Goal: Task Accomplishment & Management: Manage account settings

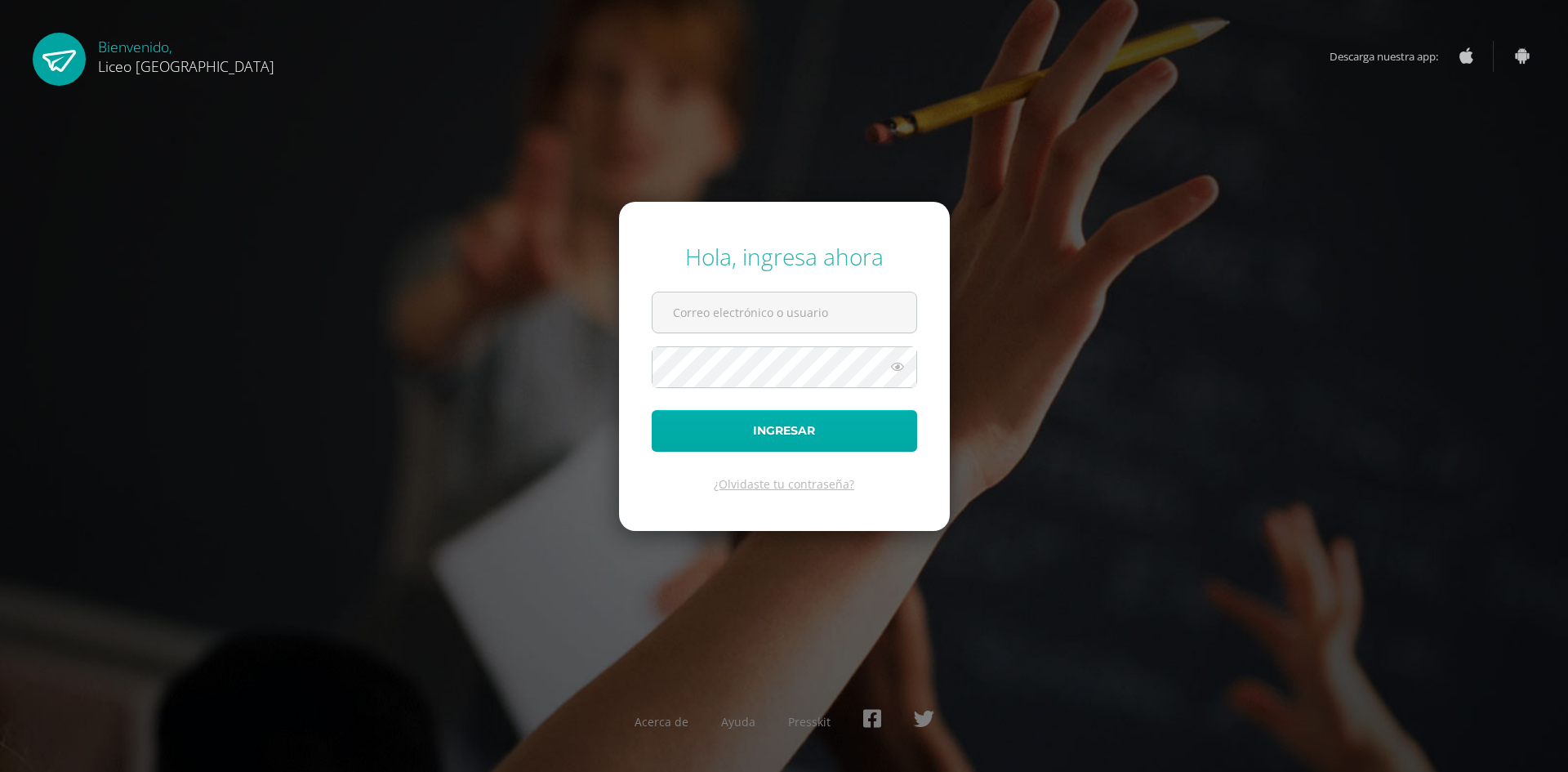
type input "sonia.calo@liceoguatemala.edu.gt"
click at [791, 423] on button "Ingresar" at bounding box center [784, 431] width 265 height 41
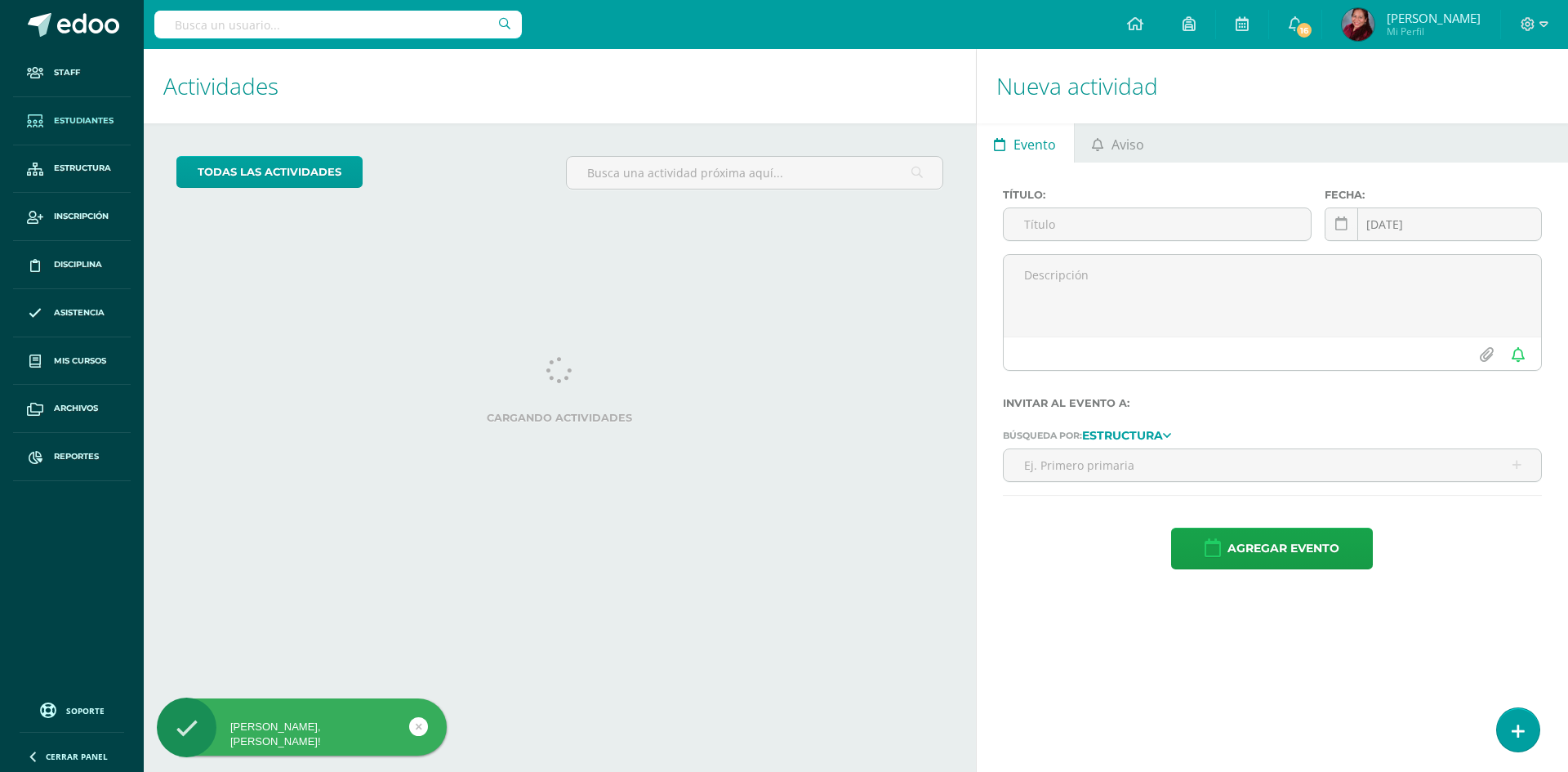
click at [79, 114] on span "Estudiantes" at bounding box center [84, 120] width 60 height 13
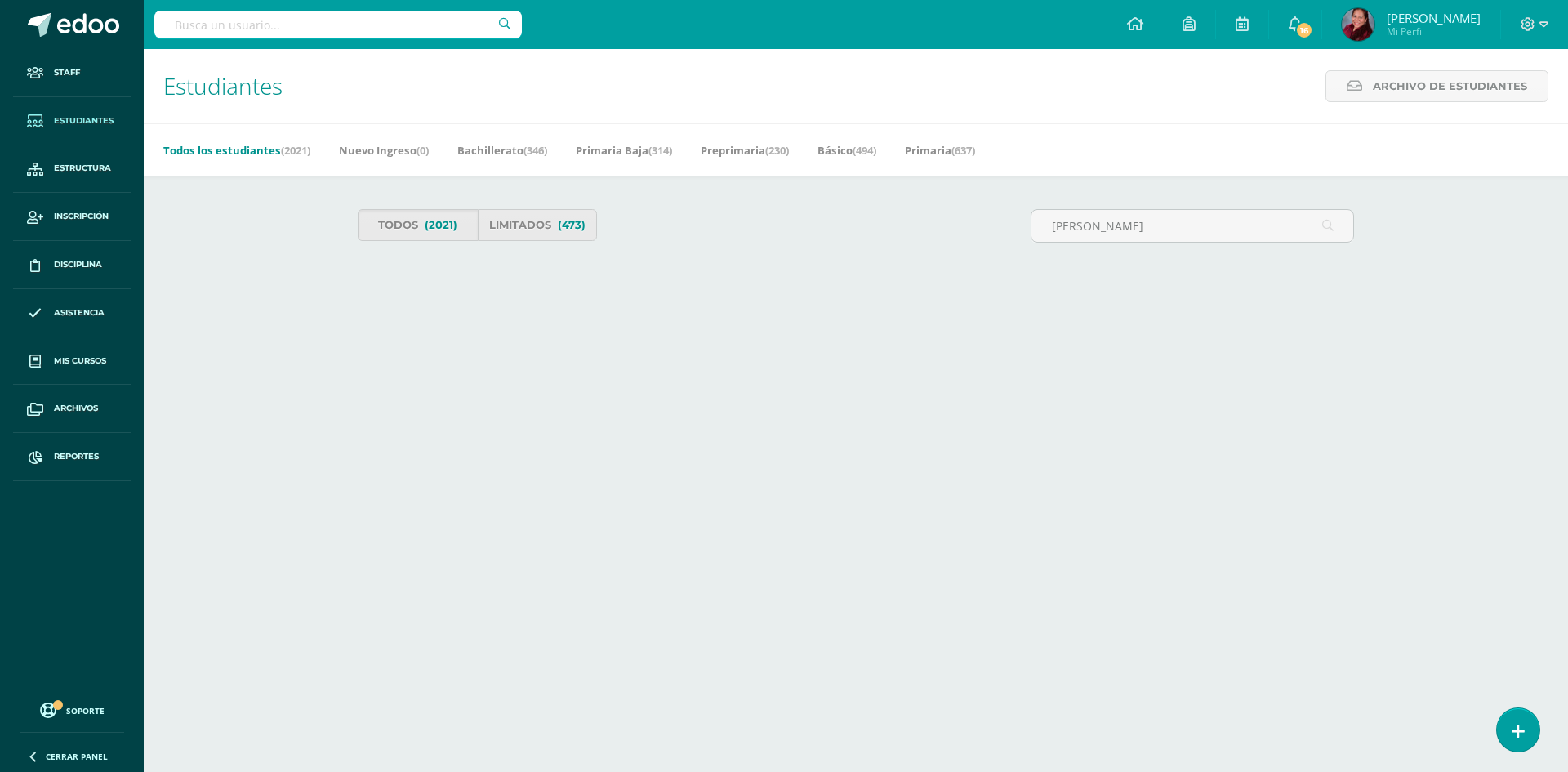
type input "Victor Gabriel"
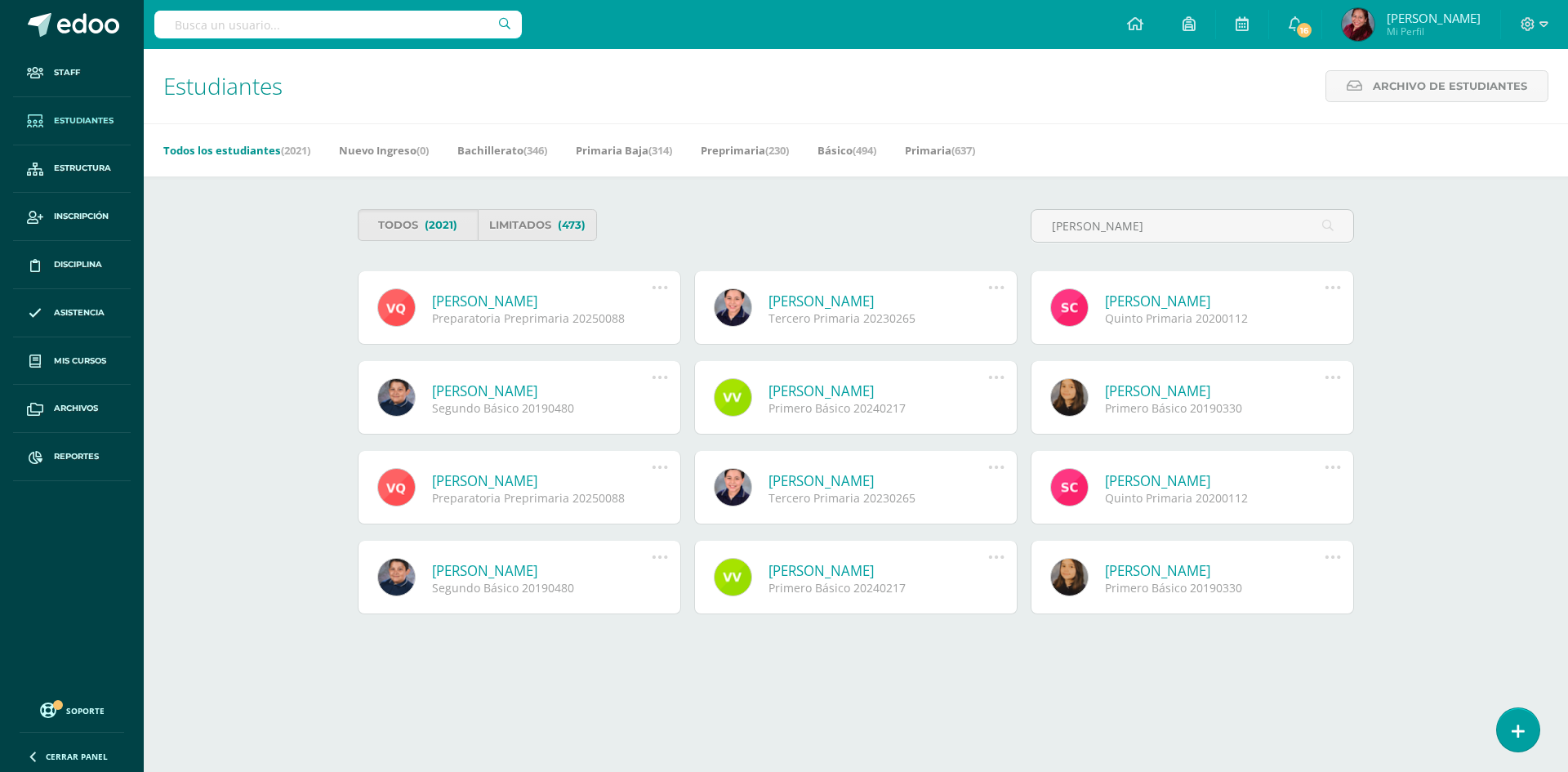
click at [896, 300] on link "Víctor Gabriel Alvarez Arias" at bounding box center [878, 301] width 220 height 19
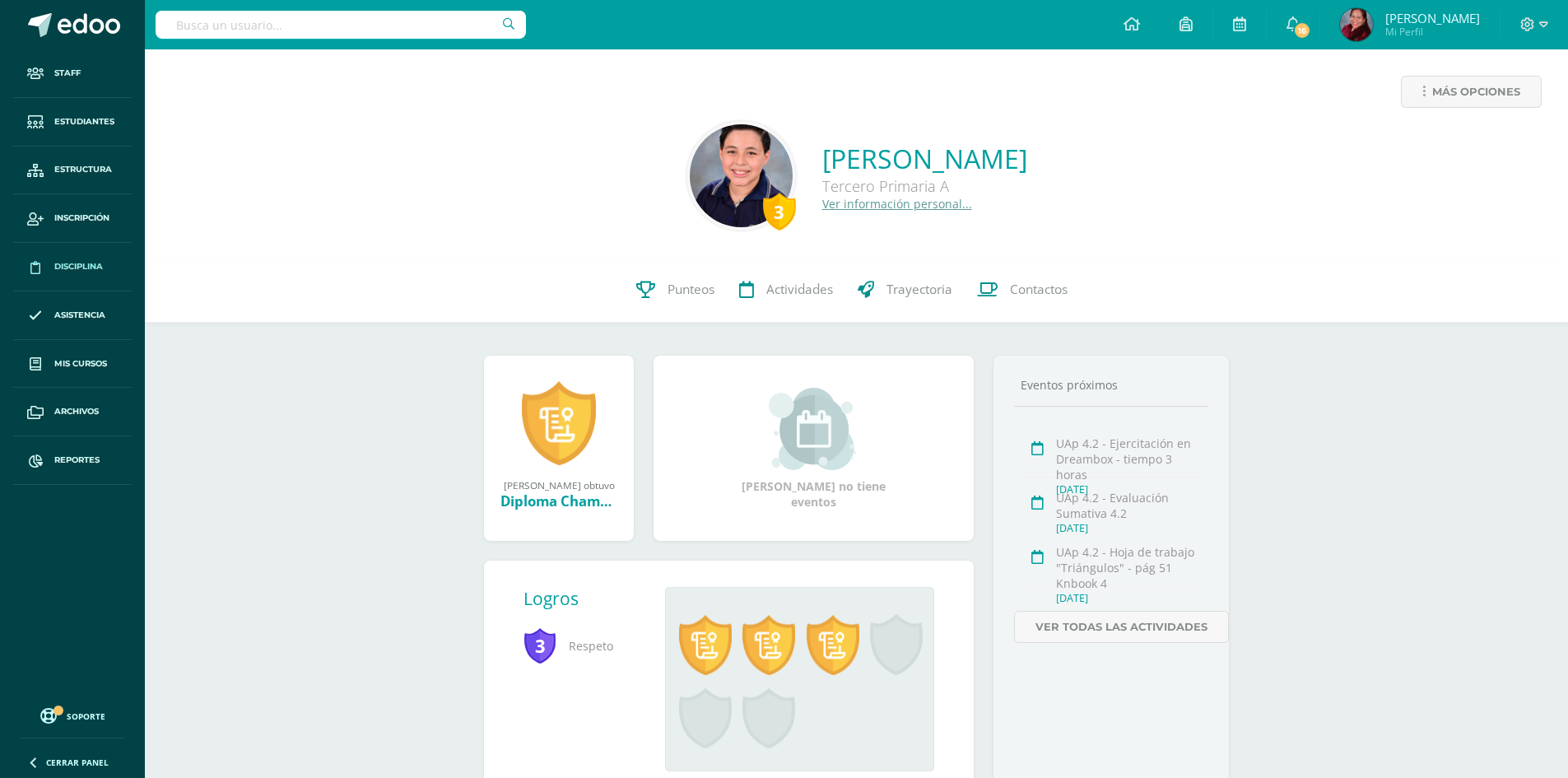
click at [81, 263] on span "Disciplina" at bounding box center [78, 266] width 49 height 13
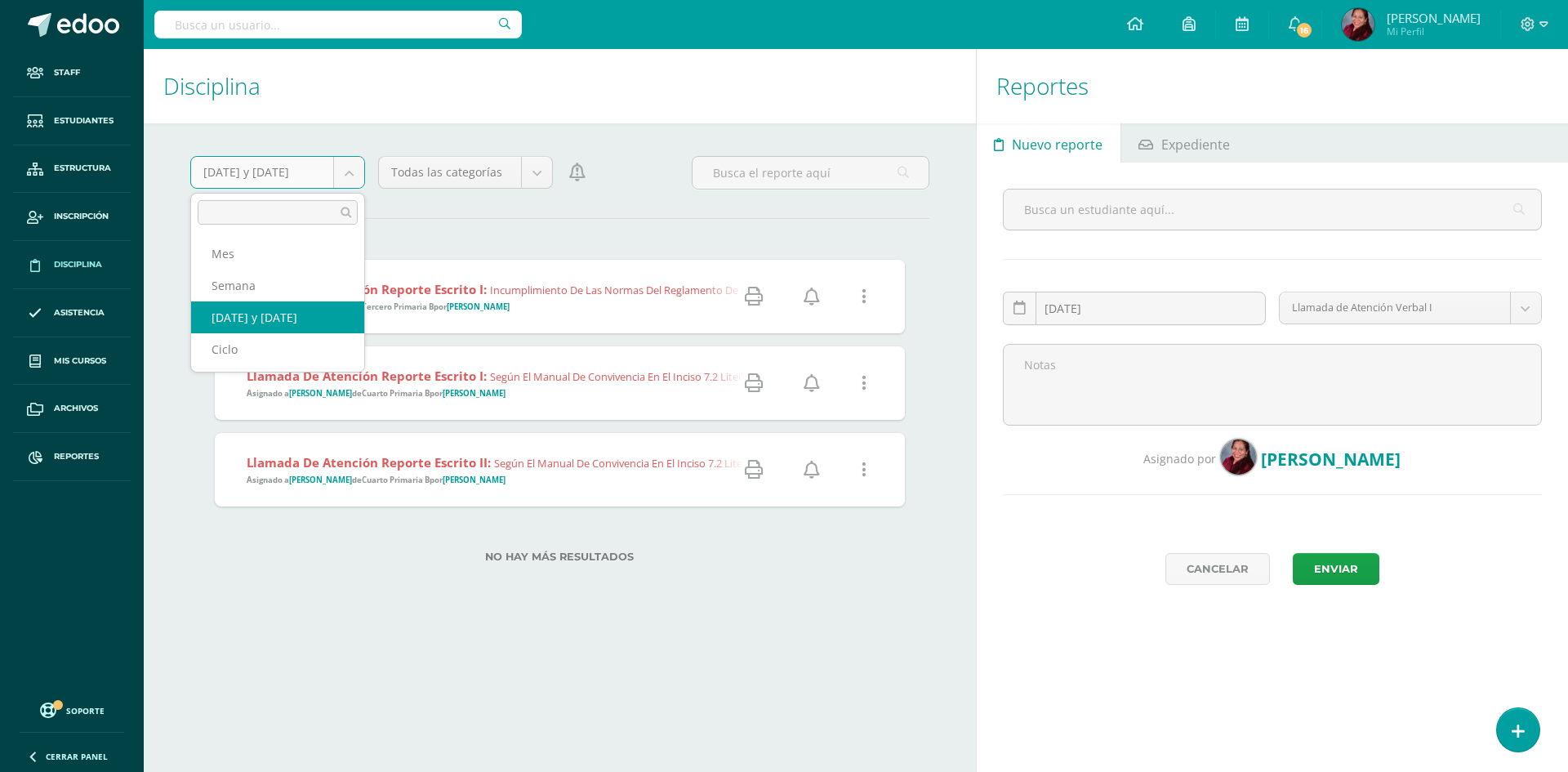
click at [356, 170] on body "Staff Estudiantes Estructura Inscripción Disciplina Asistencia Mis cursos Archi…" at bounding box center [784, 386] width 1568 height 772
select select "cycle"
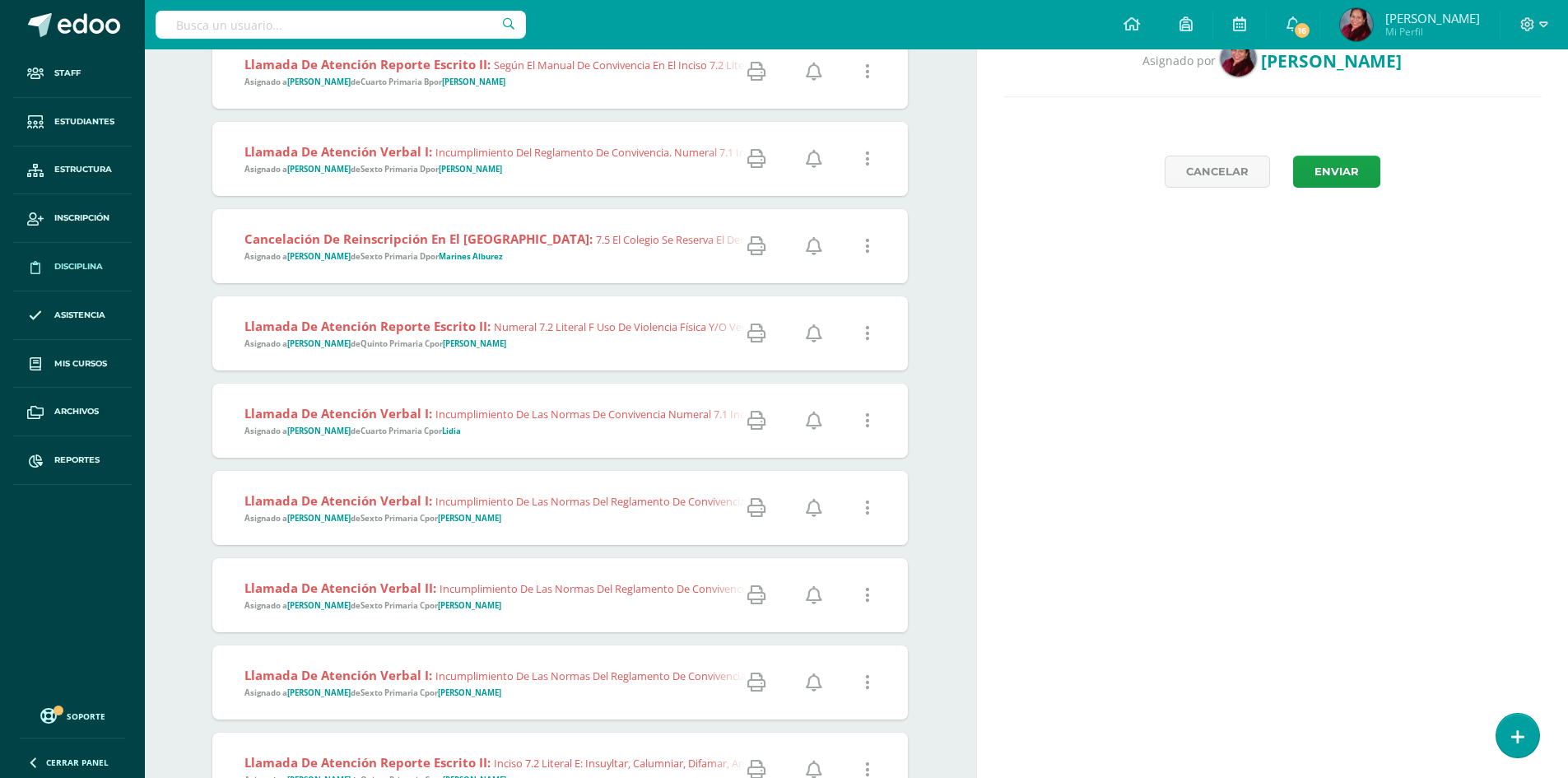
scroll to position [494, 0]
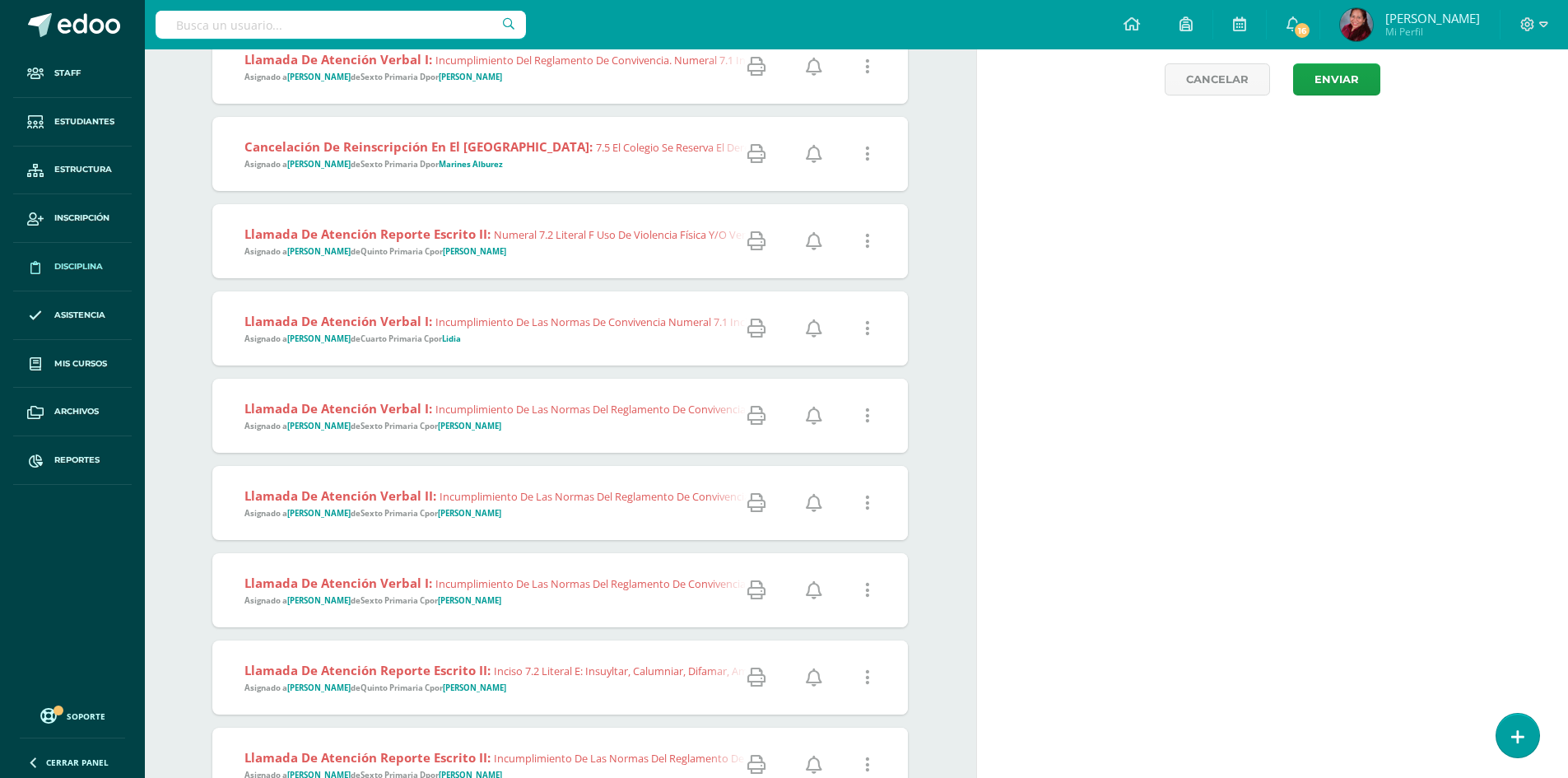
click at [757, 503] on icon at bounding box center [757, 503] width 18 height 18
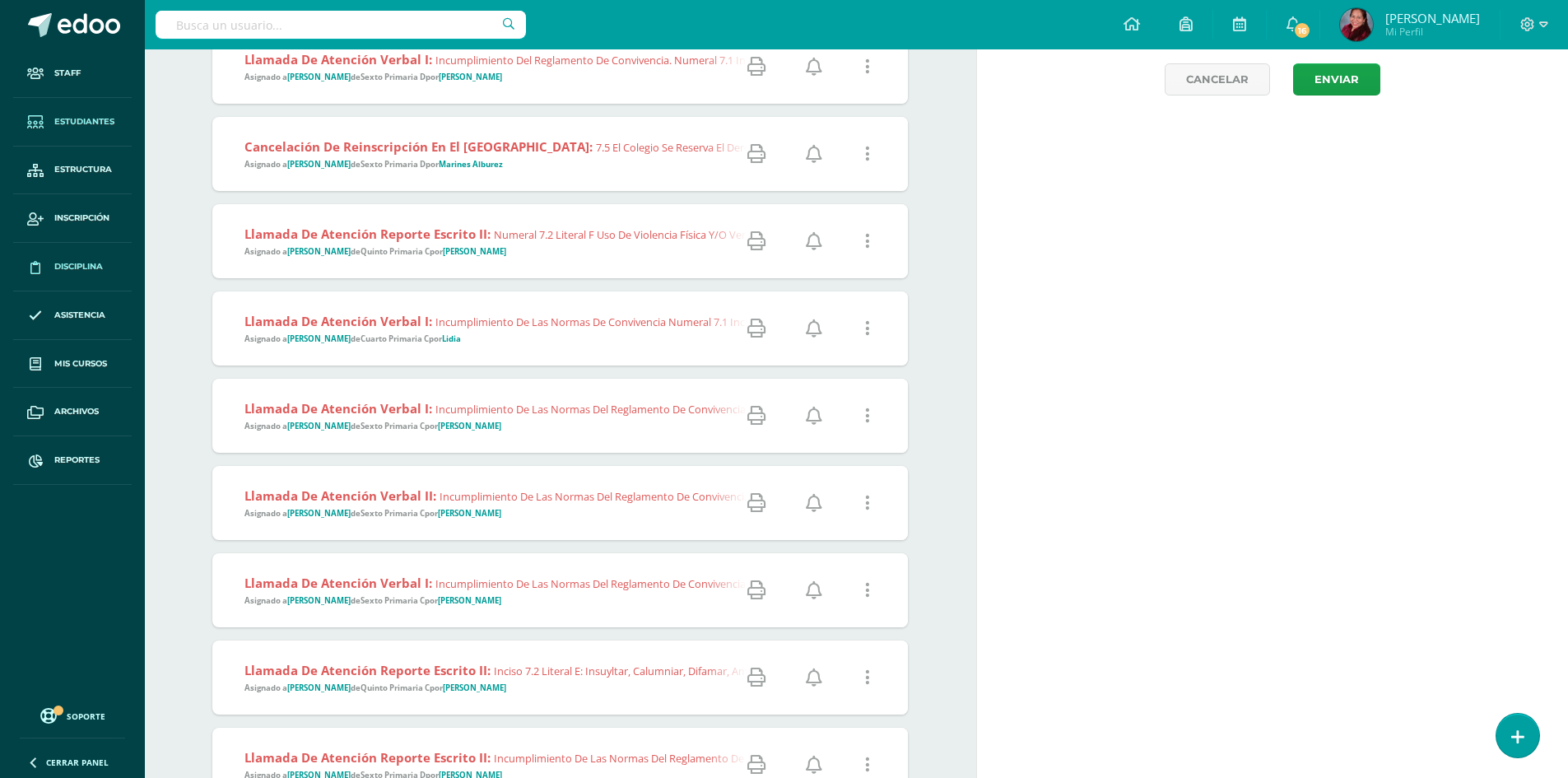
click at [74, 116] on span "Estudiantes" at bounding box center [84, 121] width 61 height 13
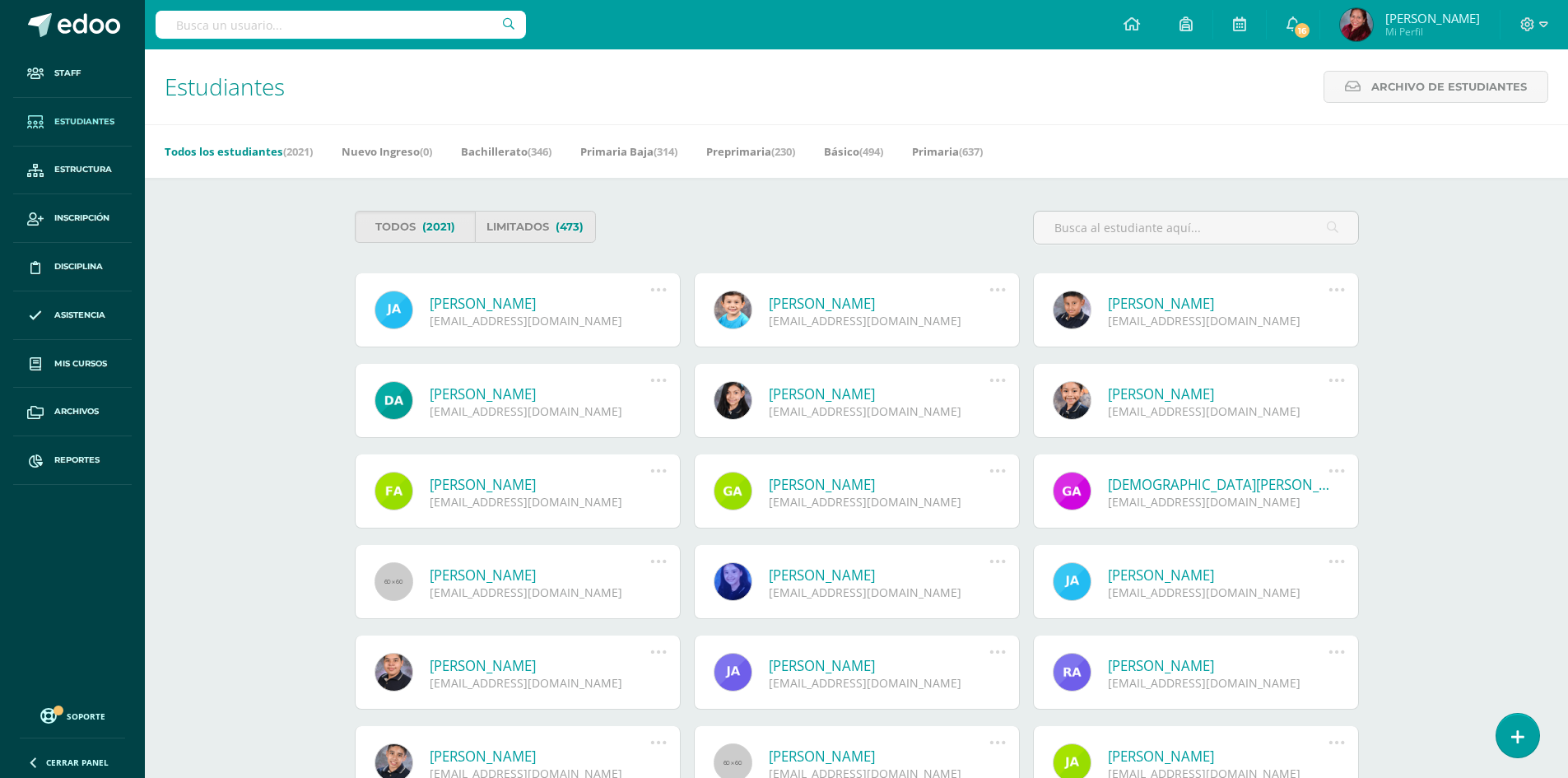
click at [243, 480] on div "Estudiantes Archivo de Estudiantes Archivo de Estudiantes Acá podrás realizar u…" at bounding box center [856, 582] width 1423 height 1066
click at [1147, 227] on input "text" at bounding box center [1196, 228] width 325 height 32
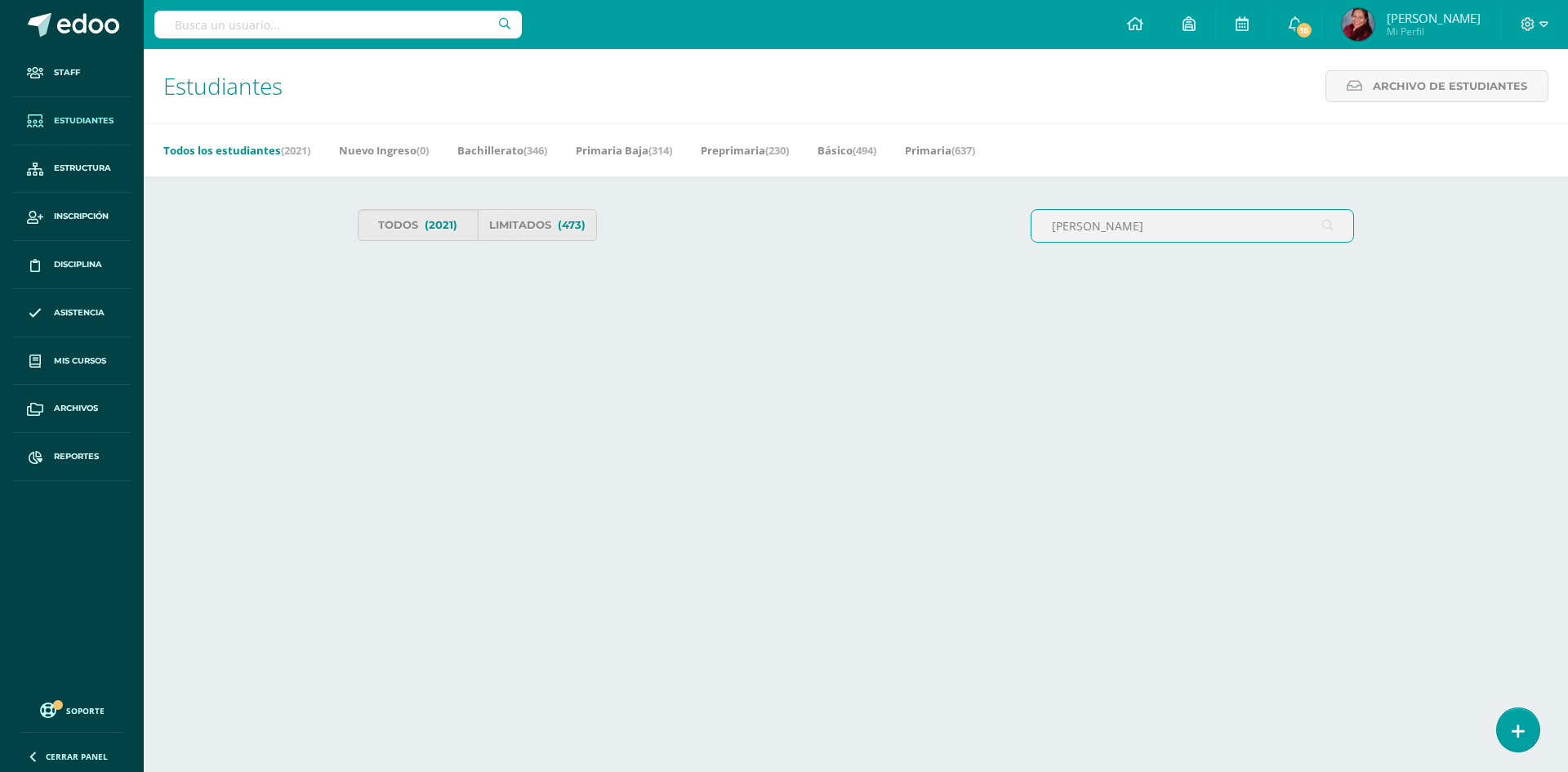
type input "Kevin Gran"
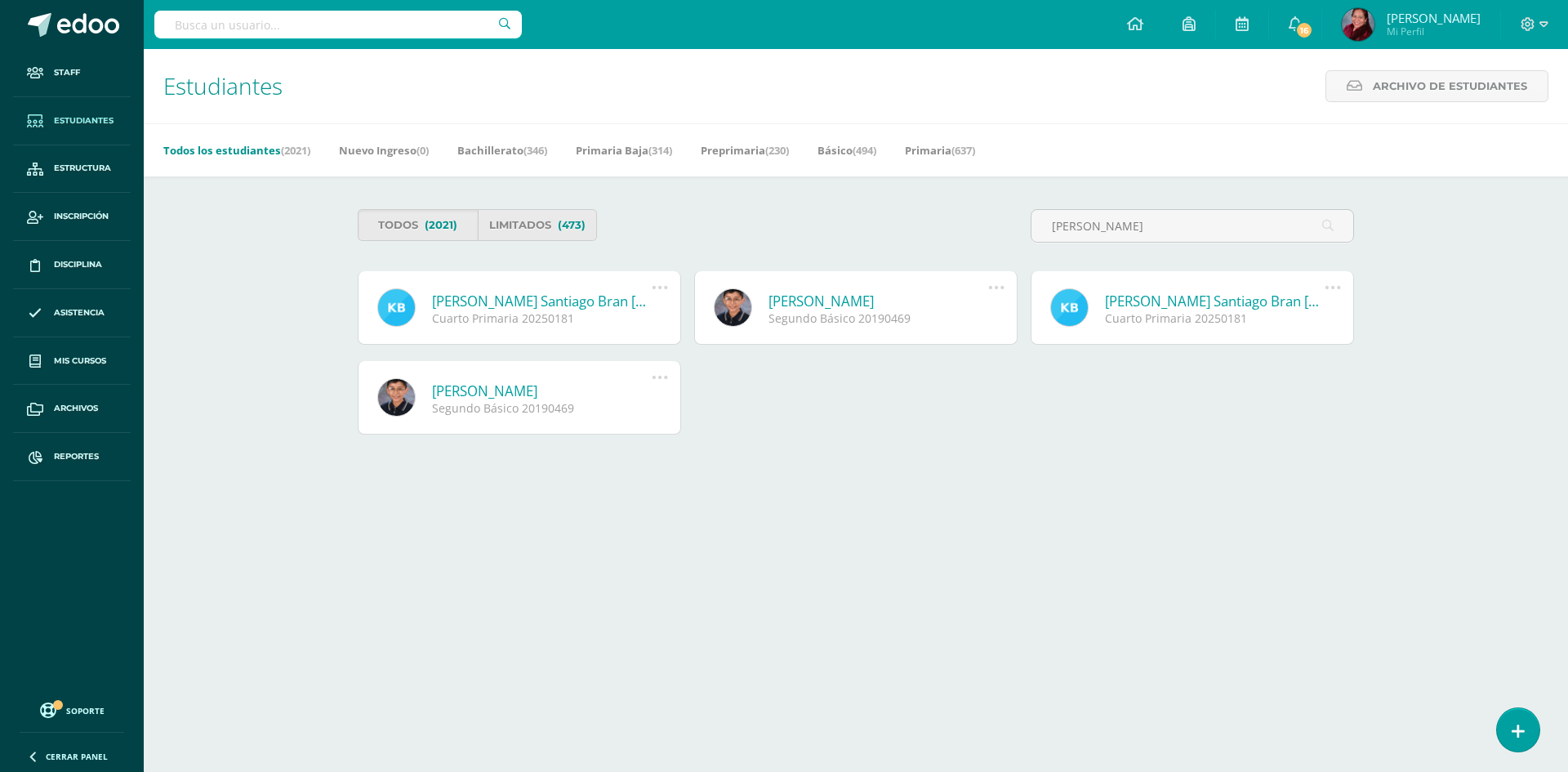
click at [534, 484] on html "Staff Estudiantes Estructura Inscripción Disciplina Asistencia Mis cursos Archi…" at bounding box center [784, 242] width 1568 height 484
click at [930, 484] on html "Staff Estudiantes Estructura Inscripción Disciplina Asistencia Mis cursos Archi…" at bounding box center [784, 242] width 1568 height 484
click at [227, 481] on div "Estudiantes Archivo de Estudiantes Archivo de Estudiantes Acá podrás realizar u…" at bounding box center [856, 266] width 1425 height 435
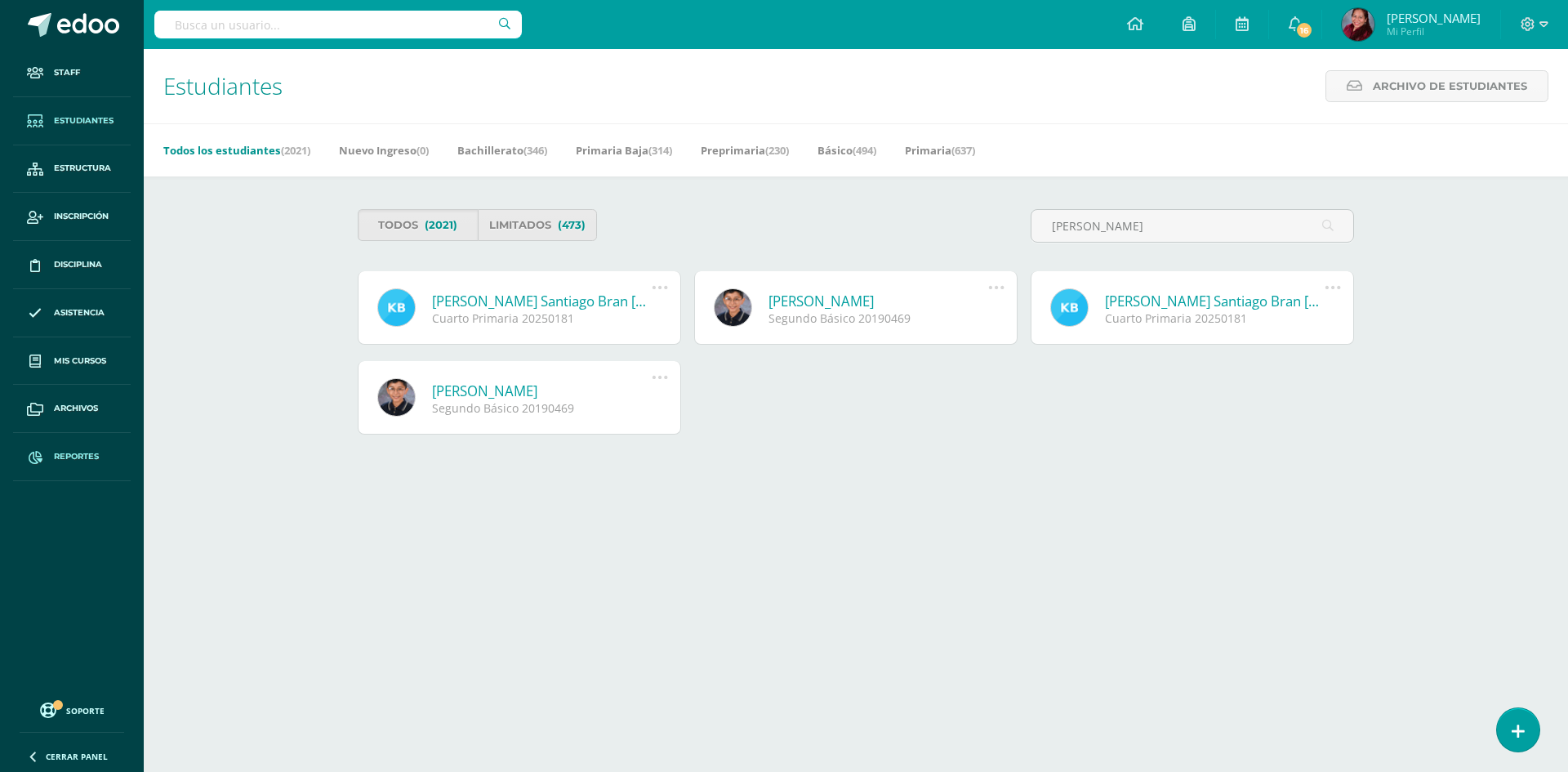
click at [79, 461] on span "Reportes" at bounding box center [77, 456] width 45 height 13
click at [79, 455] on span "Reportes" at bounding box center [77, 456] width 45 height 13
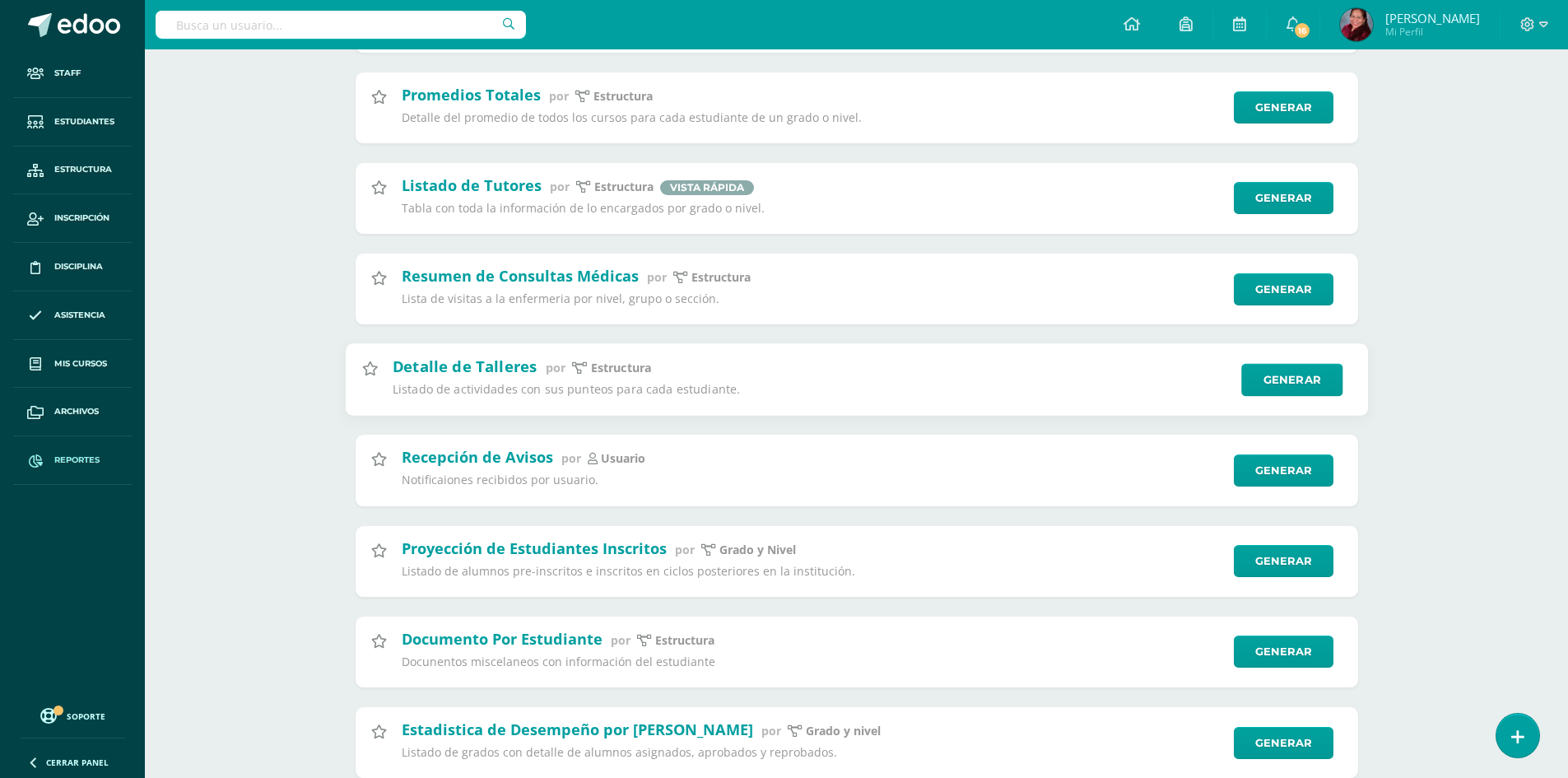
scroll to position [6476, 0]
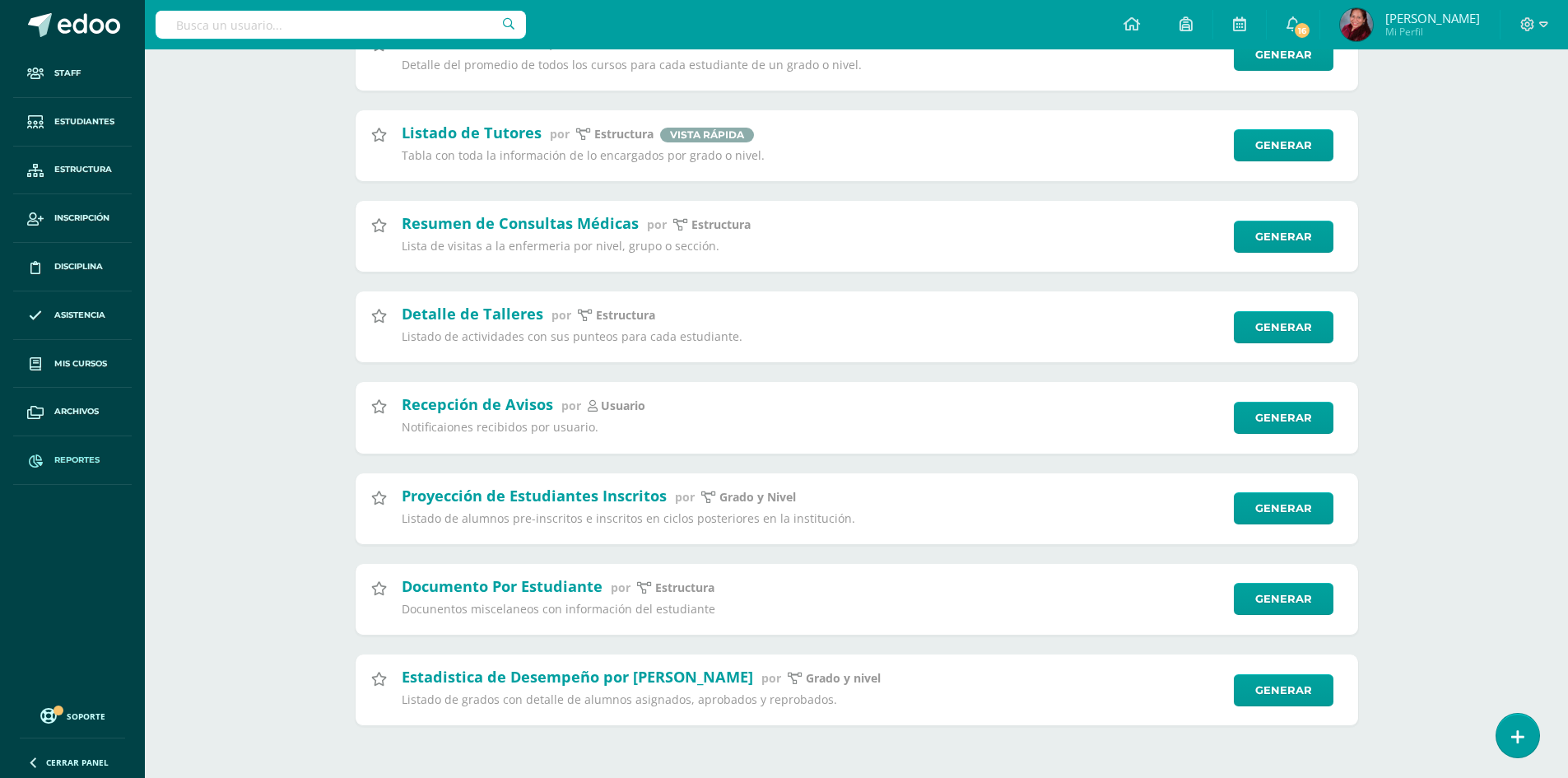
drag, startPoint x: 281, startPoint y: 432, endPoint x: 275, endPoint y: 413, distance: 19.9
click at [102, 116] on span "Estudiantes" at bounding box center [84, 121] width 61 height 13
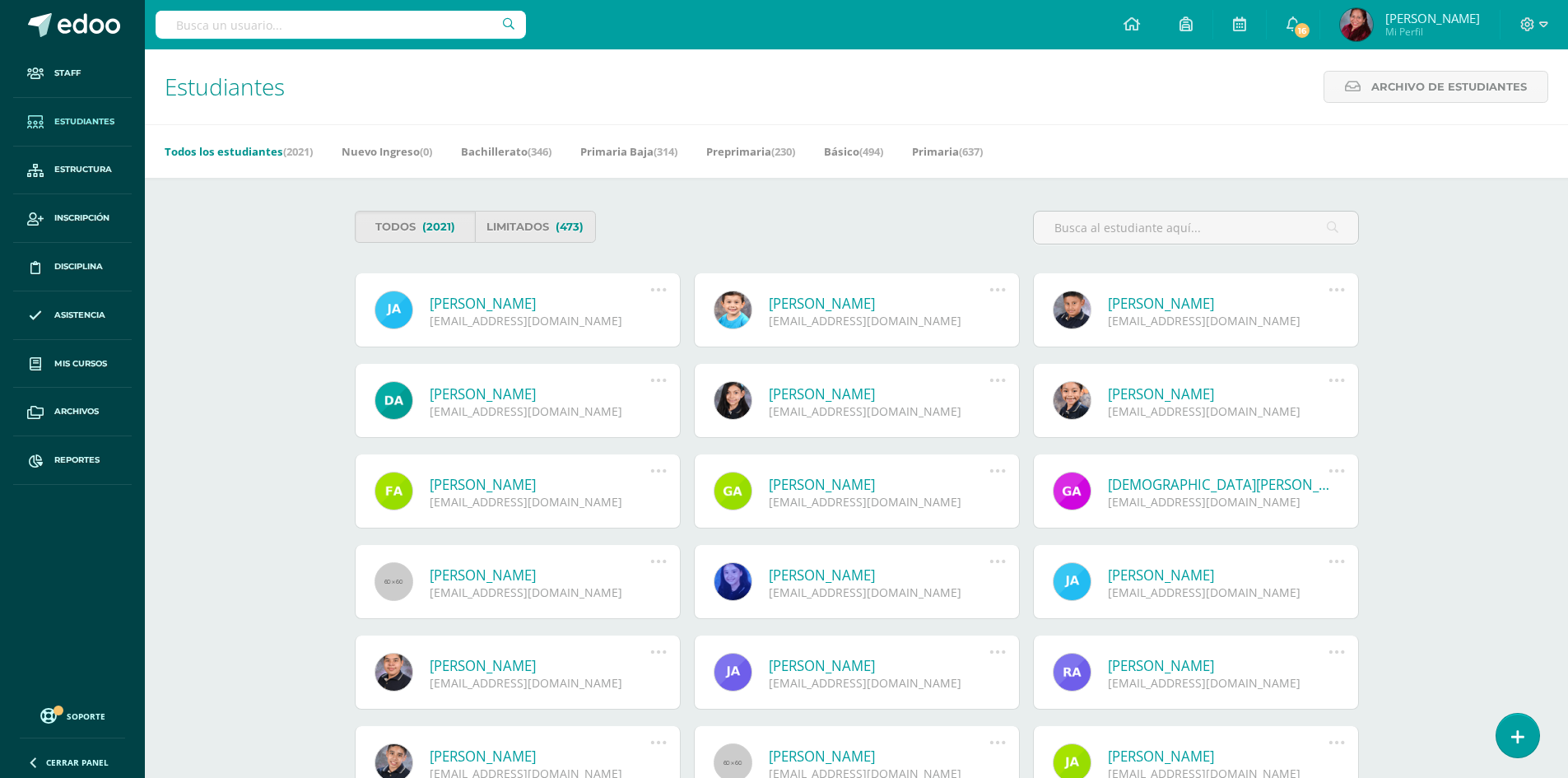
click at [227, 198] on div "Estudiantes Archivo de Estudiantes Archivo de Estudiantes Acá podrás realizar u…" at bounding box center [856, 582] width 1423 height 1066
click at [1118, 223] on input "text" at bounding box center [1196, 228] width 325 height 32
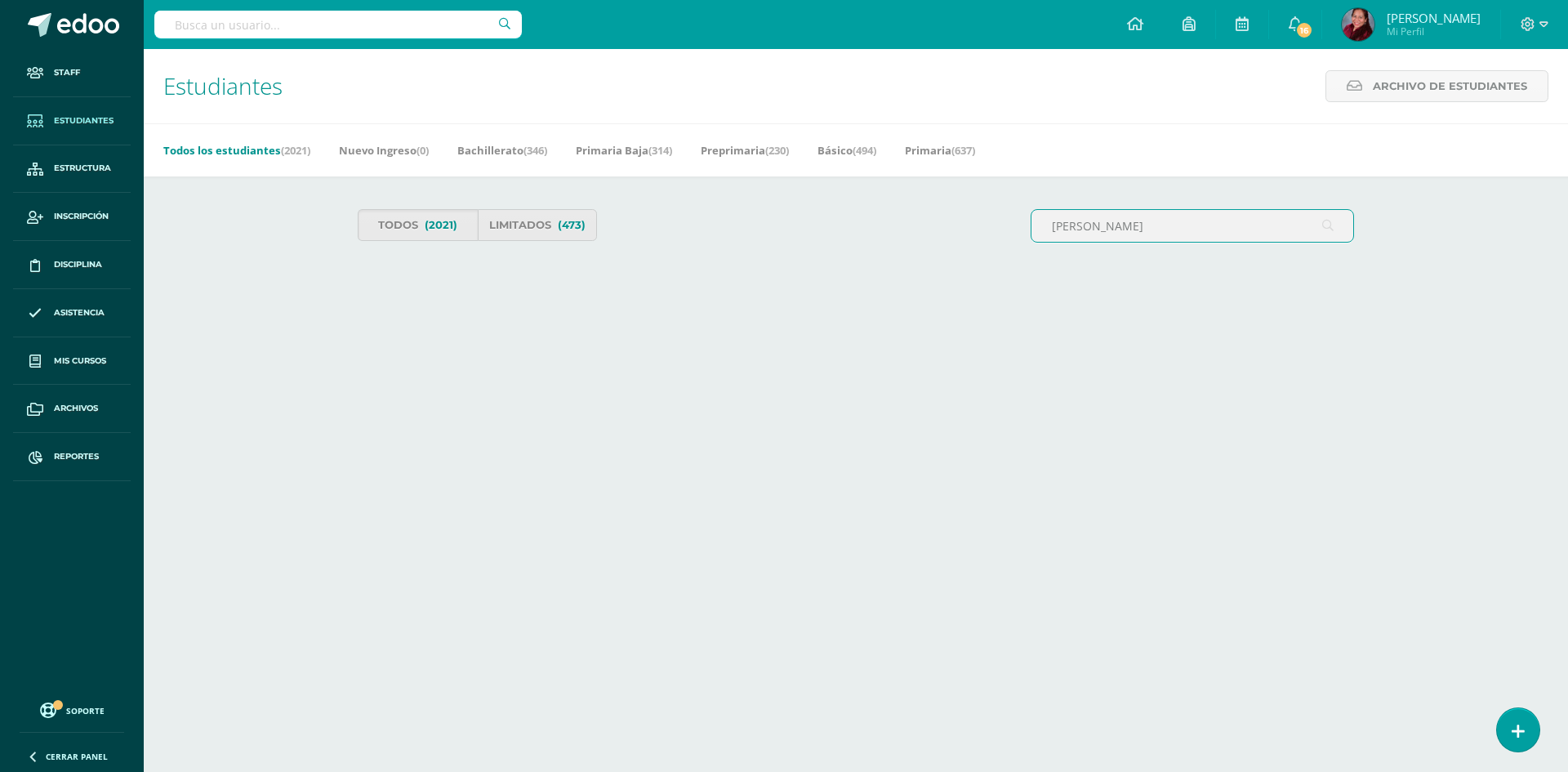
type input "Kevin Bran"
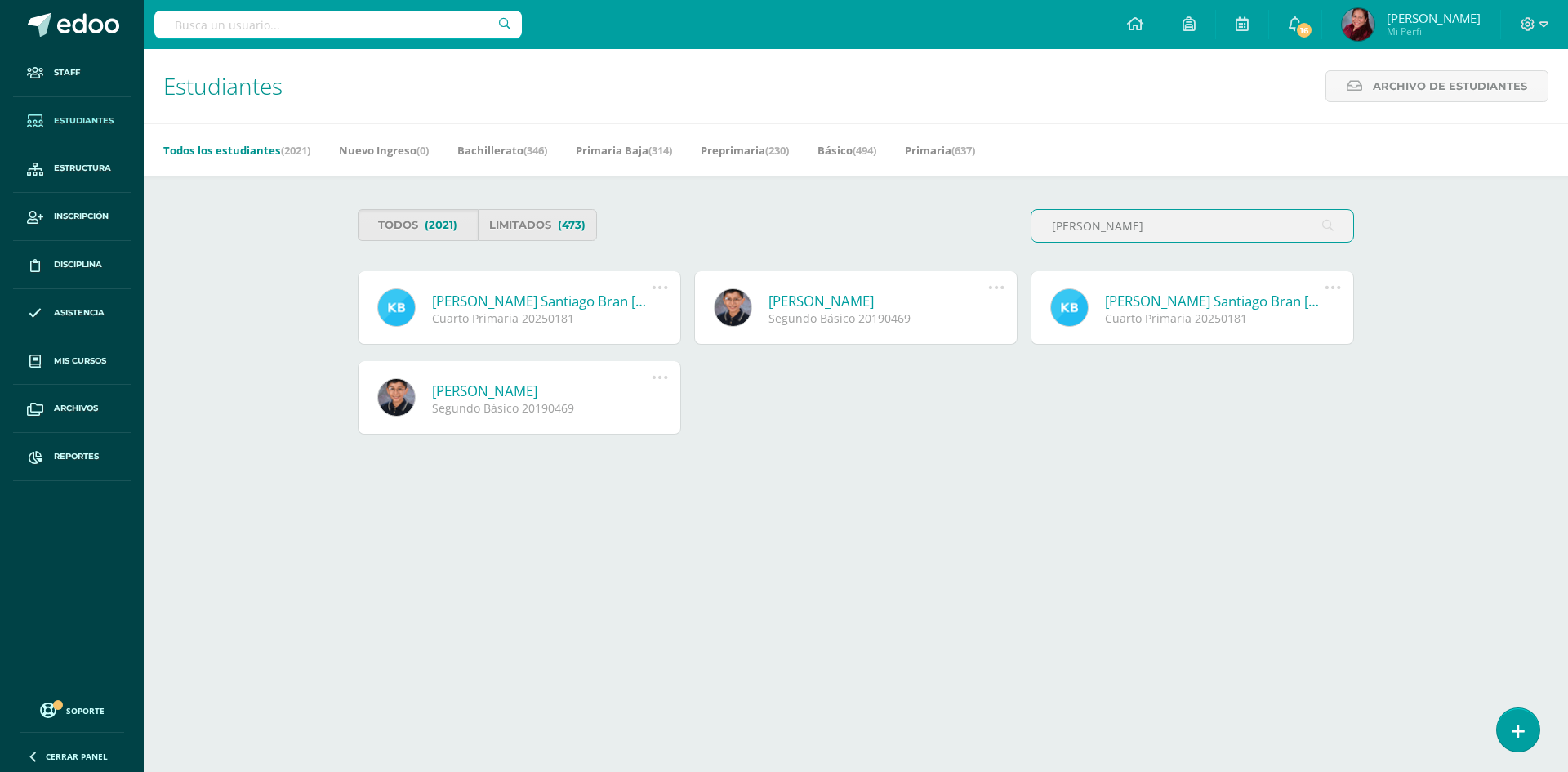
click at [489, 302] on link "Kevin Santiago Bran Ríos" at bounding box center [541, 301] width 220 height 19
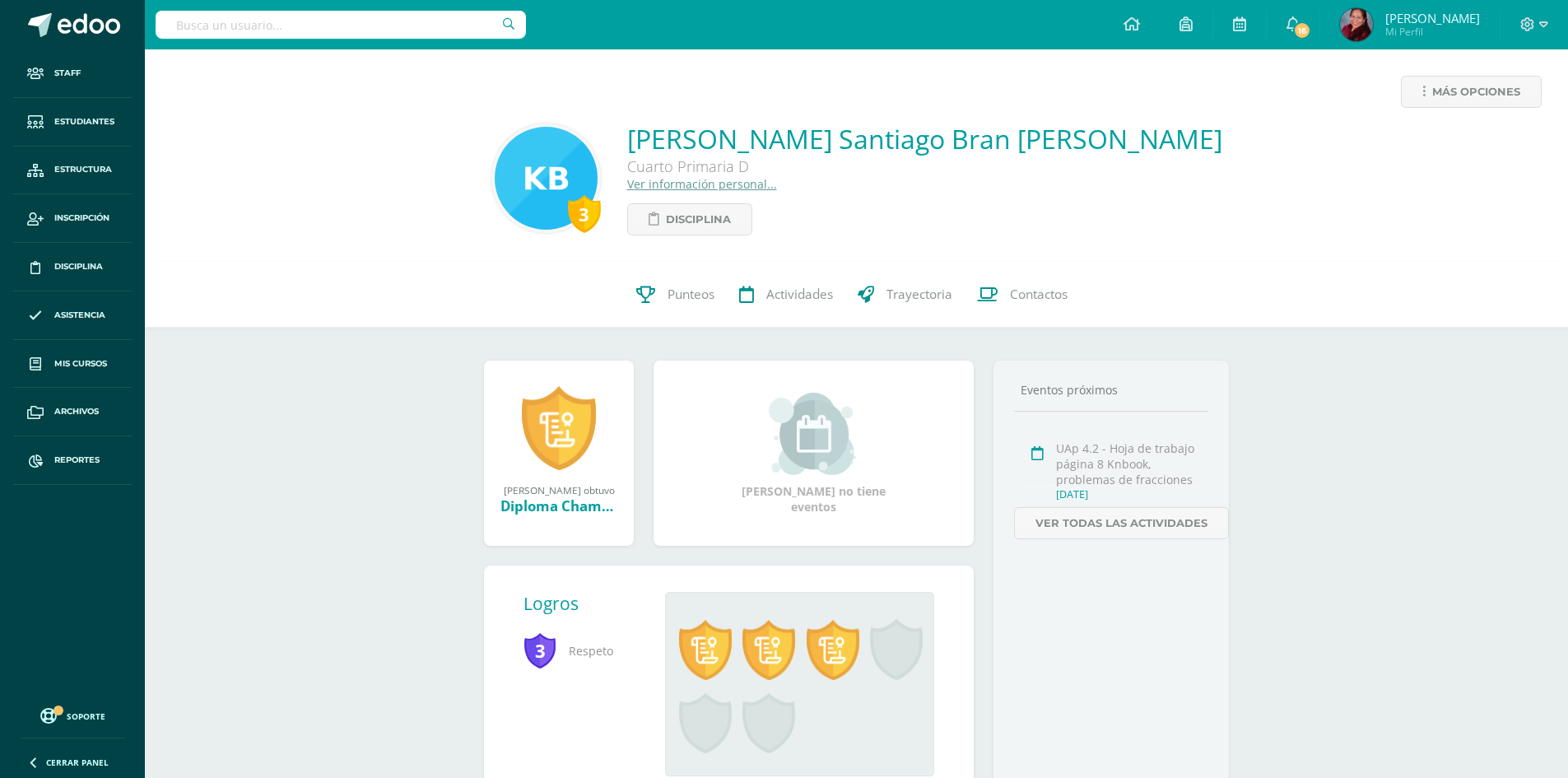
click at [326, 577] on div "Más opciones 3 [PERSON_NAME] Santiago Bran [PERSON_NAME] Cuarto Primaria D Ver …" at bounding box center [856, 453] width 1423 height 807
click at [361, 395] on div "Más opciones 3 [PERSON_NAME] Santiago Bran [PERSON_NAME] Cuarto Primaria D Ver …" at bounding box center [856, 453] width 1423 height 807
click at [91, 113] on link "Estudiantes" at bounding box center [71, 122] width 118 height 49
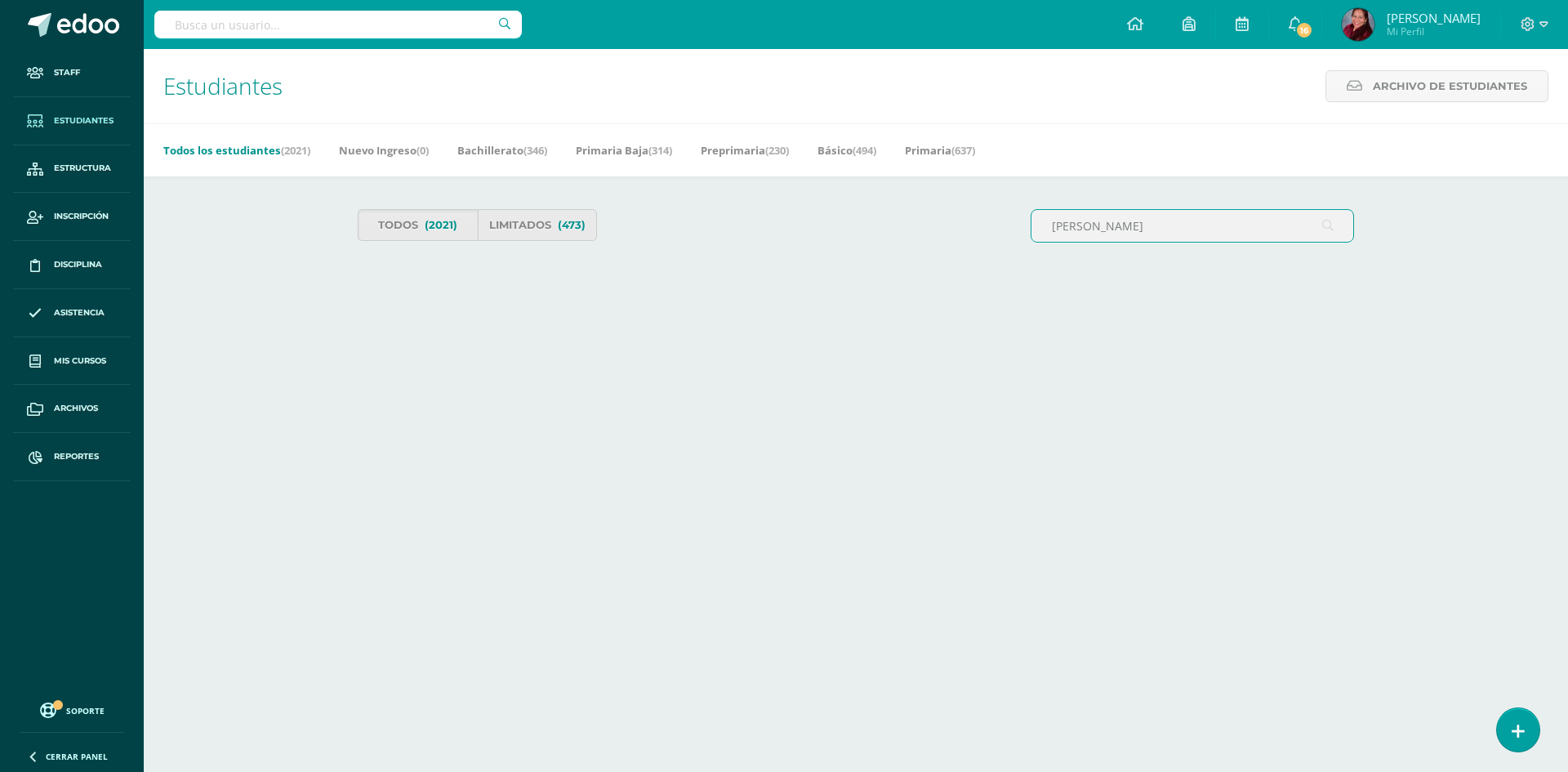
type input "allison aquino"
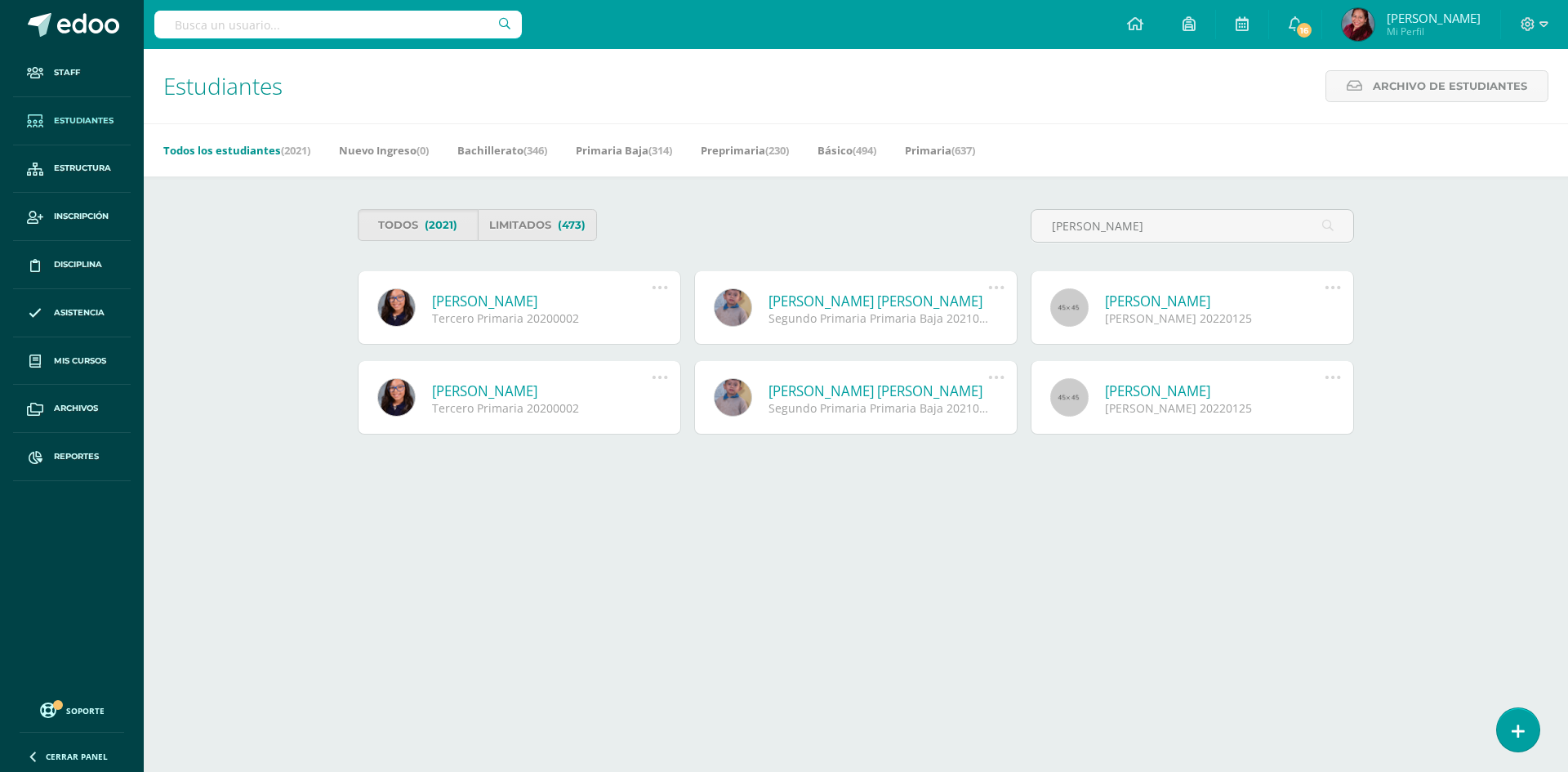
click at [525, 304] on link "[PERSON_NAME]" at bounding box center [541, 301] width 220 height 19
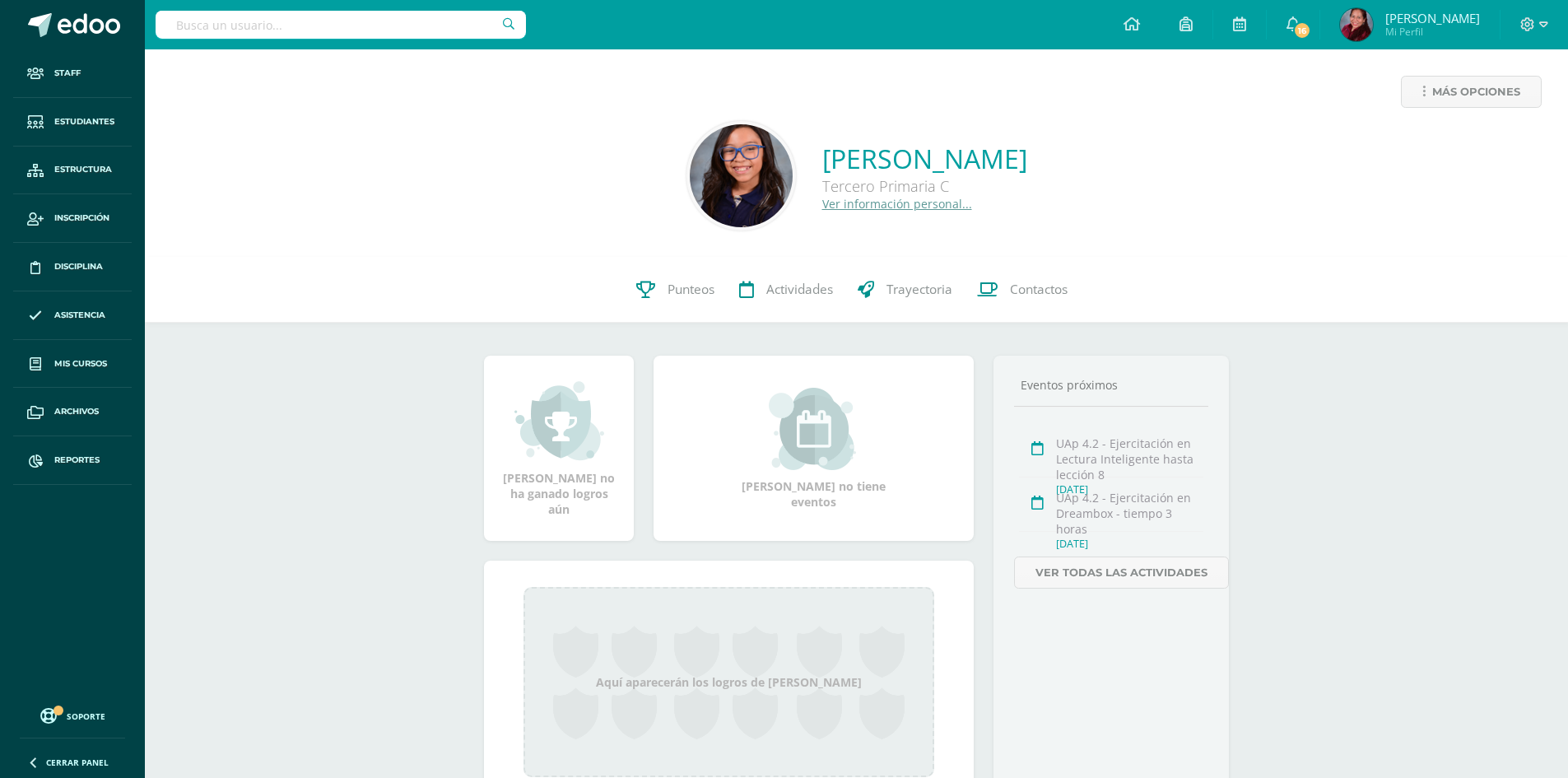
click at [690, 224] on img at bounding box center [742, 176] width 103 height 103
click at [811, 240] on div "Más opciones [PERSON_NAME] Tercero Primaria C Ver información personal..." at bounding box center [856, 153] width 1423 height 208
click at [368, 205] on div "[PERSON_NAME] Tercero Primaria C Ver información personal..." at bounding box center [856, 176] width 1397 height 109
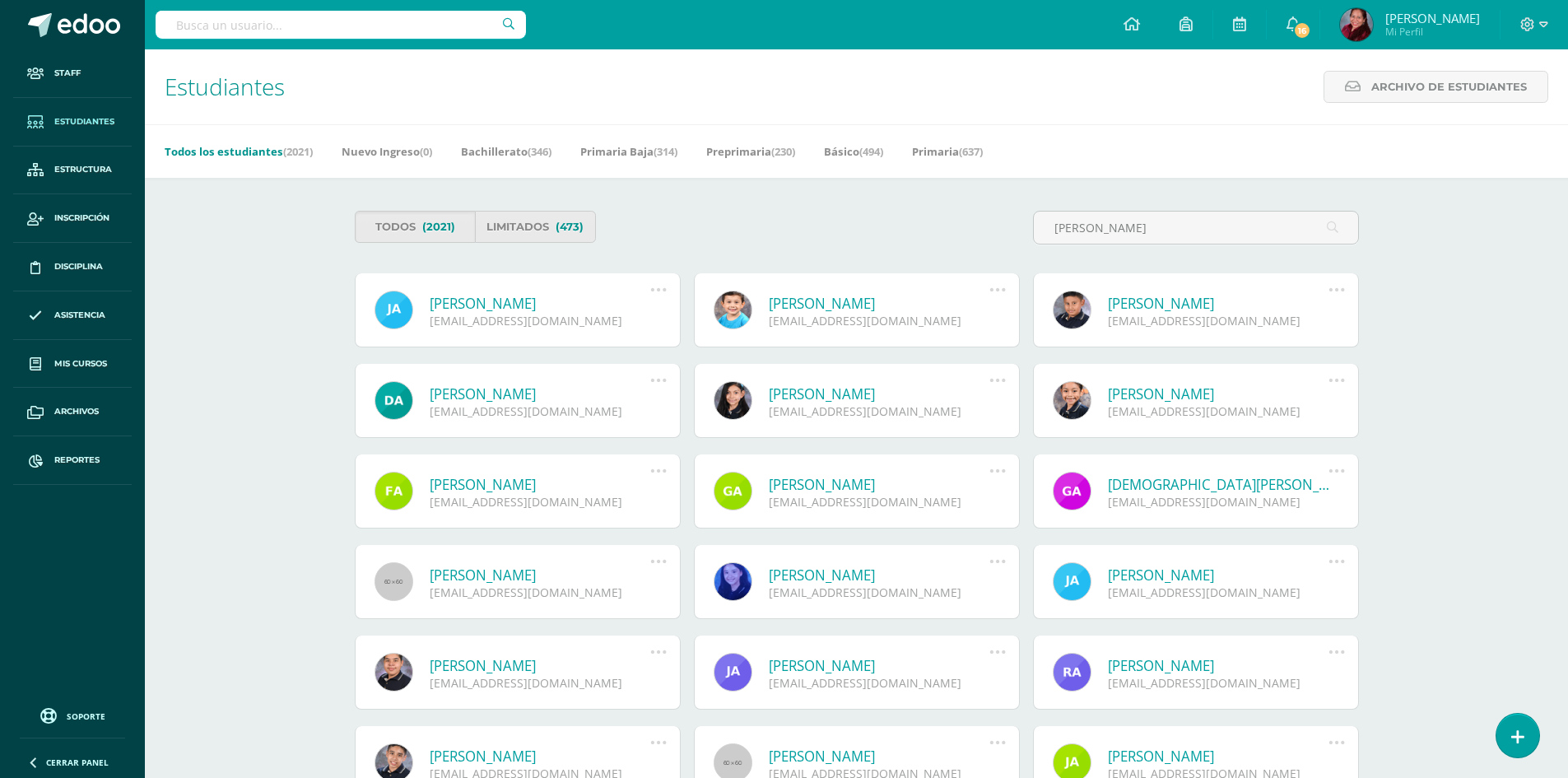
click at [84, 121] on span "Estudiantes" at bounding box center [84, 121] width 61 height 13
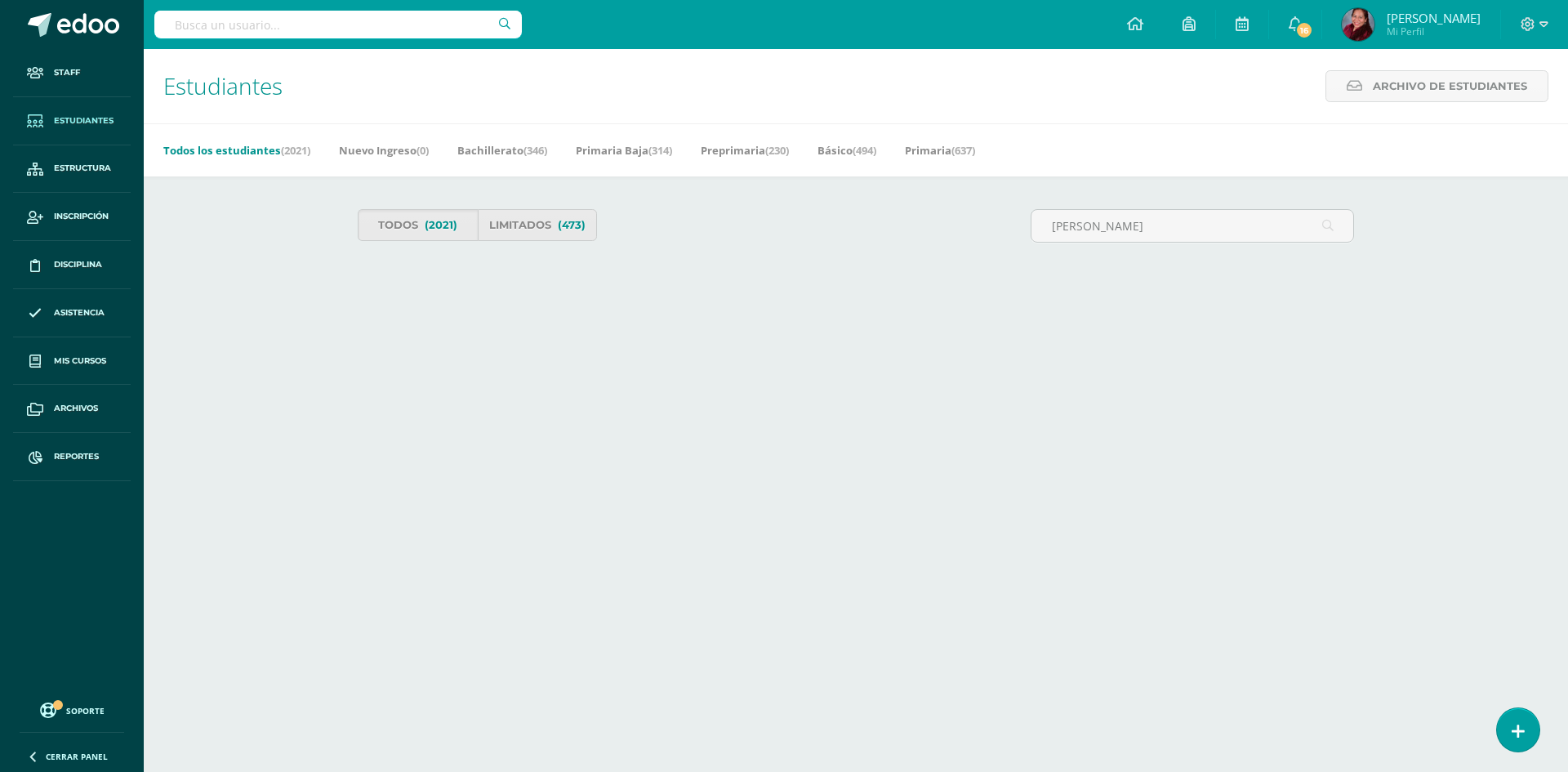
type input "Allison Aquino"
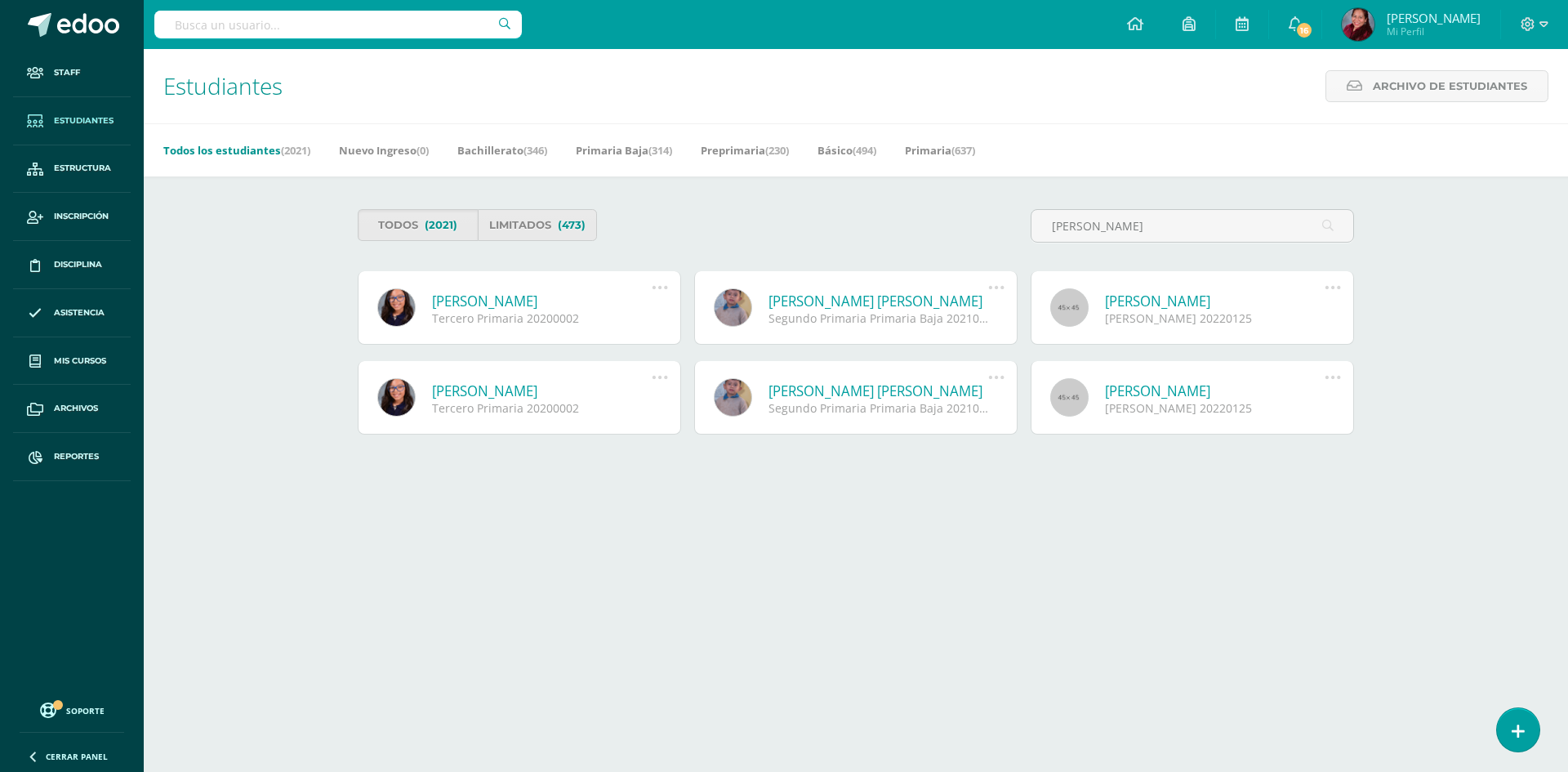
click at [531, 301] on link "[PERSON_NAME]" at bounding box center [541, 301] width 220 height 19
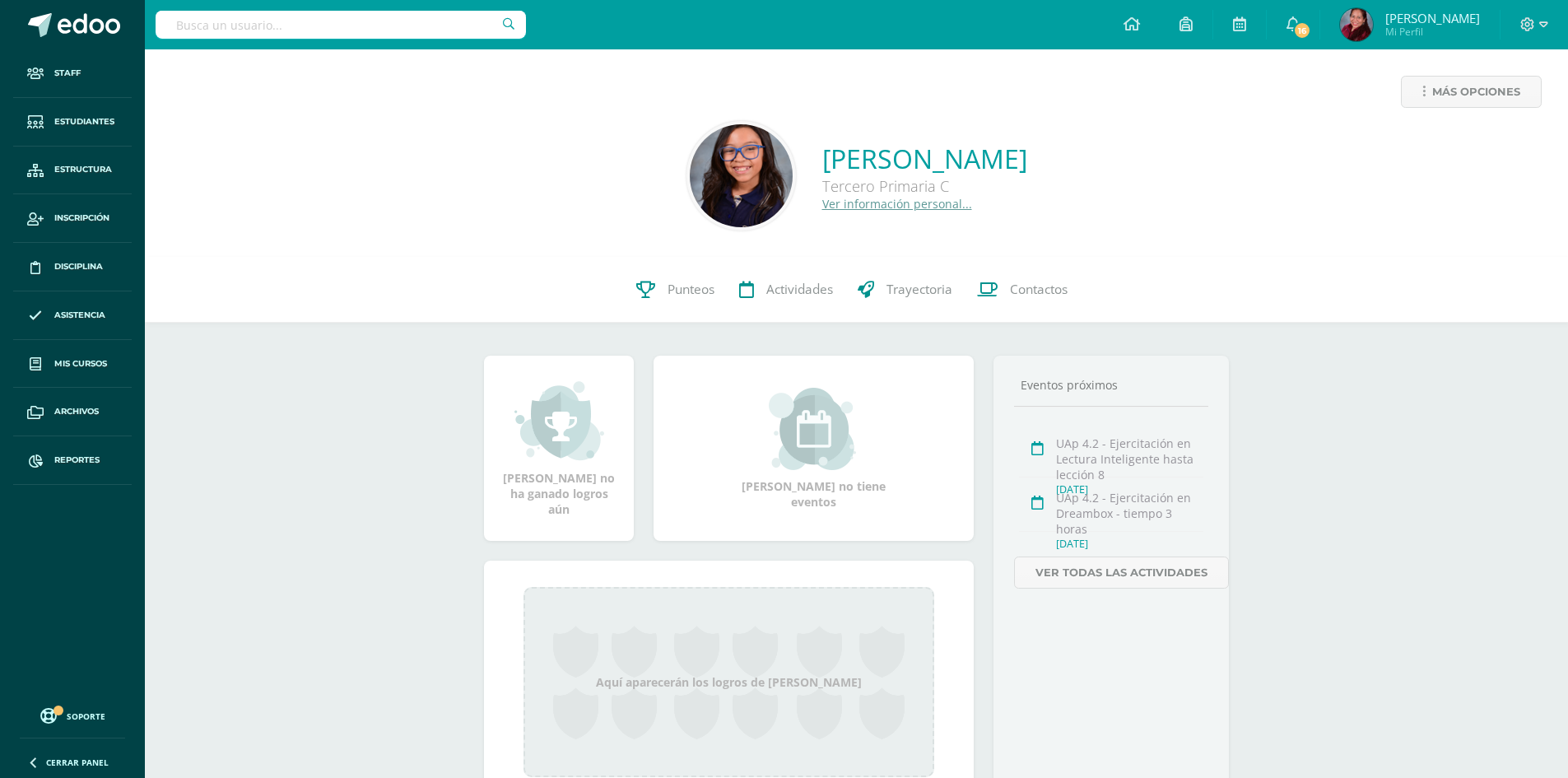
click at [766, 212] on div "Alison Camila Aquino Esquite Tercero Primaria C Ver información personal..." at bounding box center [856, 176] width 1397 height 109
drag, startPoint x: 94, startPoint y: 115, endPoint x: 110, endPoint y: 112, distance: 16.3
click at [94, 115] on span "Estudiantes" at bounding box center [84, 121] width 61 height 13
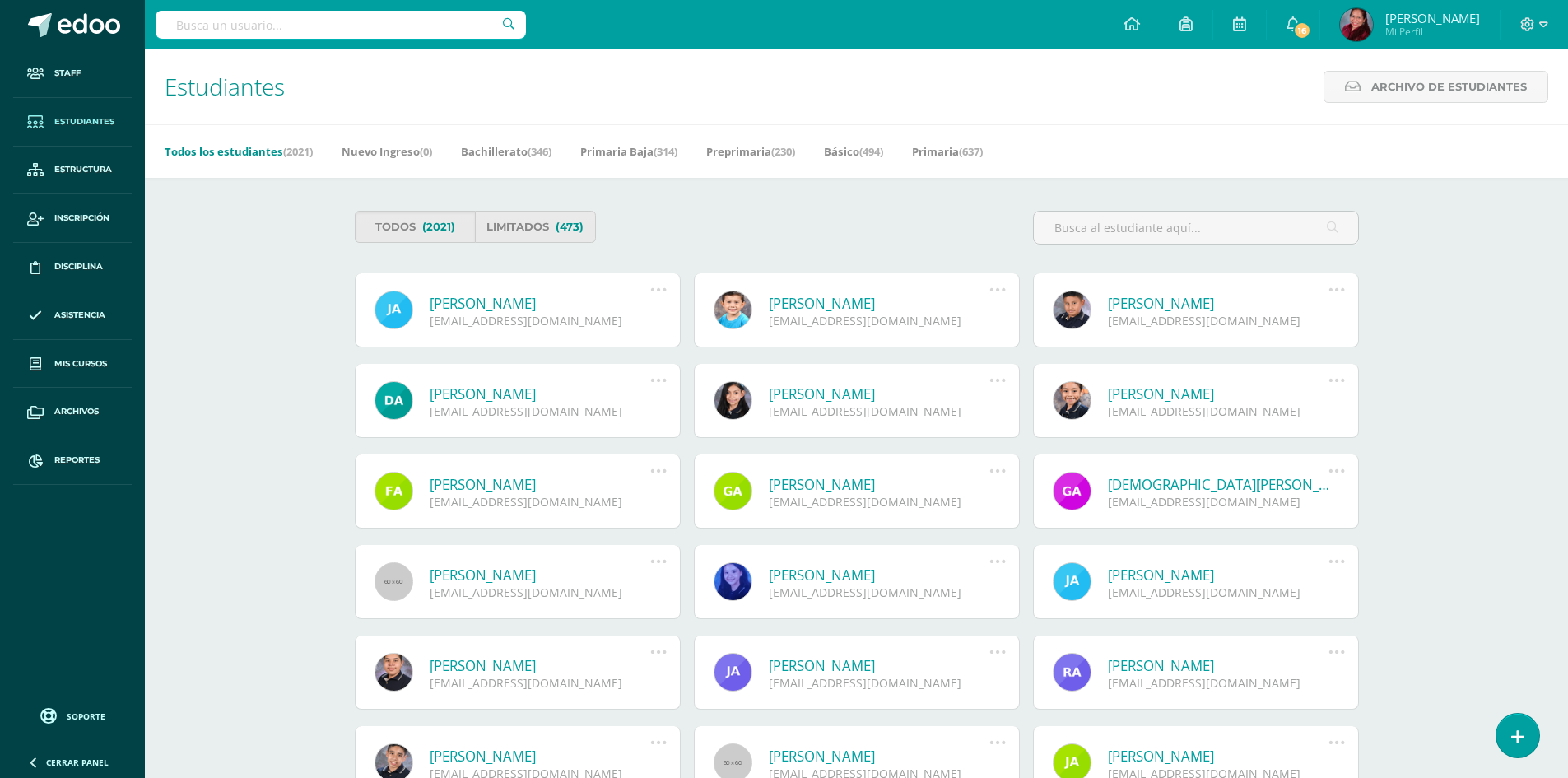
type input "A"
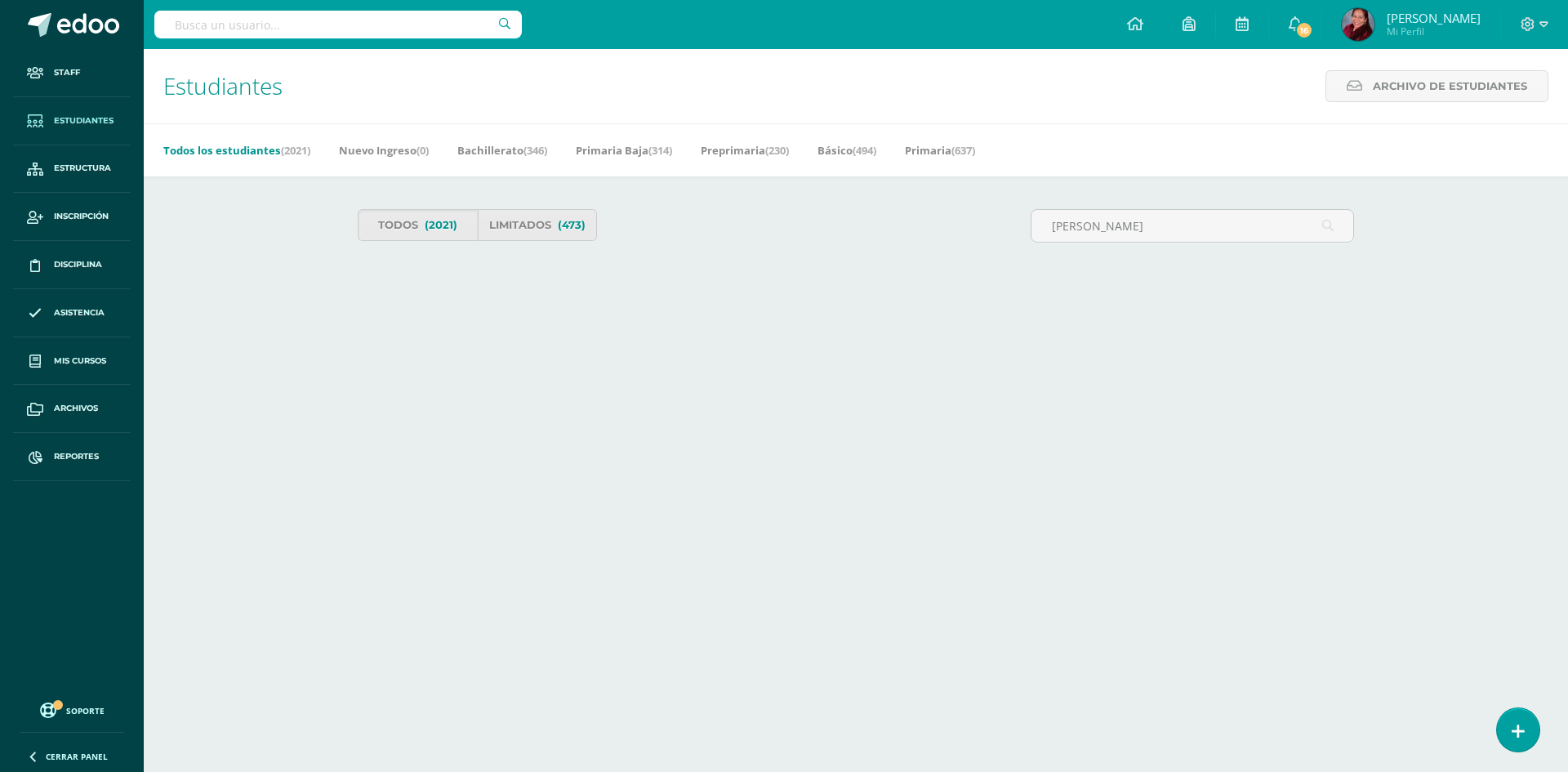
type input "[PERSON_NAME]"
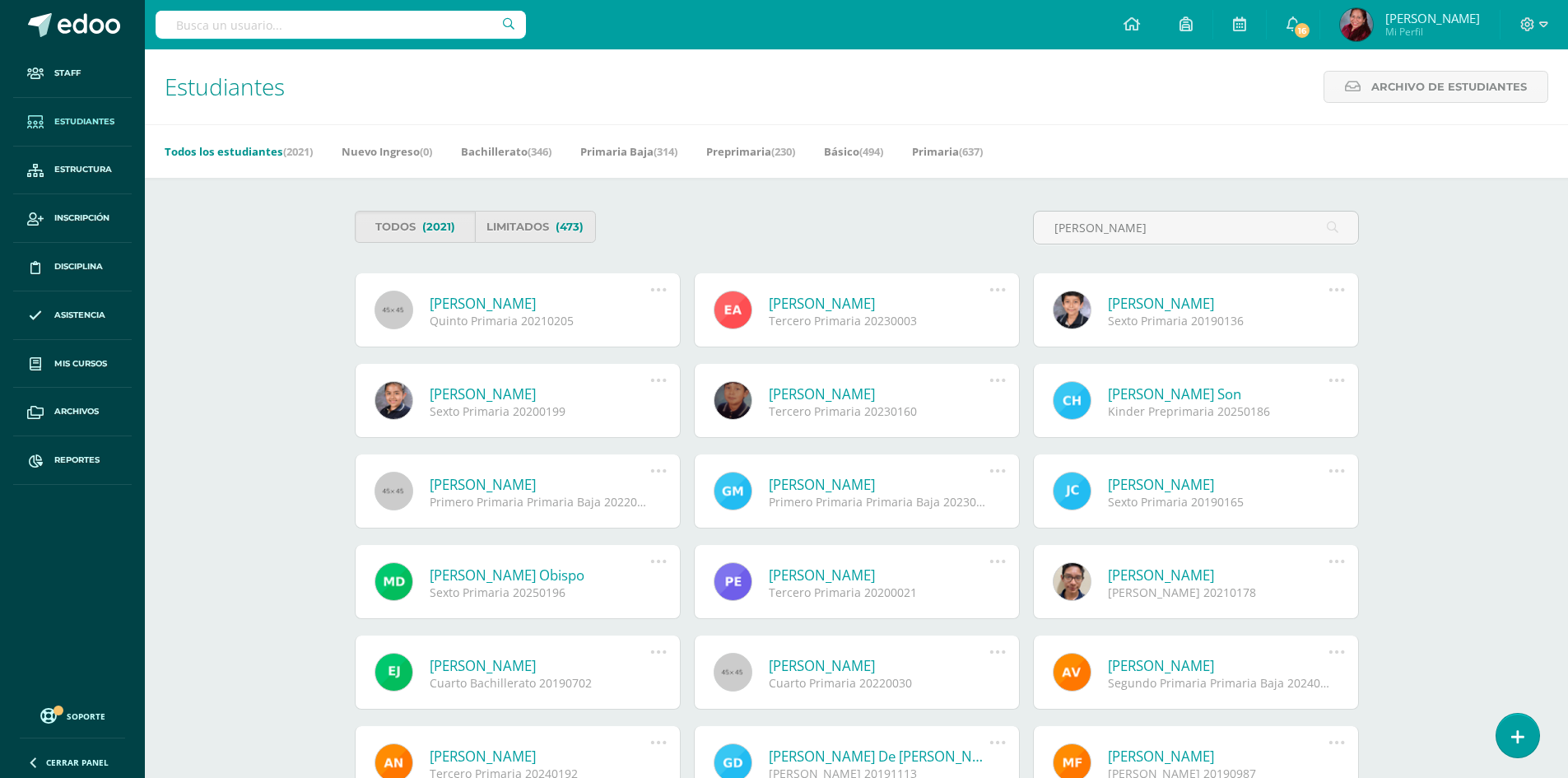
click at [855, 304] on link "[PERSON_NAME]" at bounding box center [879, 303] width 221 height 19
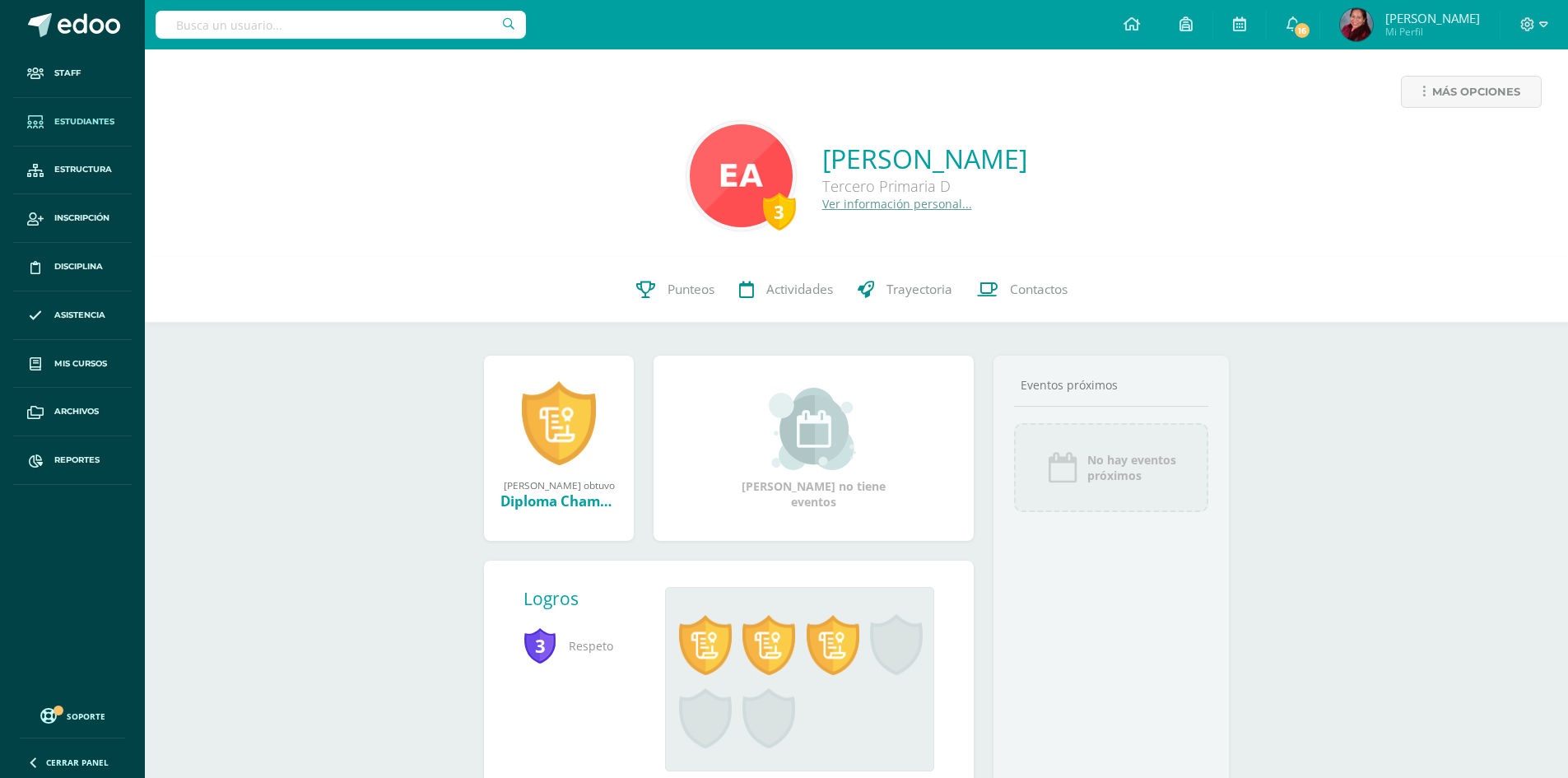
click at [85, 109] on link "Estudiantes" at bounding box center [71, 122] width 118 height 49
click at [99, 117] on span "Estudiantes" at bounding box center [84, 121] width 61 height 13
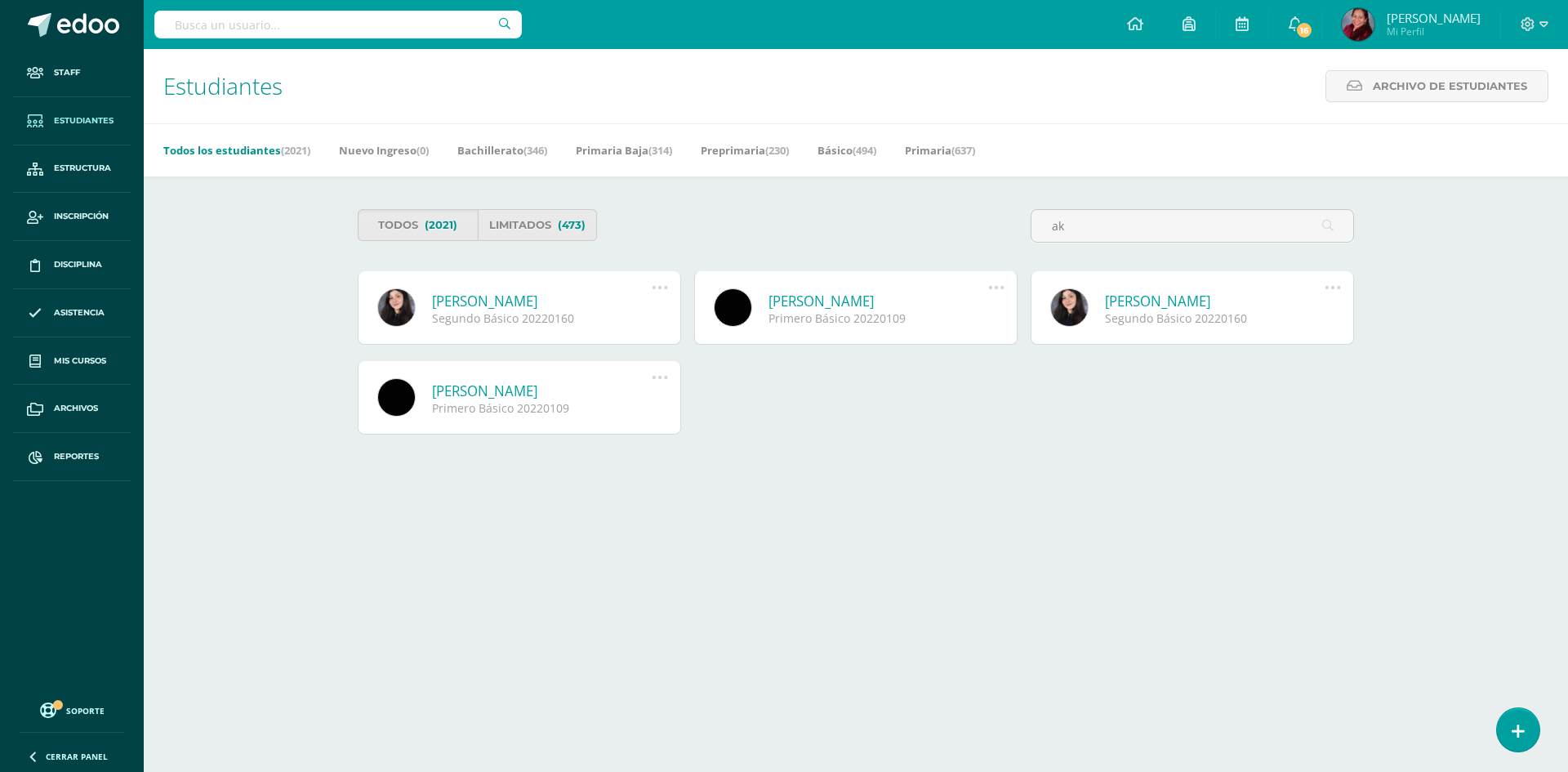
type input "a"
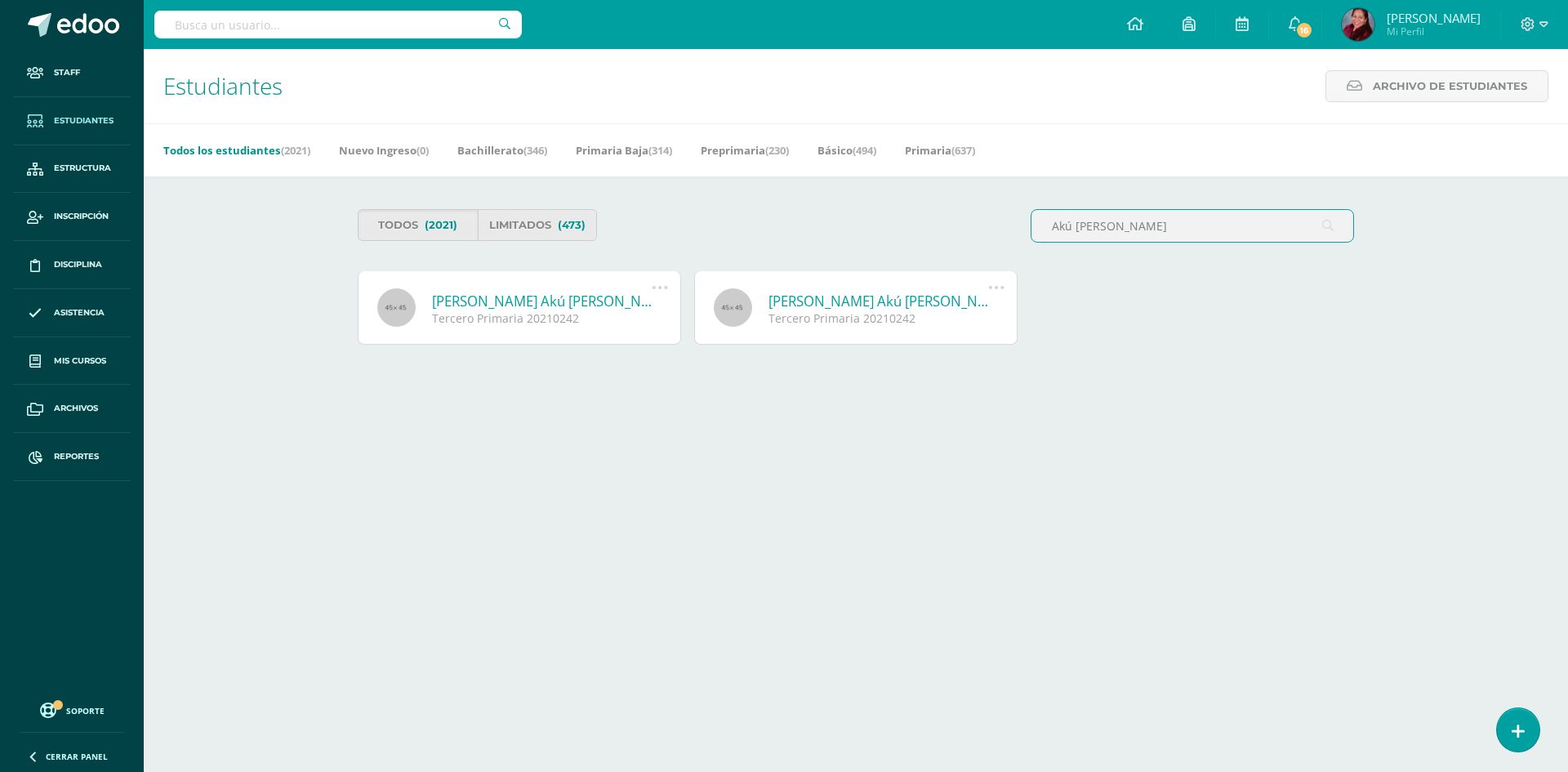
type input "Akú [PERSON_NAME]"
click at [485, 303] on link "[PERSON_NAME] Akú [PERSON_NAME]" at bounding box center [541, 301] width 220 height 19
click at [484, 298] on link "[PERSON_NAME] Akú [PERSON_NAME]" at bounding box center [541, 301] width 220 height 19
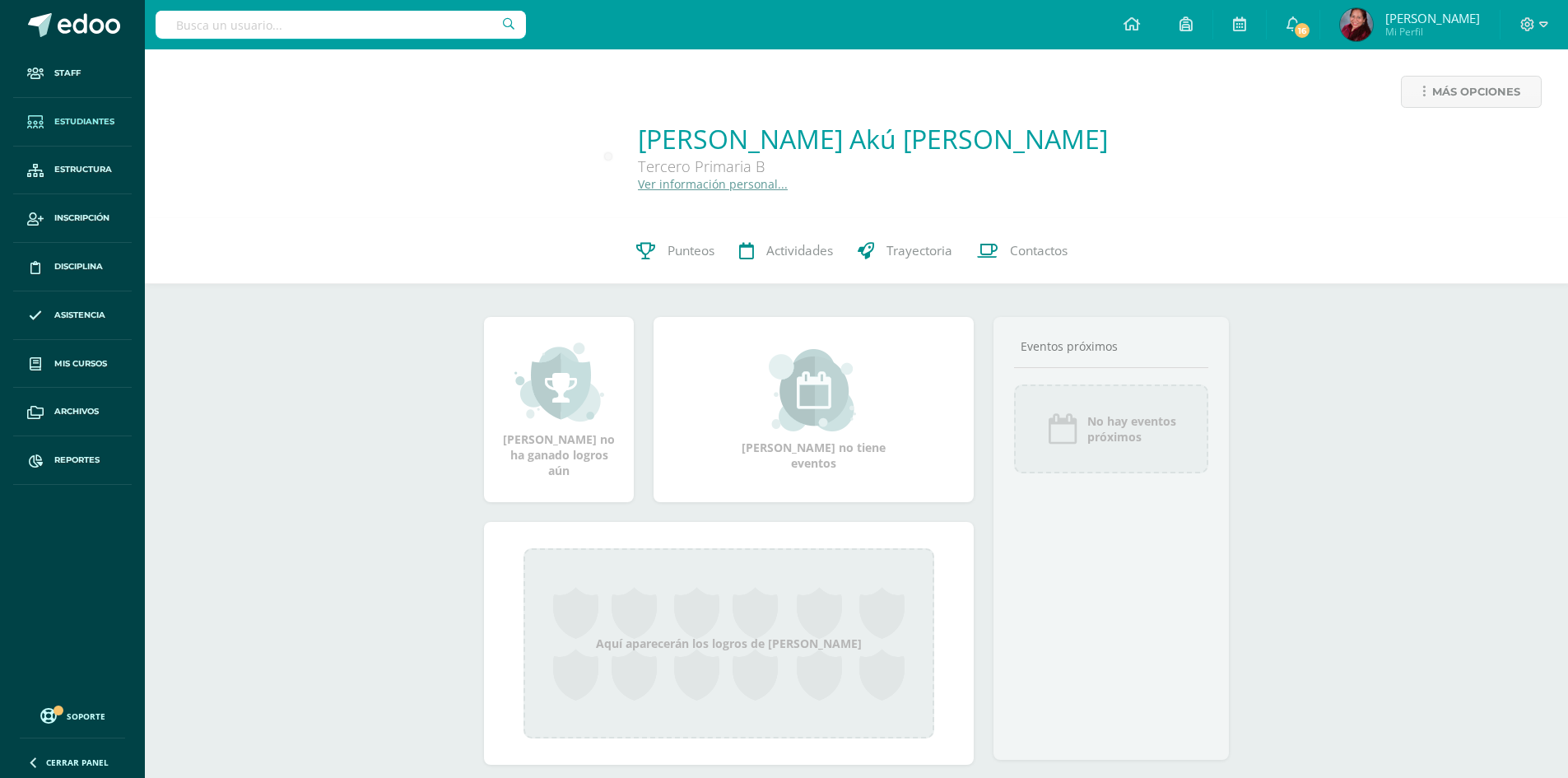
click at [84, 118] on span "Estudiantes" at bounding box center [84, 121] width 61 height 13
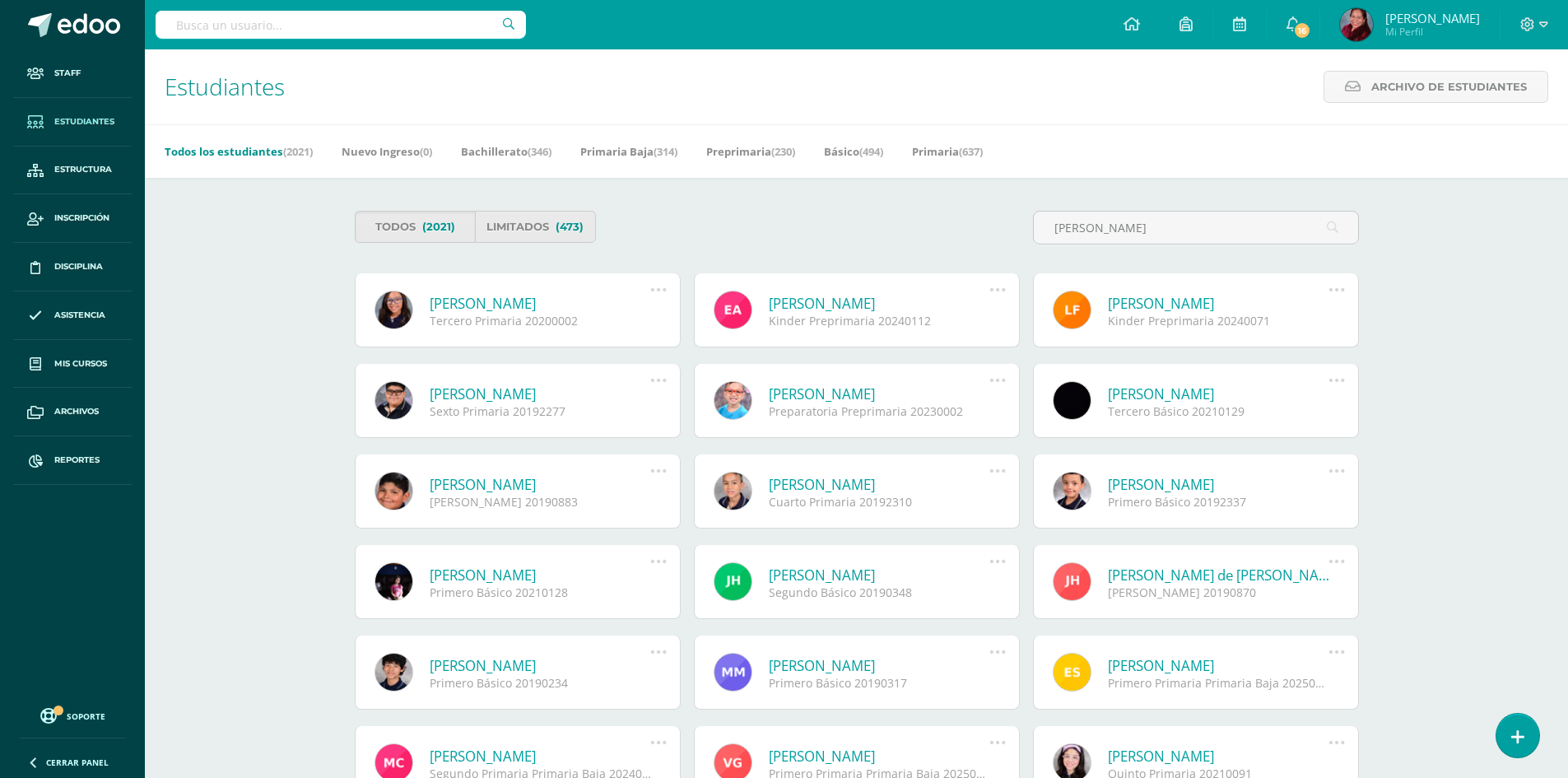
type input "aquino"
click at [512, 309] on link "Alison Camila Aquino Esquite" at bounding box center [540, 303] width 221 height 19
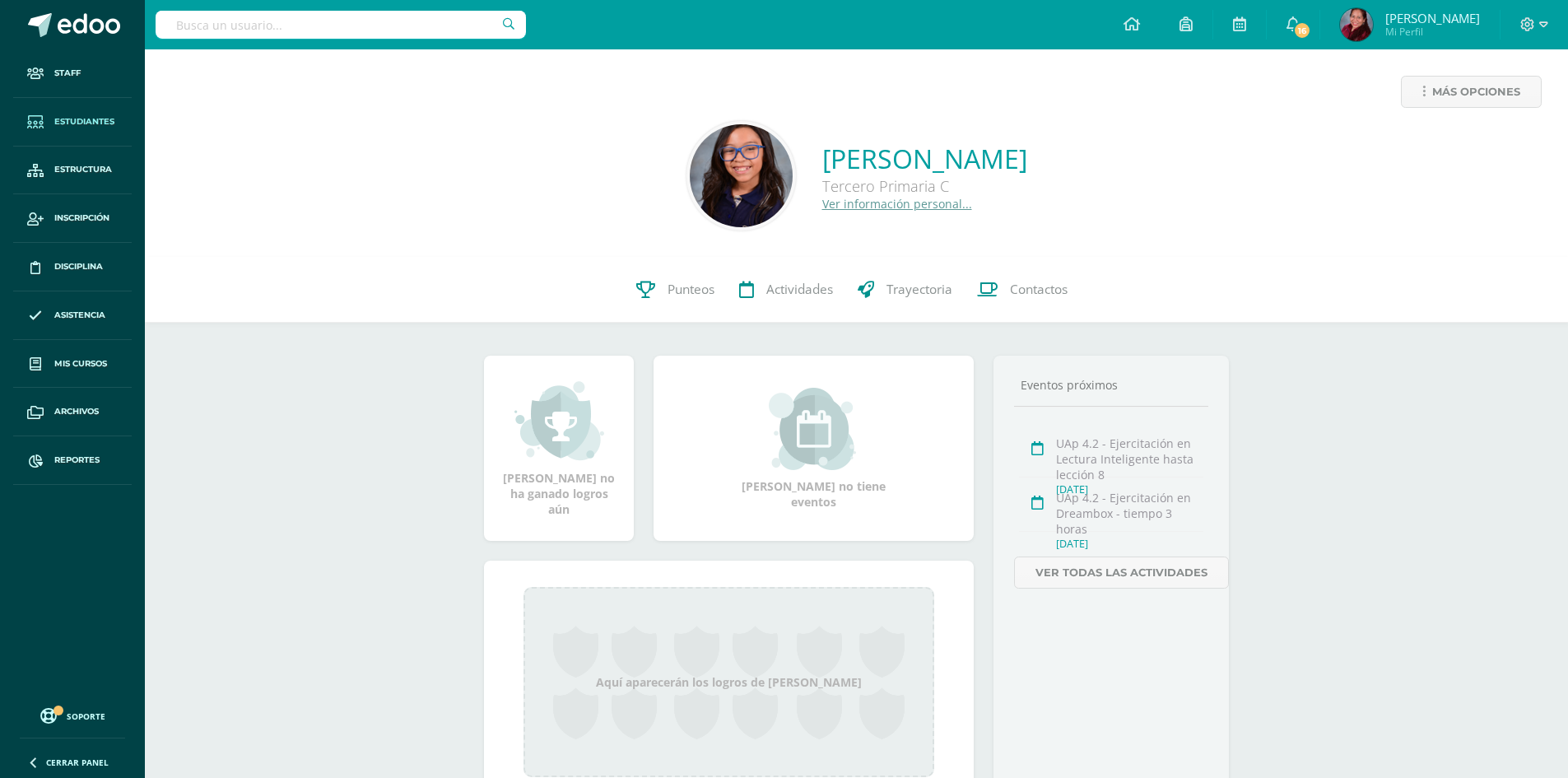
click at [83, 120] on span "Estudiantes" at bounding box center [84, 121] width 61 height 13
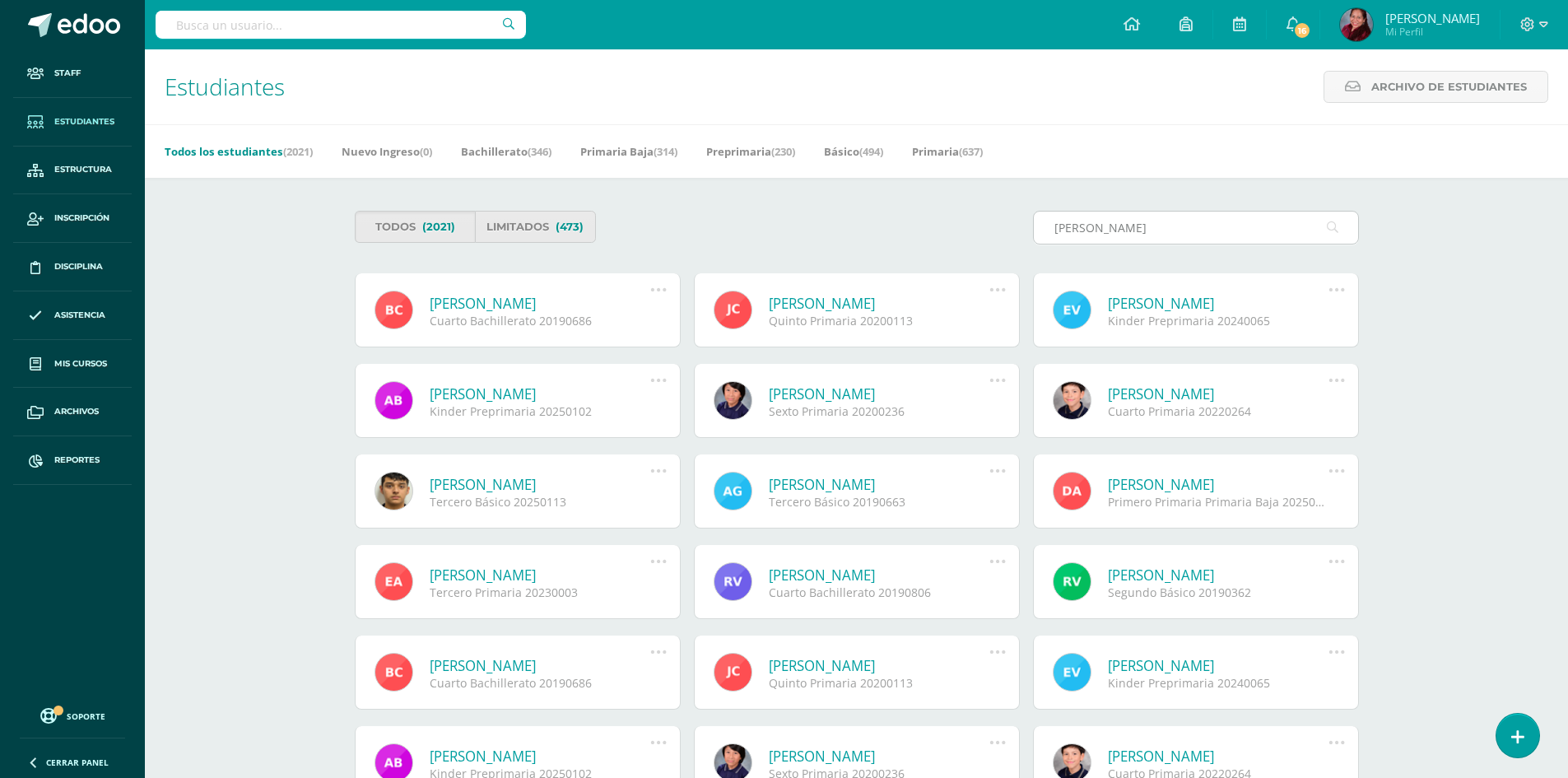
click at [1086, 228] on input "Ardon Veliz" at bounding box center [1196, 228] width 325 height 32
click at [1080, 231] on input "Ardon Veliz" at bounding box center [1196, 228] width 325 height 32
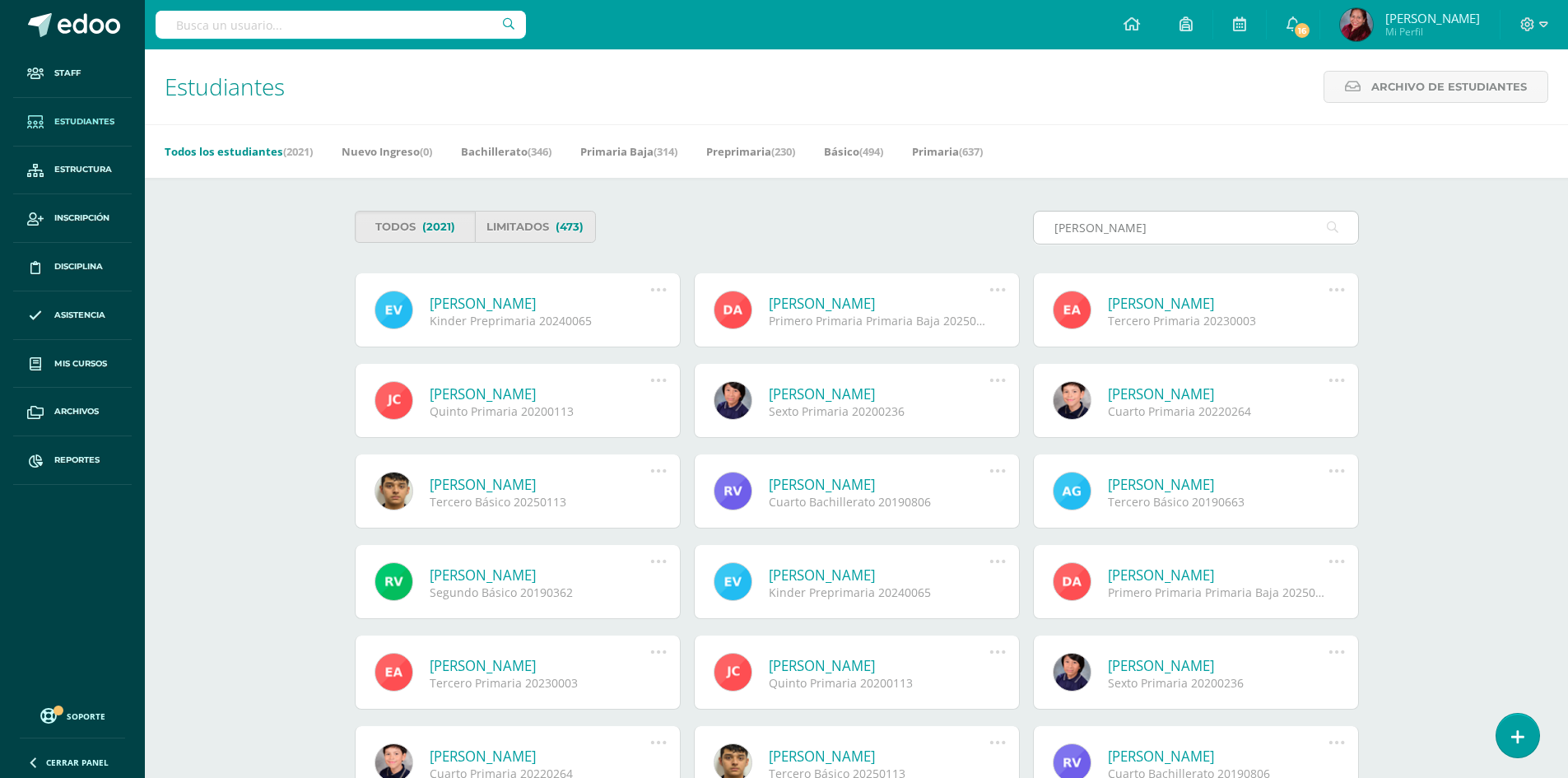
click at [1056, 231] on input "Ardón Veliz" at bounding box center [1196, 228] width 325 height 32
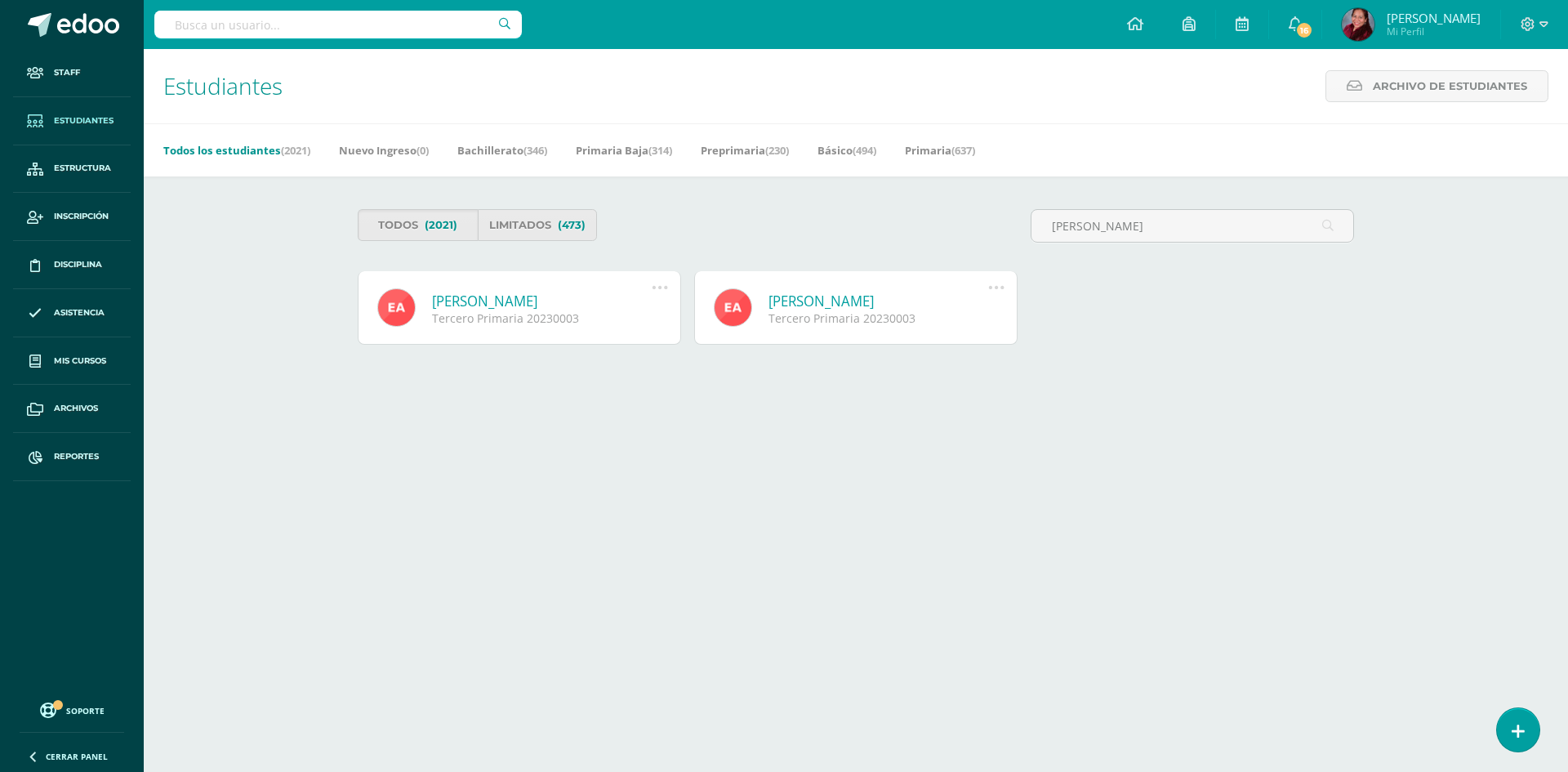
type input "Esteban Ardón Veliz"
click at [473, 294] on link "Esteban Javier Ardón Véliz" at bounding box center [541, 301] width 220 height 19
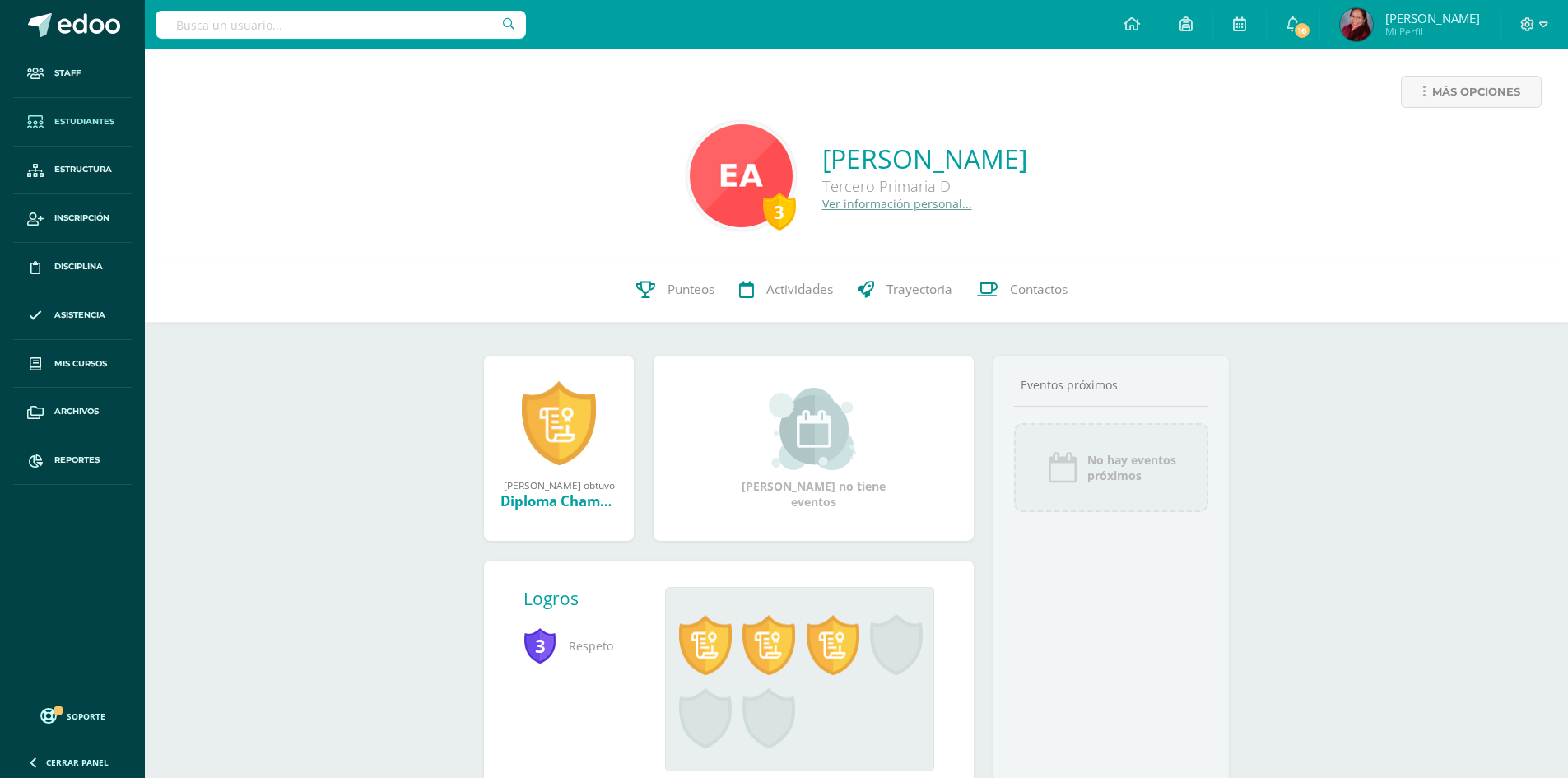
click at [71, 112] on link "Estudiantes" at bounding box center [71, 122] width 118 height 49
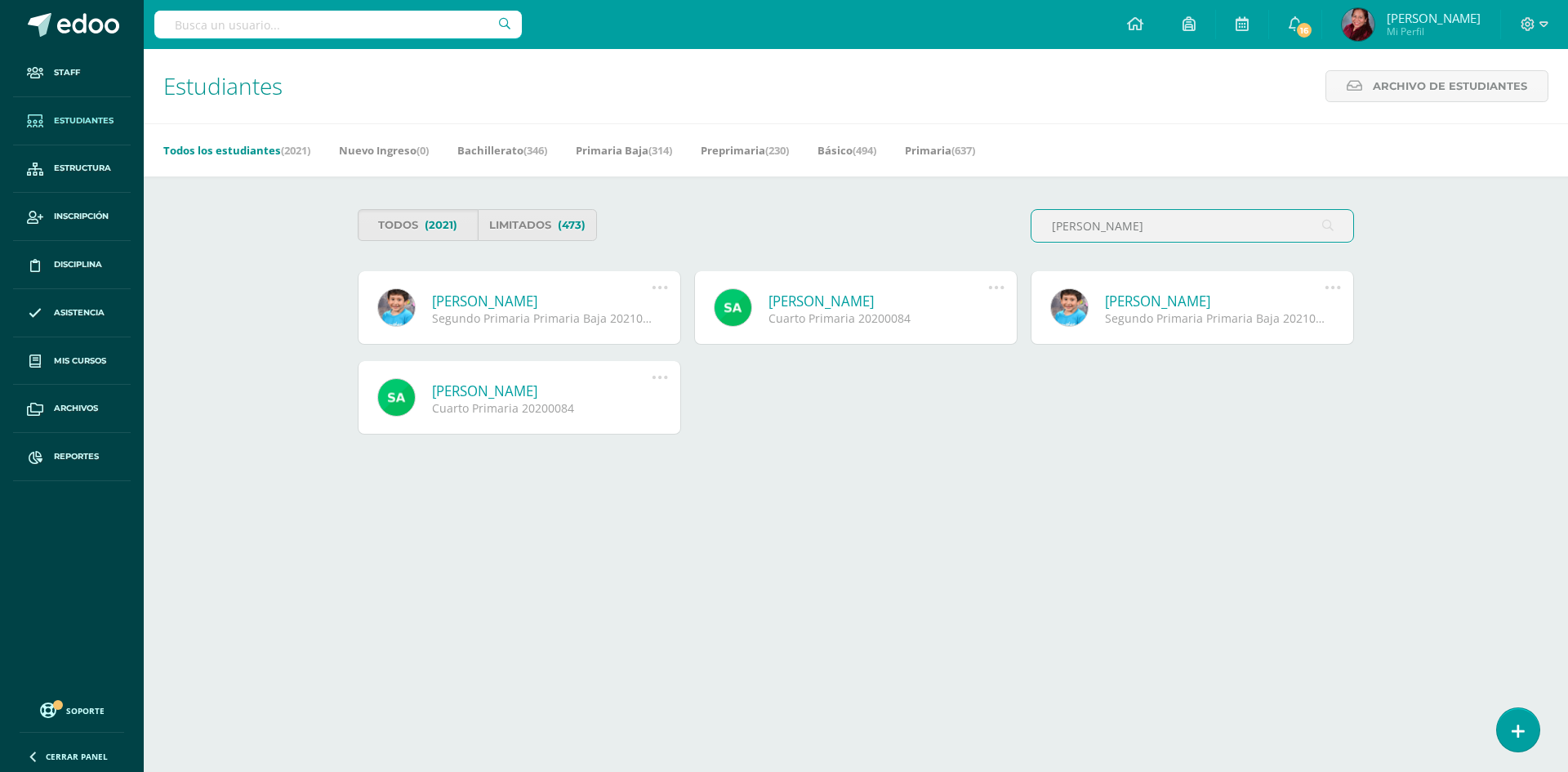
click at [1048, 228] on input "Alonzo Paiz" at bounding box center [1193, 226] width 322 height 32
click at [1053, 222] on input "SAlonzo Paiz" at bounding box center [1193, 226] width 322 height 32
drag, startPoint x: 1129, startPoint y: 219, endPoint x: 850, endPoint y: 244, distance: 280.1
click at [861, 242] on div "Todos (2021) Limitados (473) SSAlonzo Paiz" at bounding box center [855, 232] width 1010 height 46
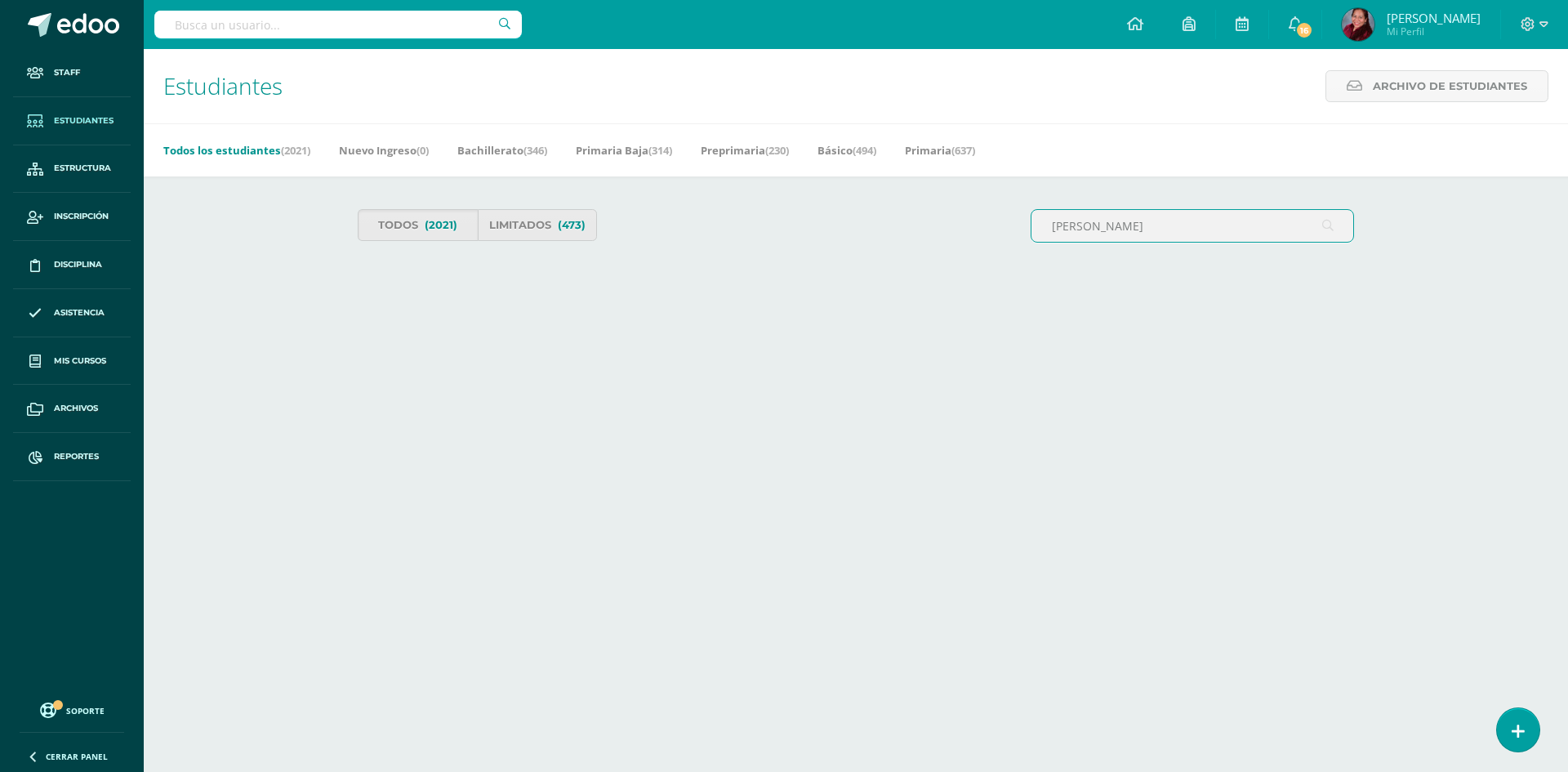
type input "Sofía Valentina"
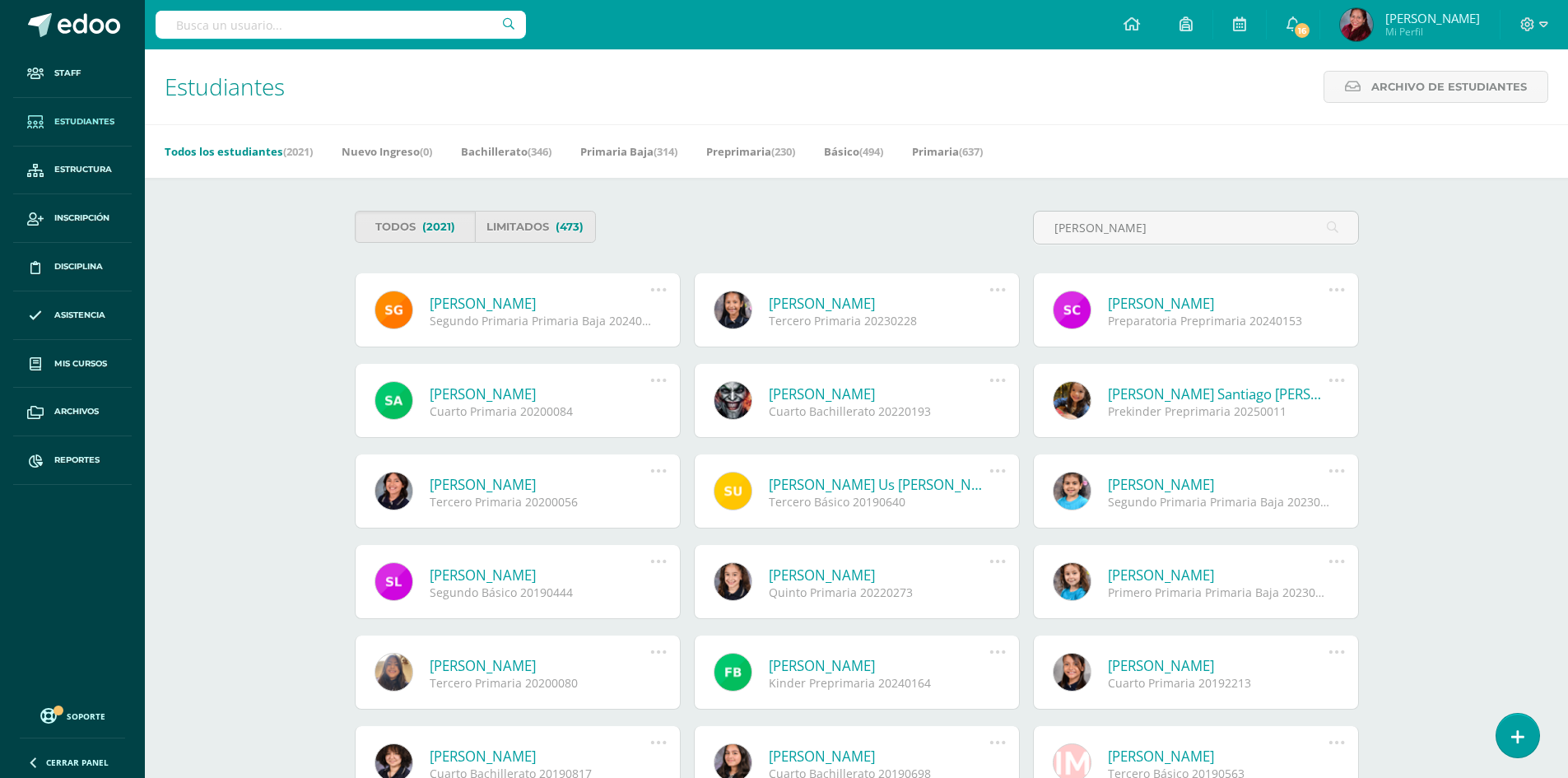
click at [483, 392] on link "Sofía Valentina Alonzo Paiz" at bounding box center [540, 393] width 221 height 19
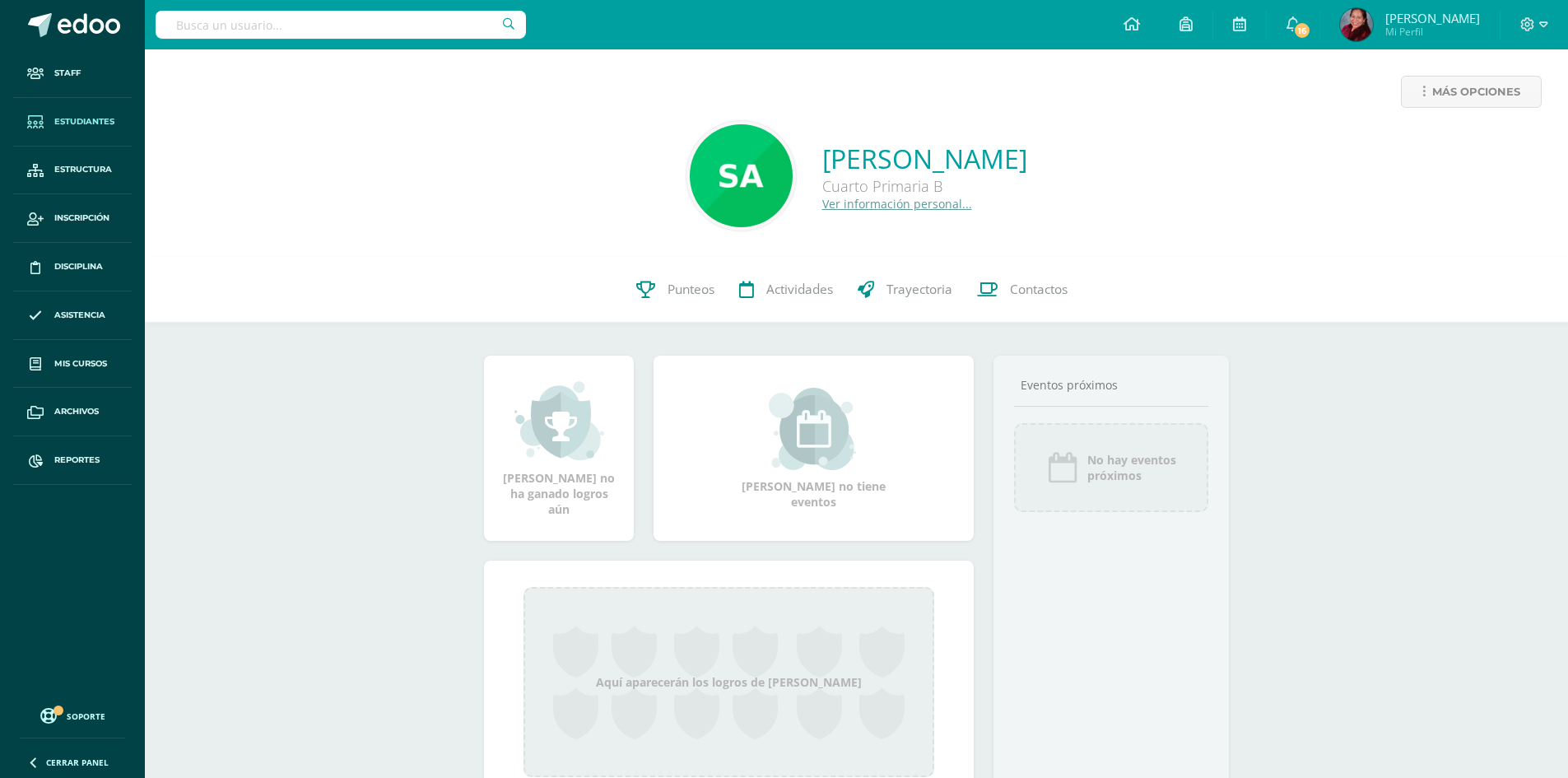
click at [76, 123] on span "Estudiantes" at bounding box center [84, 121] width 61 height 13
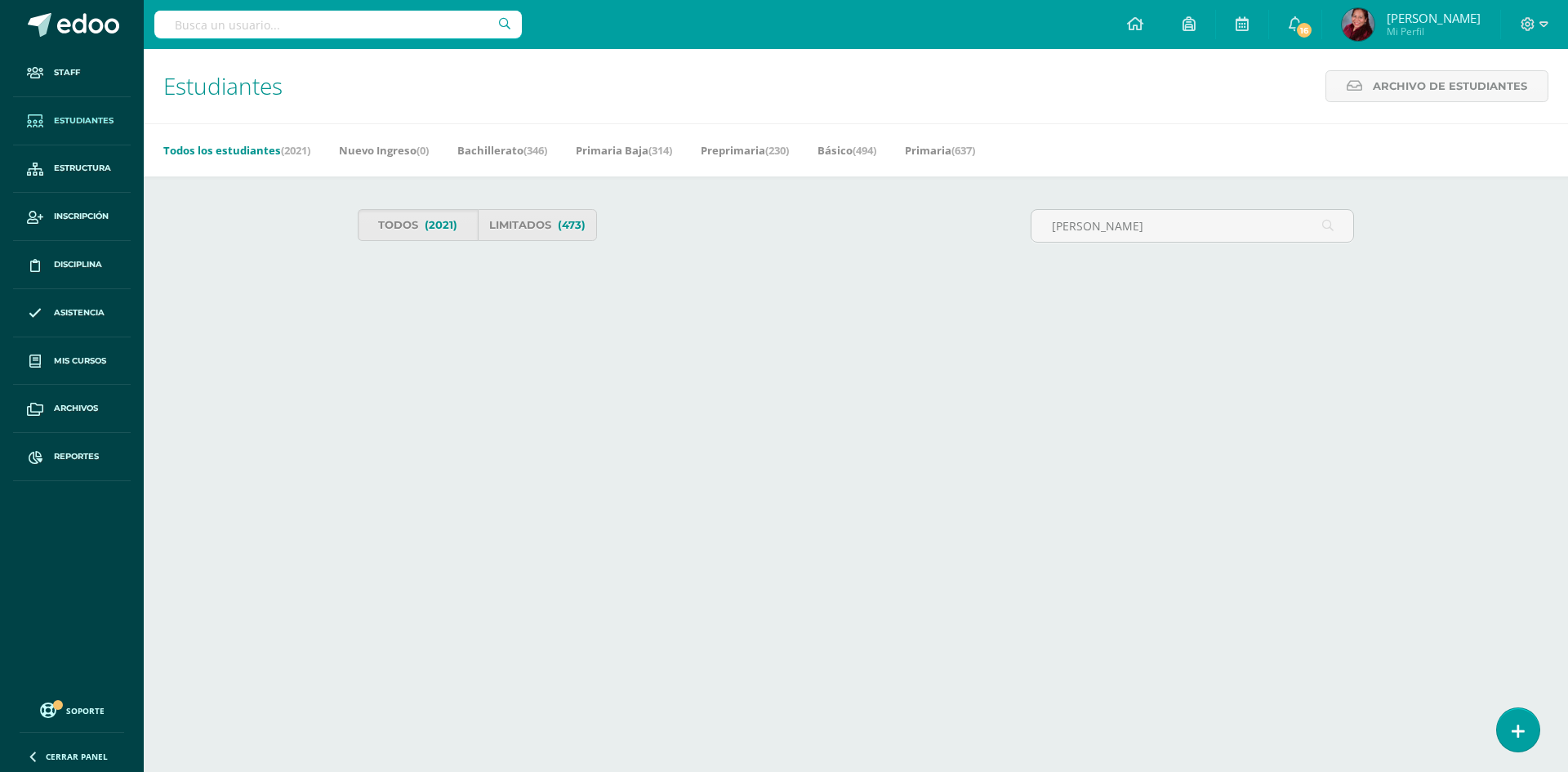
type input "Diego Alejandro Alonzo"
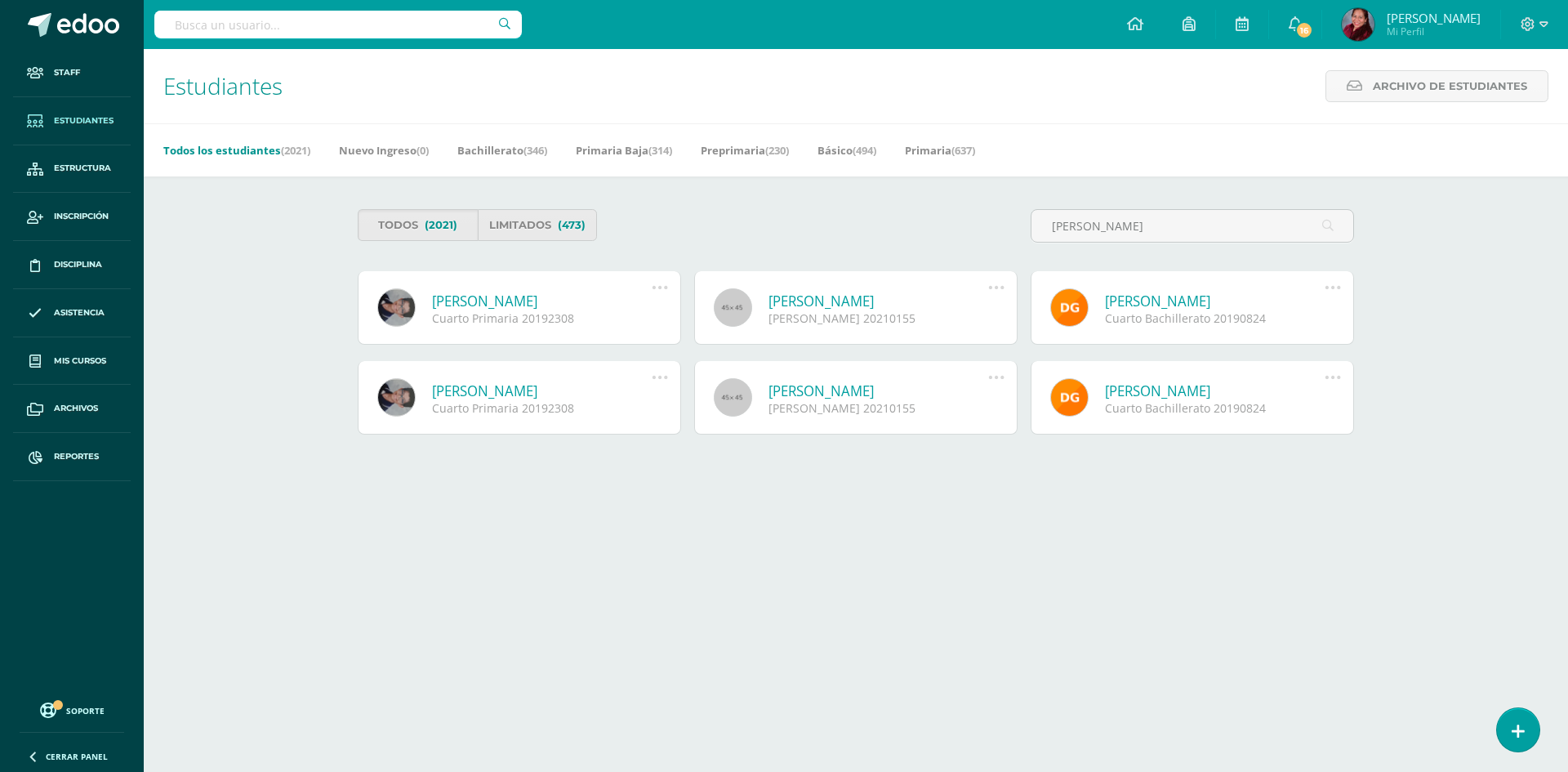
click at [602, 300] on link "[PERSON_NAME]" at bounding box center [541, 301] width 220 height 19
click at [583, 304] on link "Diego Alejandro Alonzo Aguirre" at bounding box center [541, 301] width 220 height 19
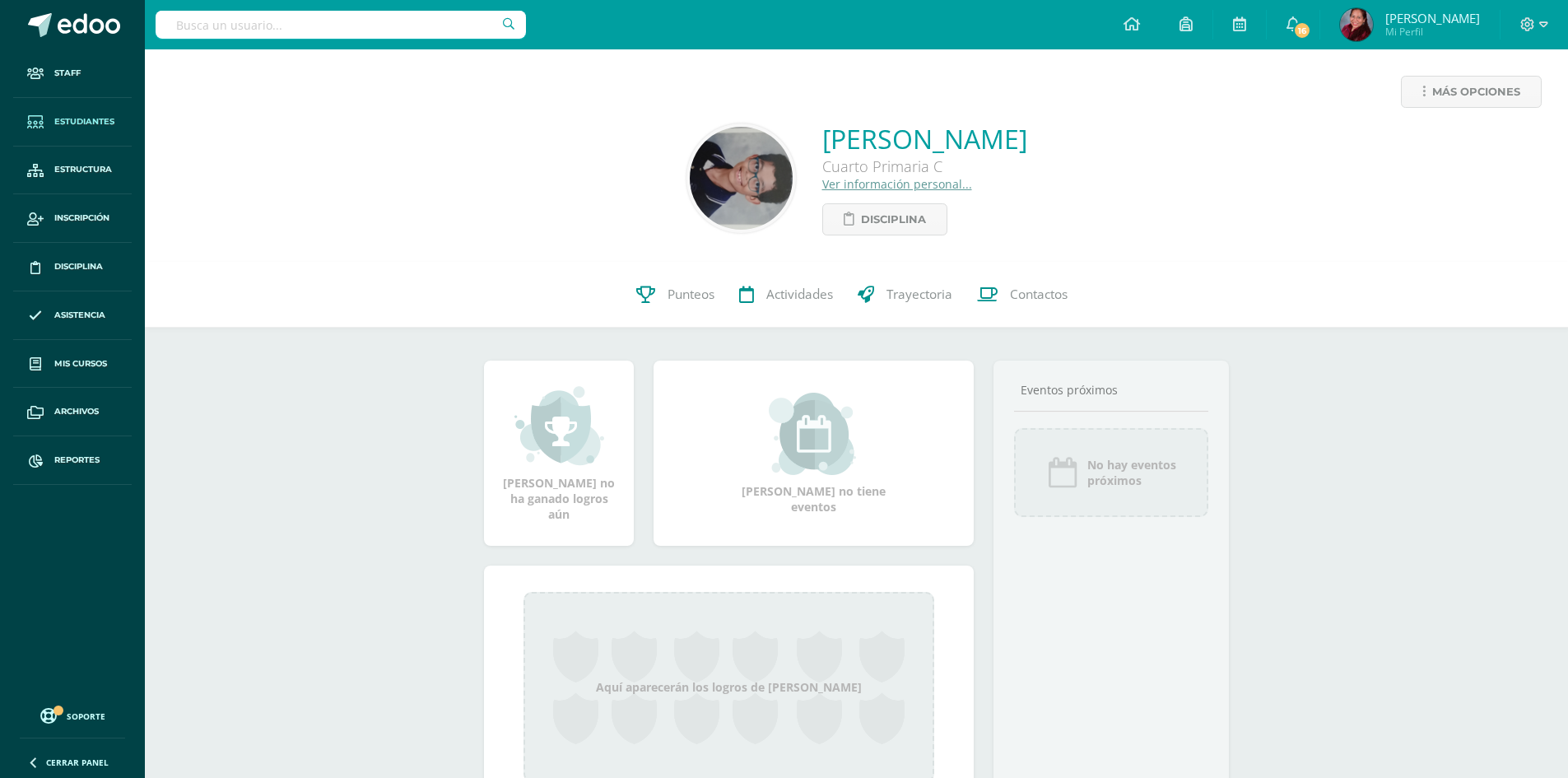
click at [79, 113] on link "Estudiantes" at bounding box center [71, 122] width 118 height 49
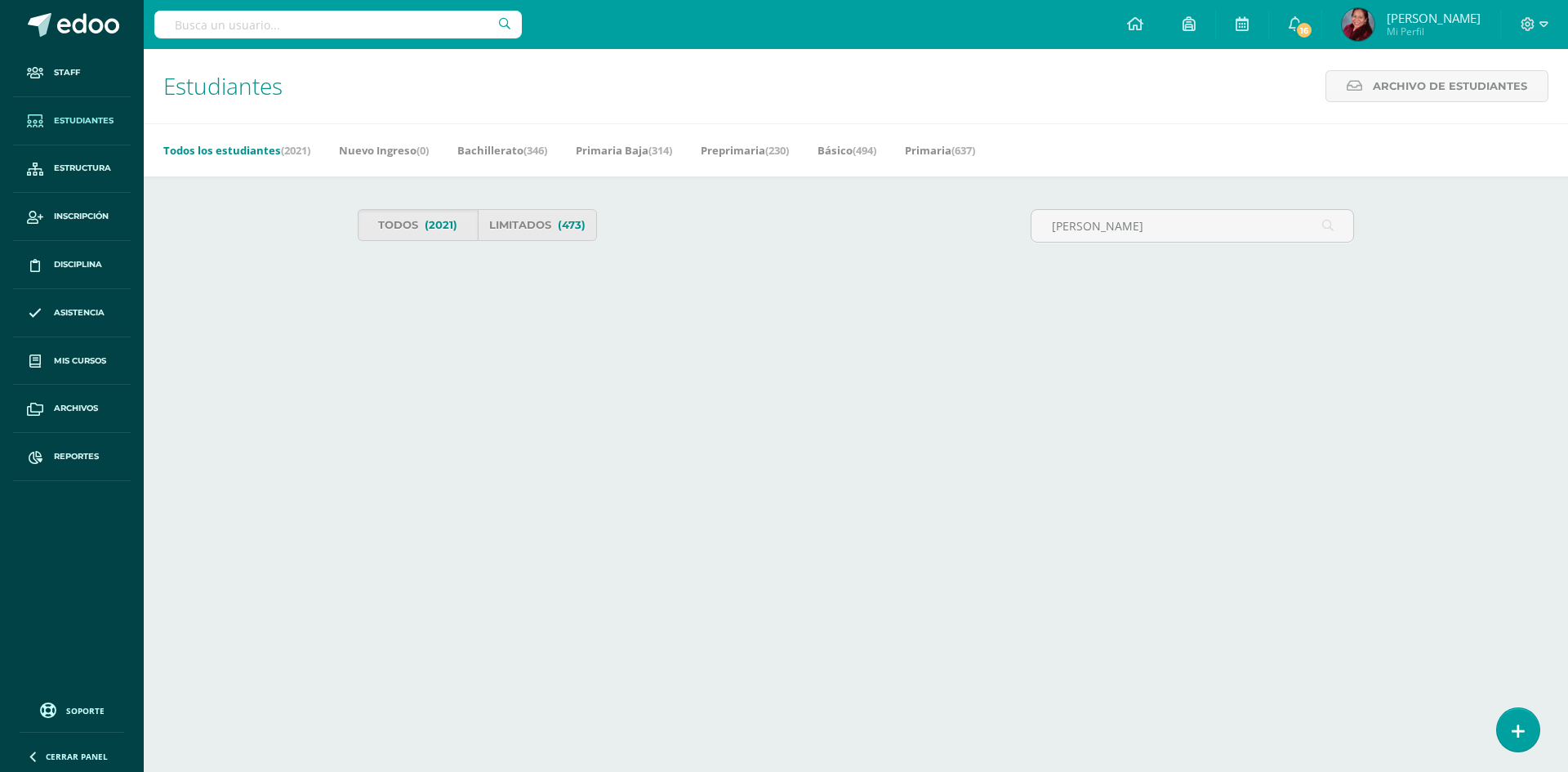
type input "[PERSON_NAME]"
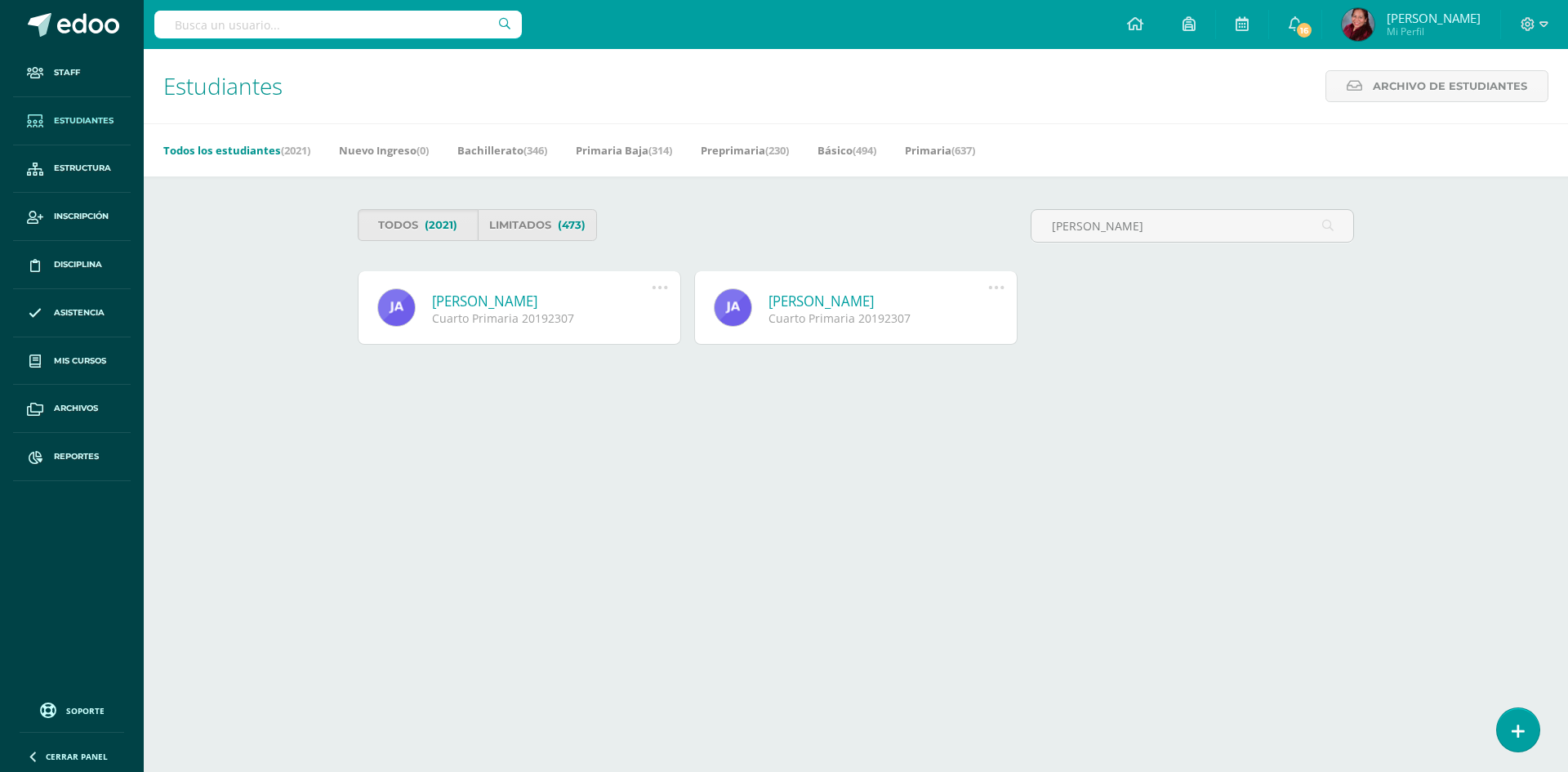
click at [480, 313] on div "Cuarto Primaria 20192307" at bounding box center [541, 318] width 220 height 16
click at [485, 304] on link "[PERSON_NAME]" at bounding box center [541, 301] width 220 height 19
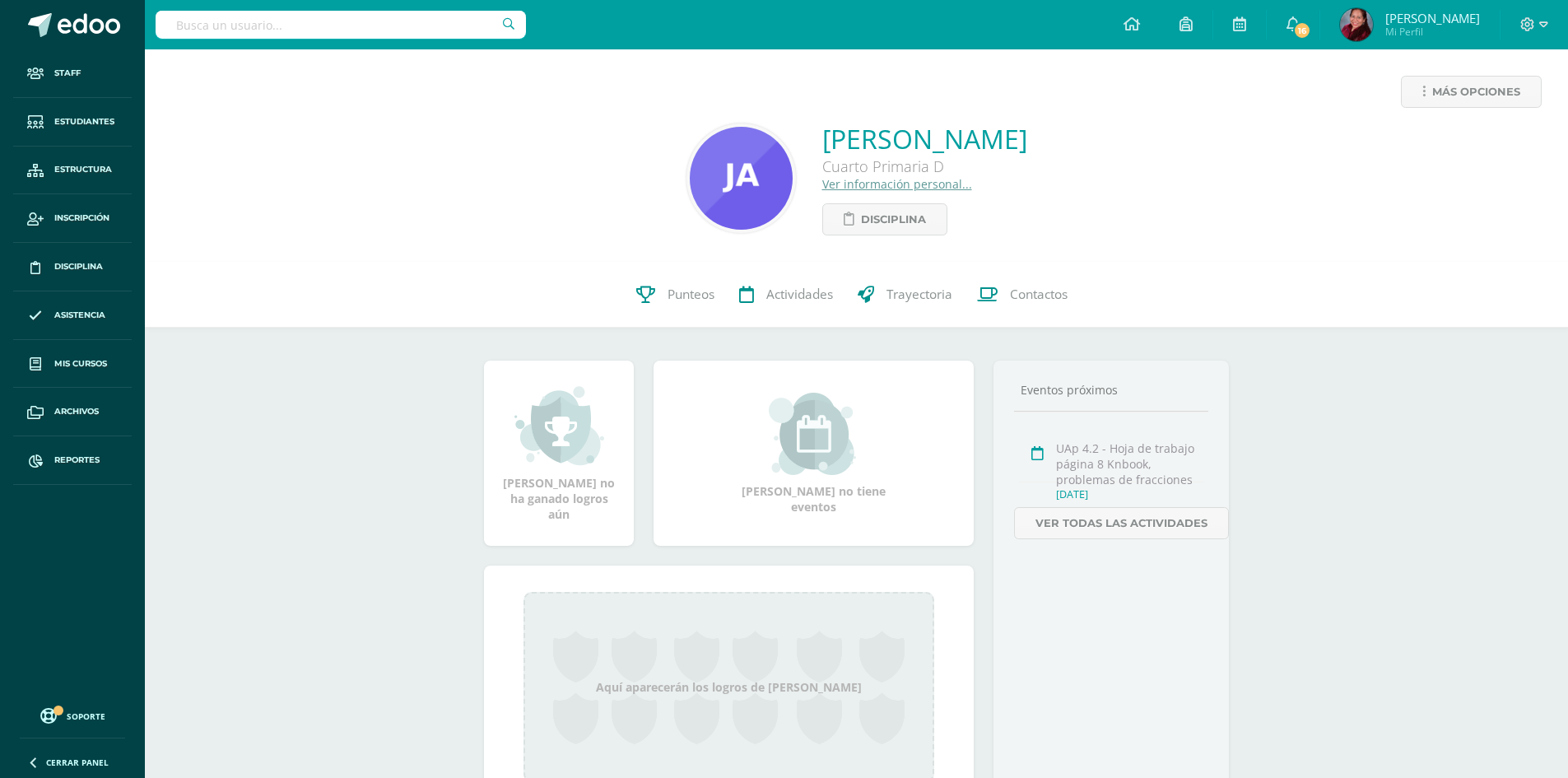
click at [450, 267] on div "0 José Aguilar 20192307 Punteos Actividades Trayectoria Contactos" at bounding box center [856, 295] width 1423 height 66
click at [58, 111] on link "Estudiantes" at bounding box center [71, 122] width 118 height 49
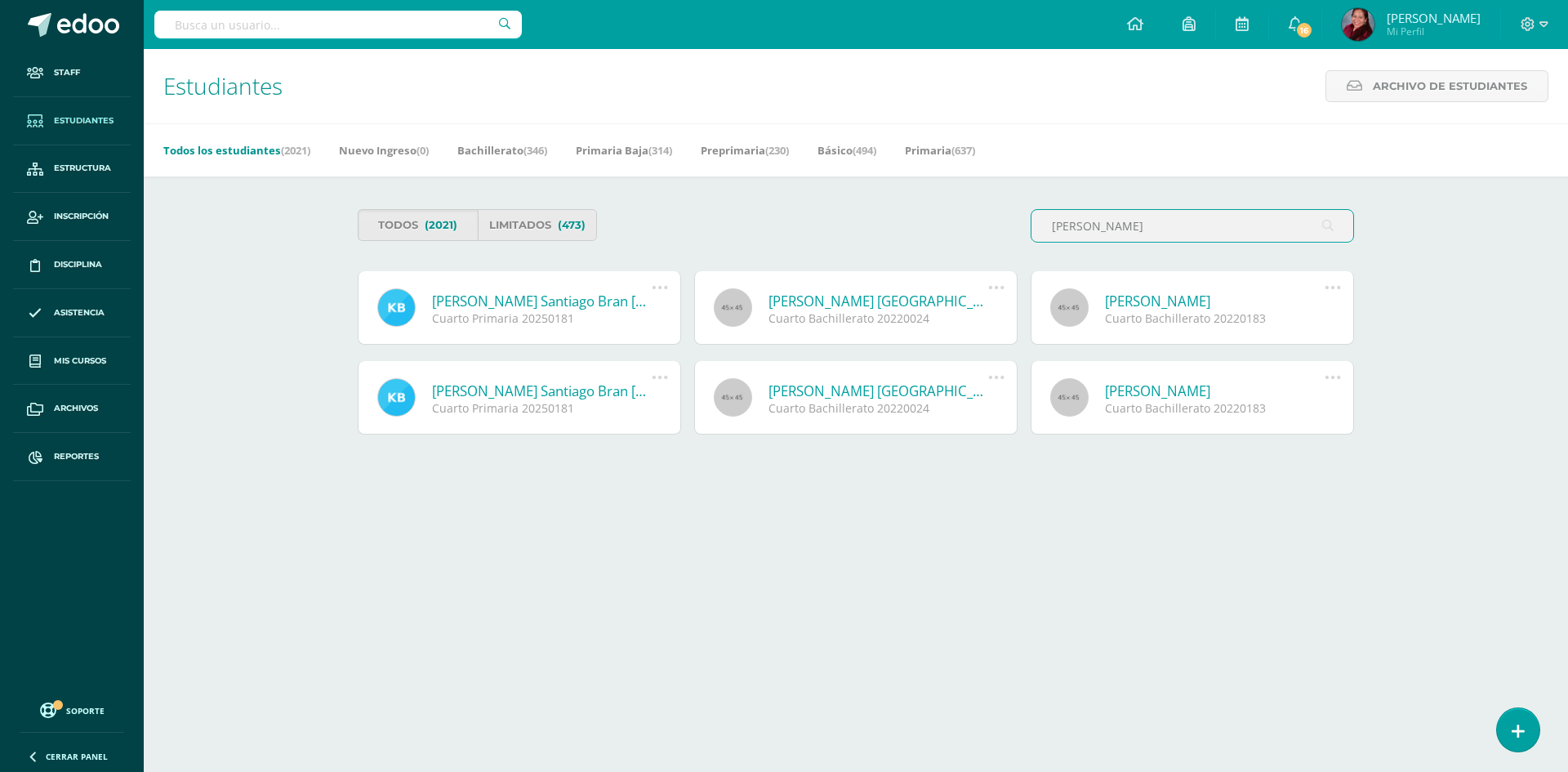
type input "Kevin Santiago"
click at [569, 305] on link "Kevin Santiago Bran Ríos" at bounding box center [541, 301] width 220 height 19
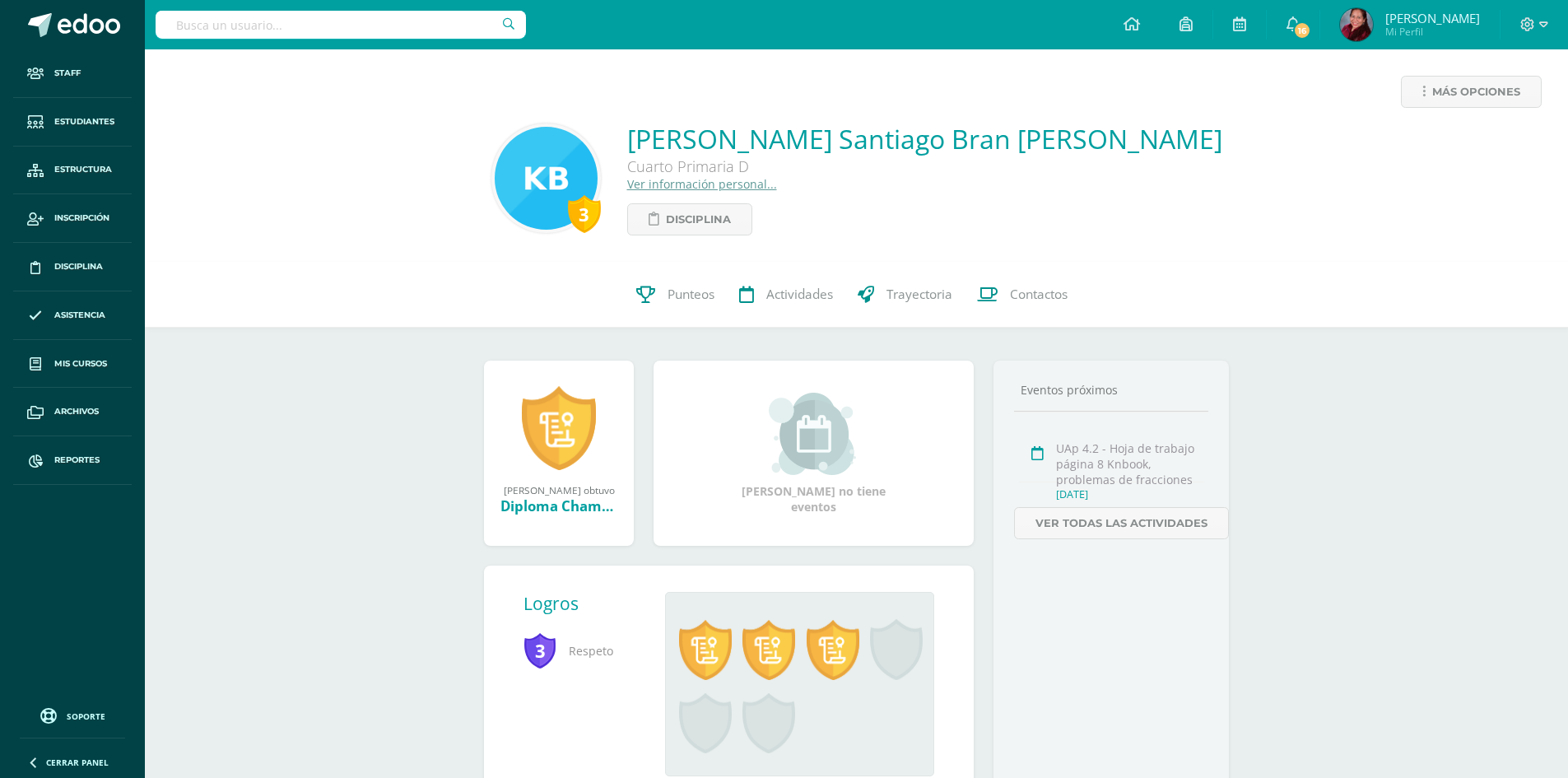
click at [777, 181] on link "Ver información personal..." at bounding box center [702, 184] width 150 height 16
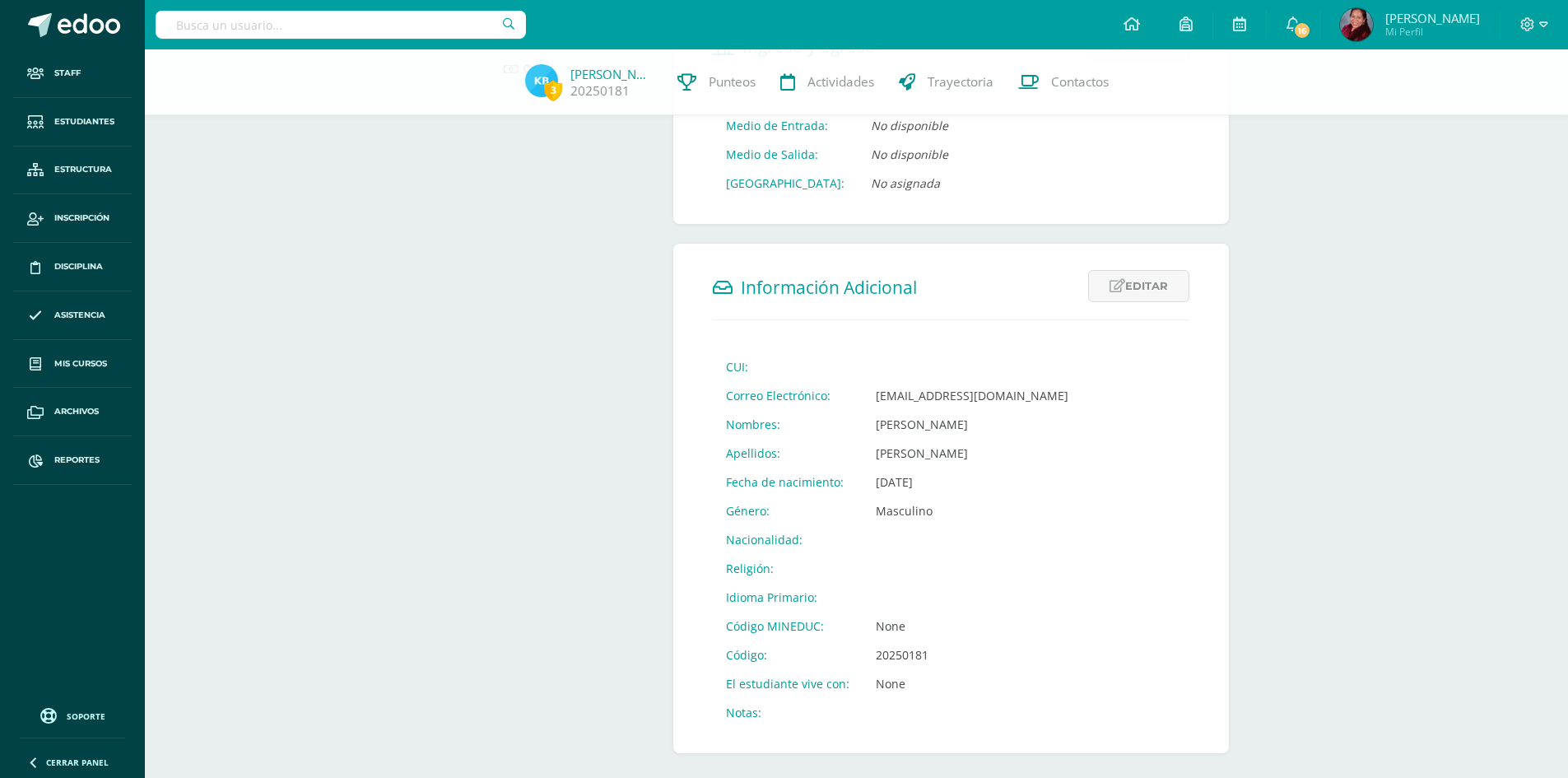
scroll to position [408, 0]
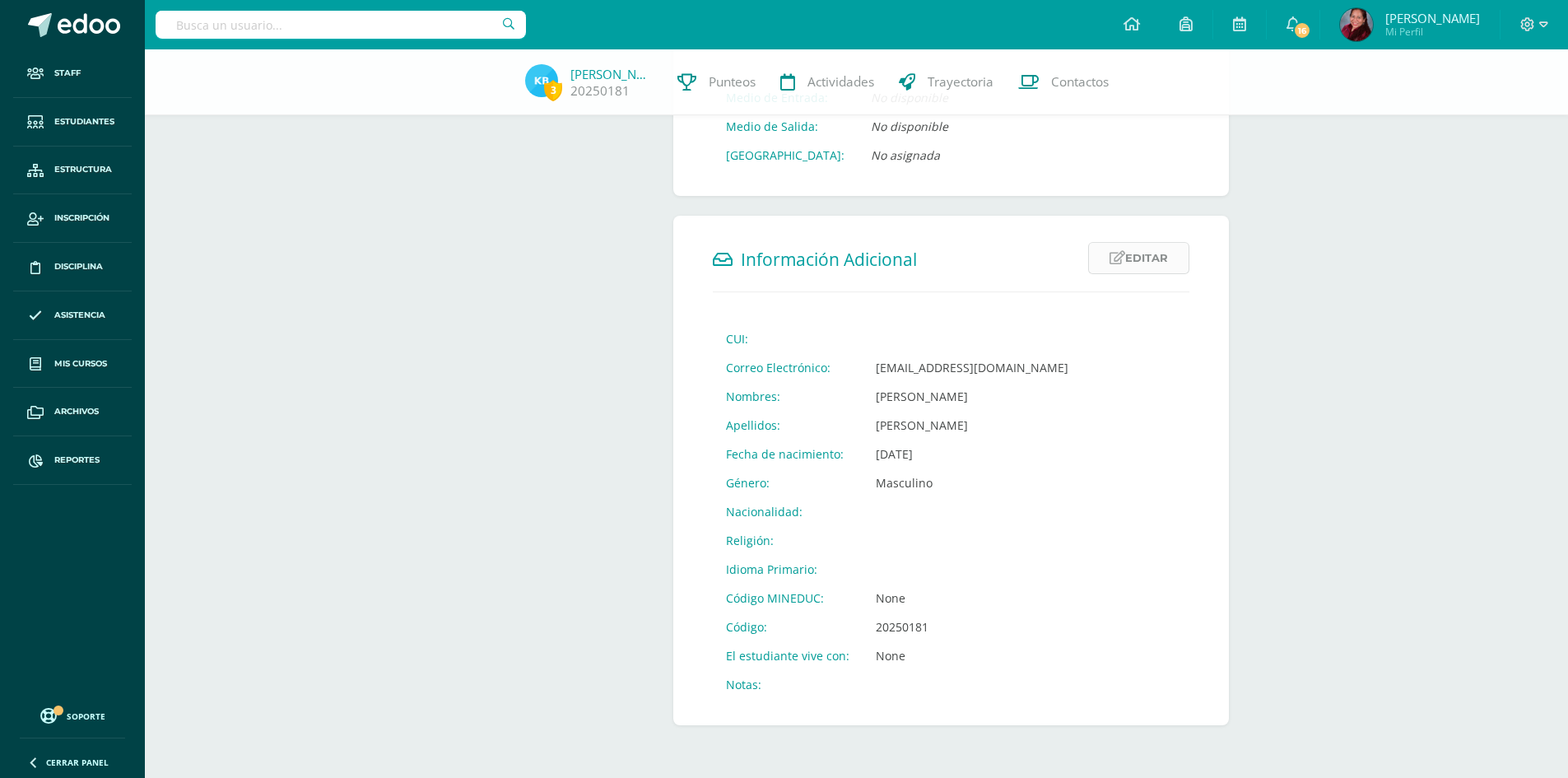
click at [1165, 254] on link "Editar" at bounding box center [1139, 258] width 101 height 32
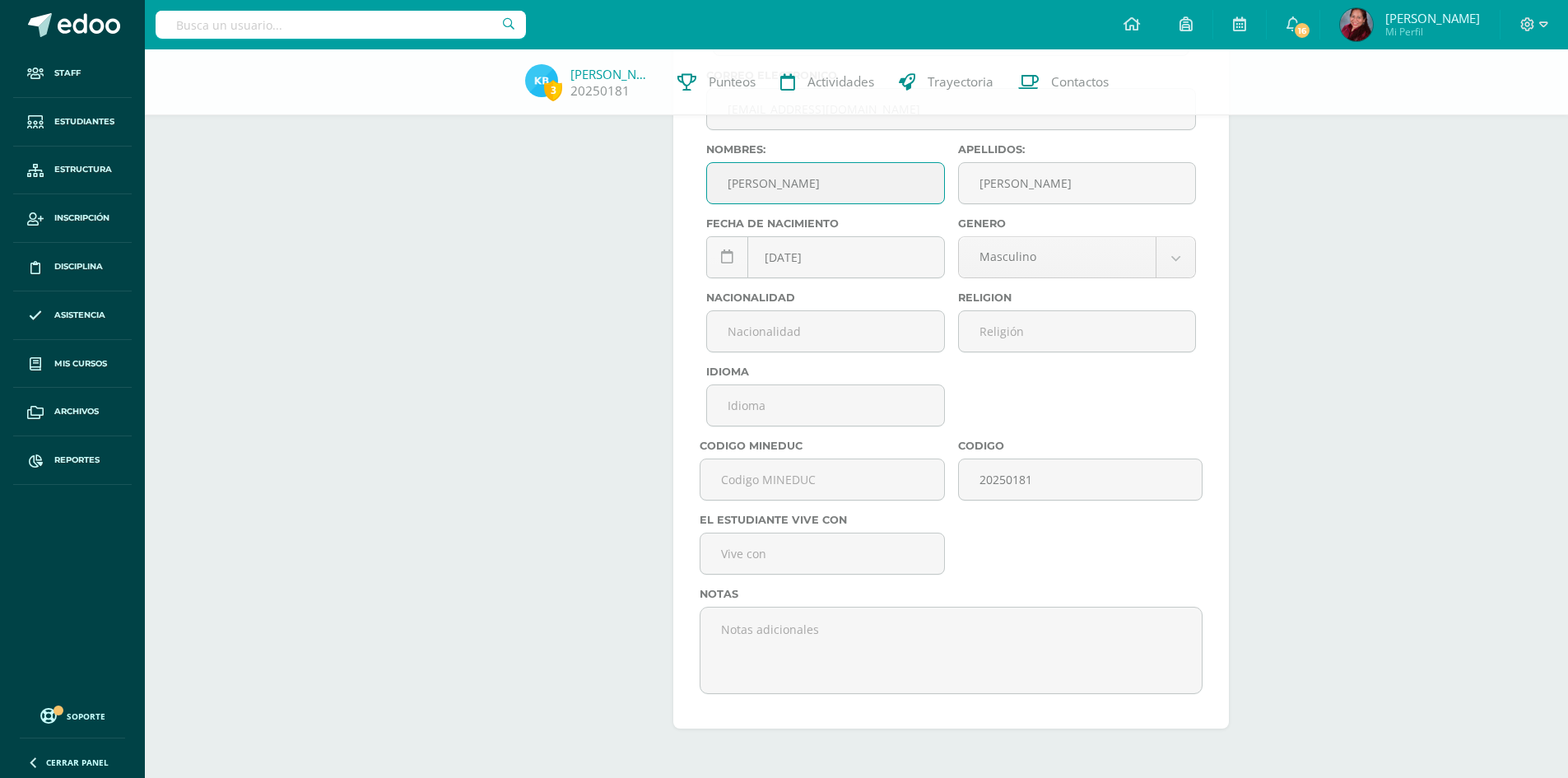
scroll to position [741, 0]
click at [856, 480] on input "text" at bounding box center [821, 476] width 243 height 41
paste input "M611AIX"
click at [817, 474] on input "M611AIX" at bounding box center [821, 476] width 243 height 41
paste input "M611AIX"
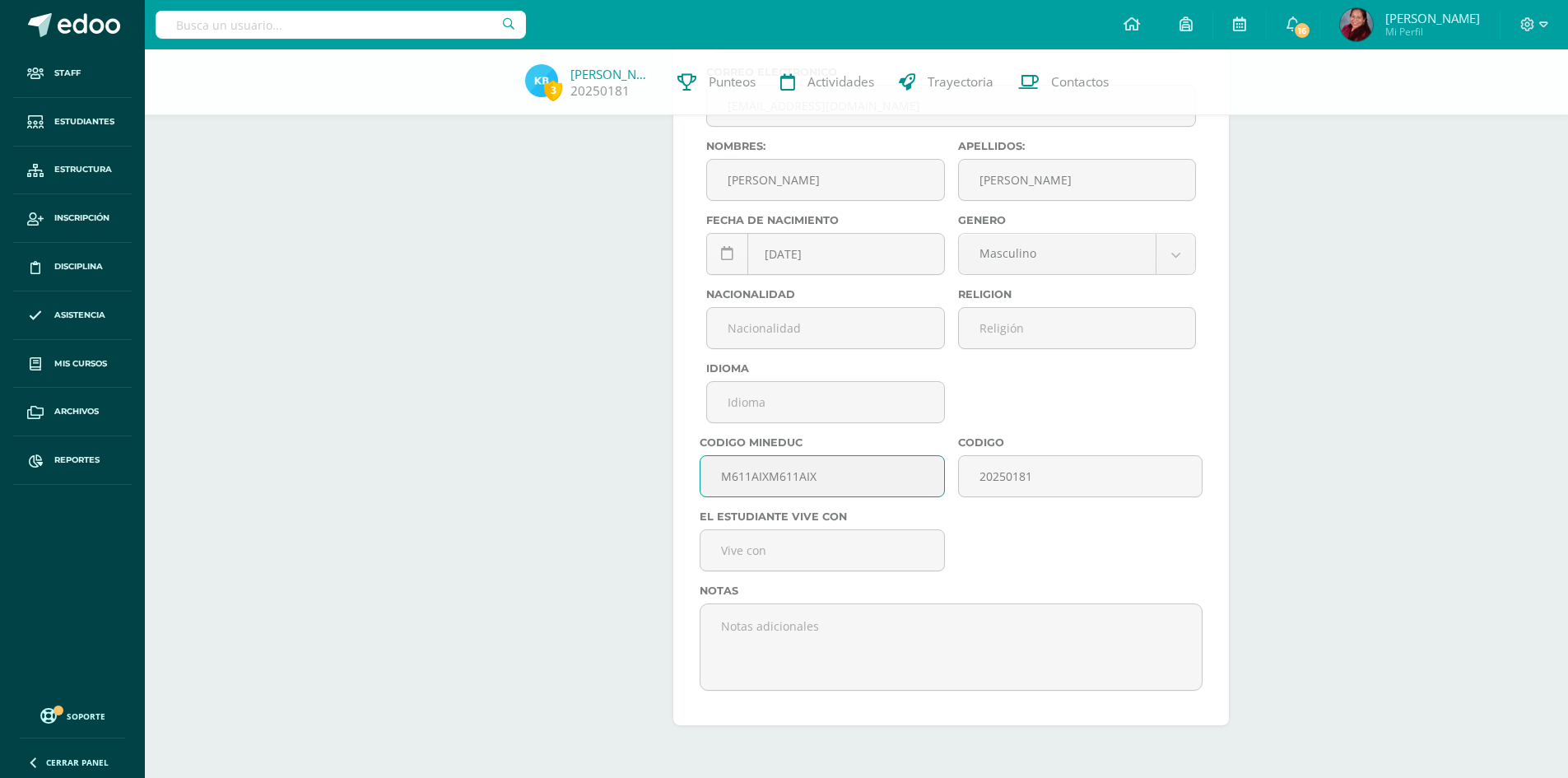
drag, startPoint x: 807, startPoint y: 480, endPoint x: 686, endPoint y: 477, distance: 121.0
click at [686, 477] on form "Información Adicional Editar Cancelar Guardar CUI: Correo Electrónico: 20250181…" at bounding box center [951, 304] width 556 height 843
type input "N"
type input "n"
type input "m"
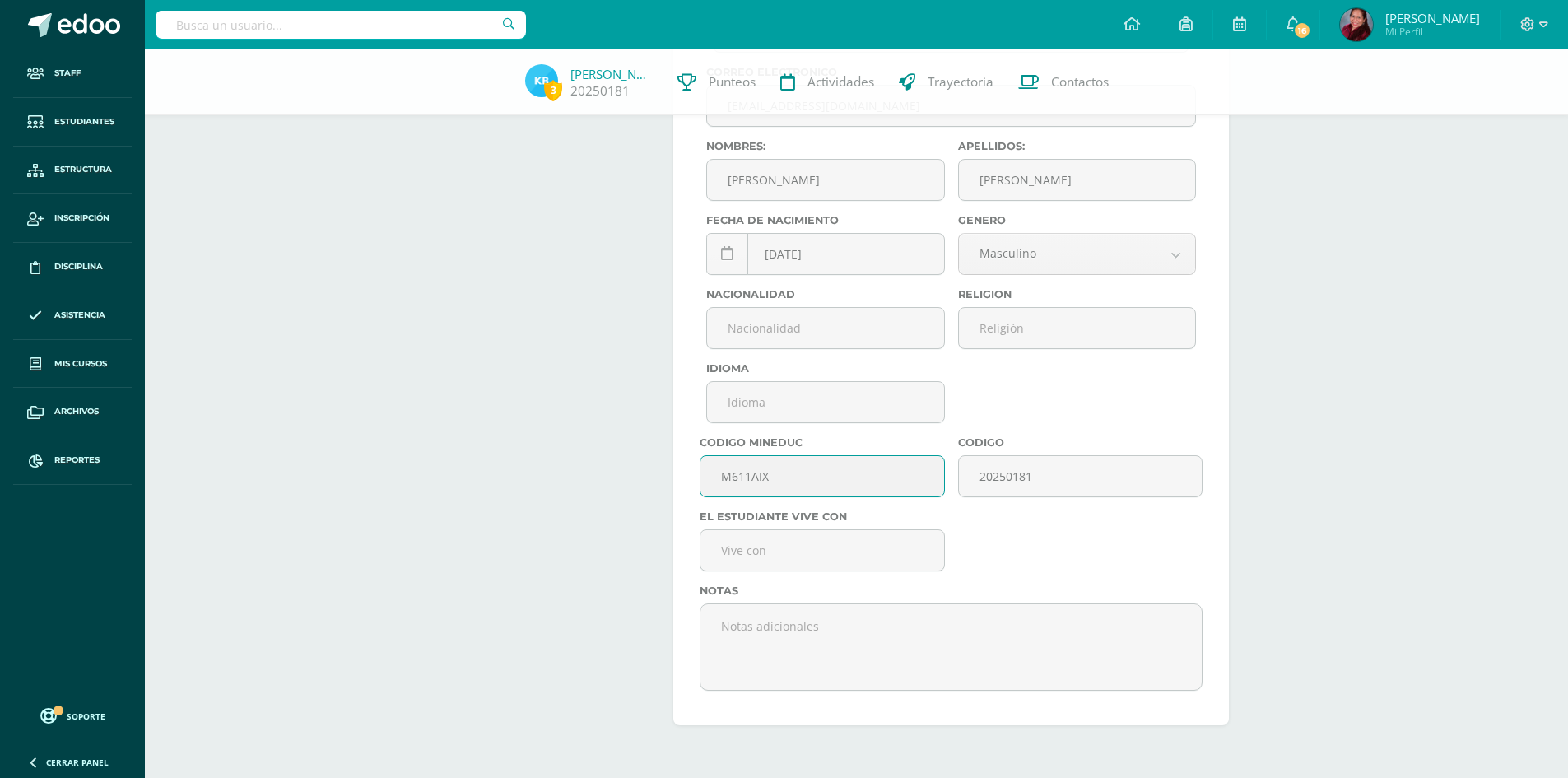
type input "M611AIX"
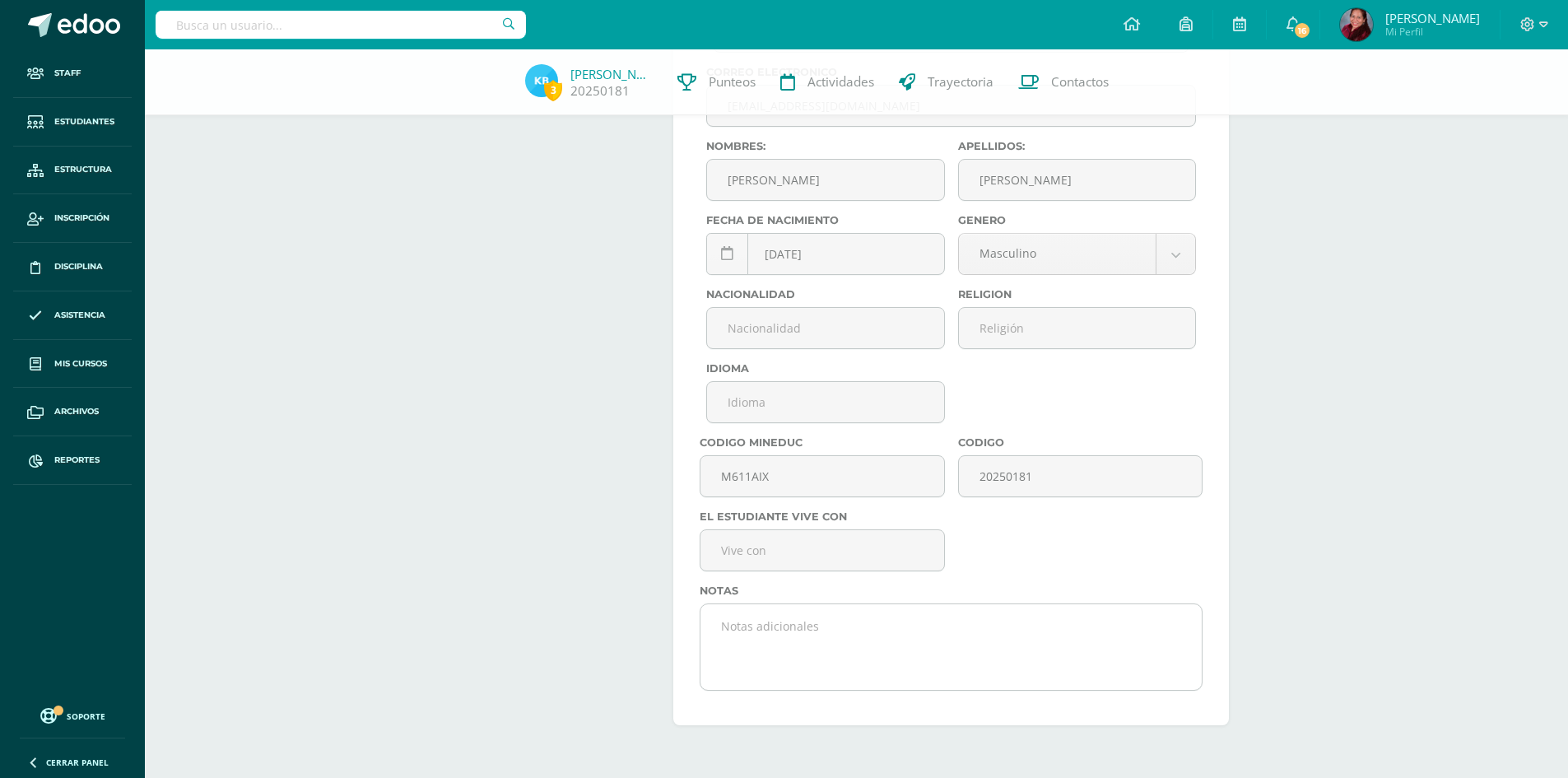
click at [844, 623] on textarea at bounding box center [950, 647] width 501 height 82
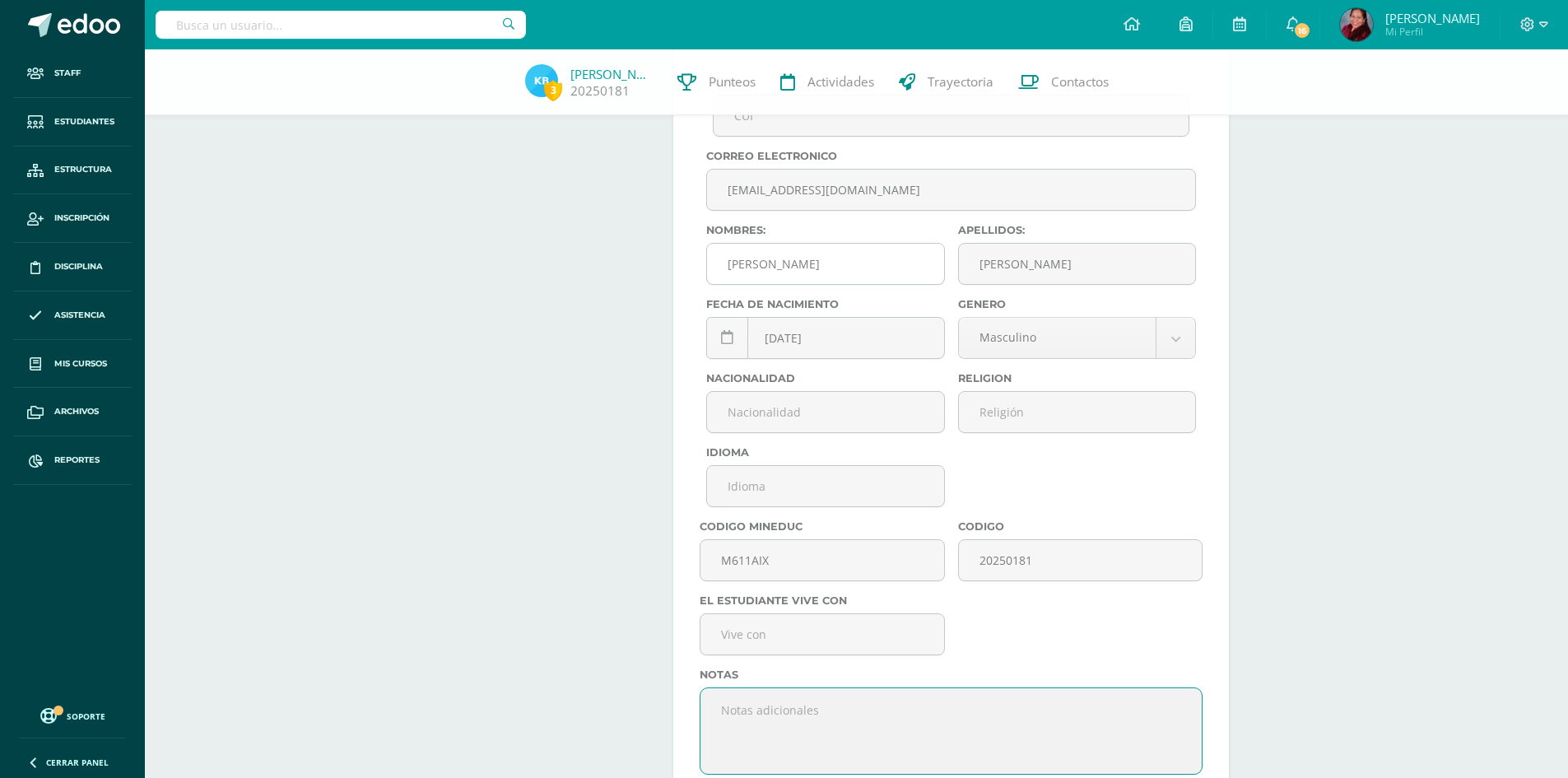
scroll to position [411, 0]
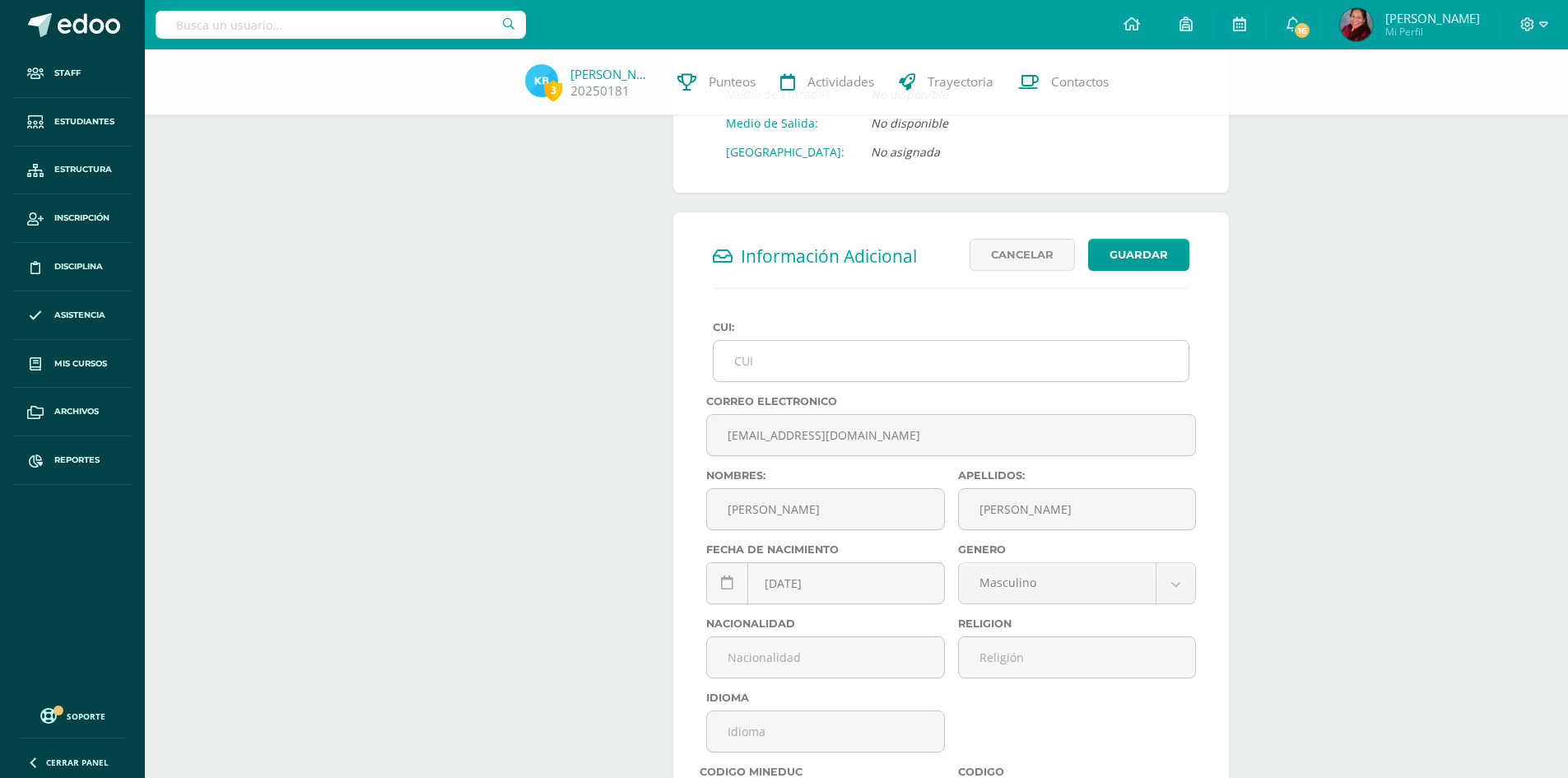
click at [805, 353] on input "CUI:" at bounding box center [951, 361] width 475 height 41
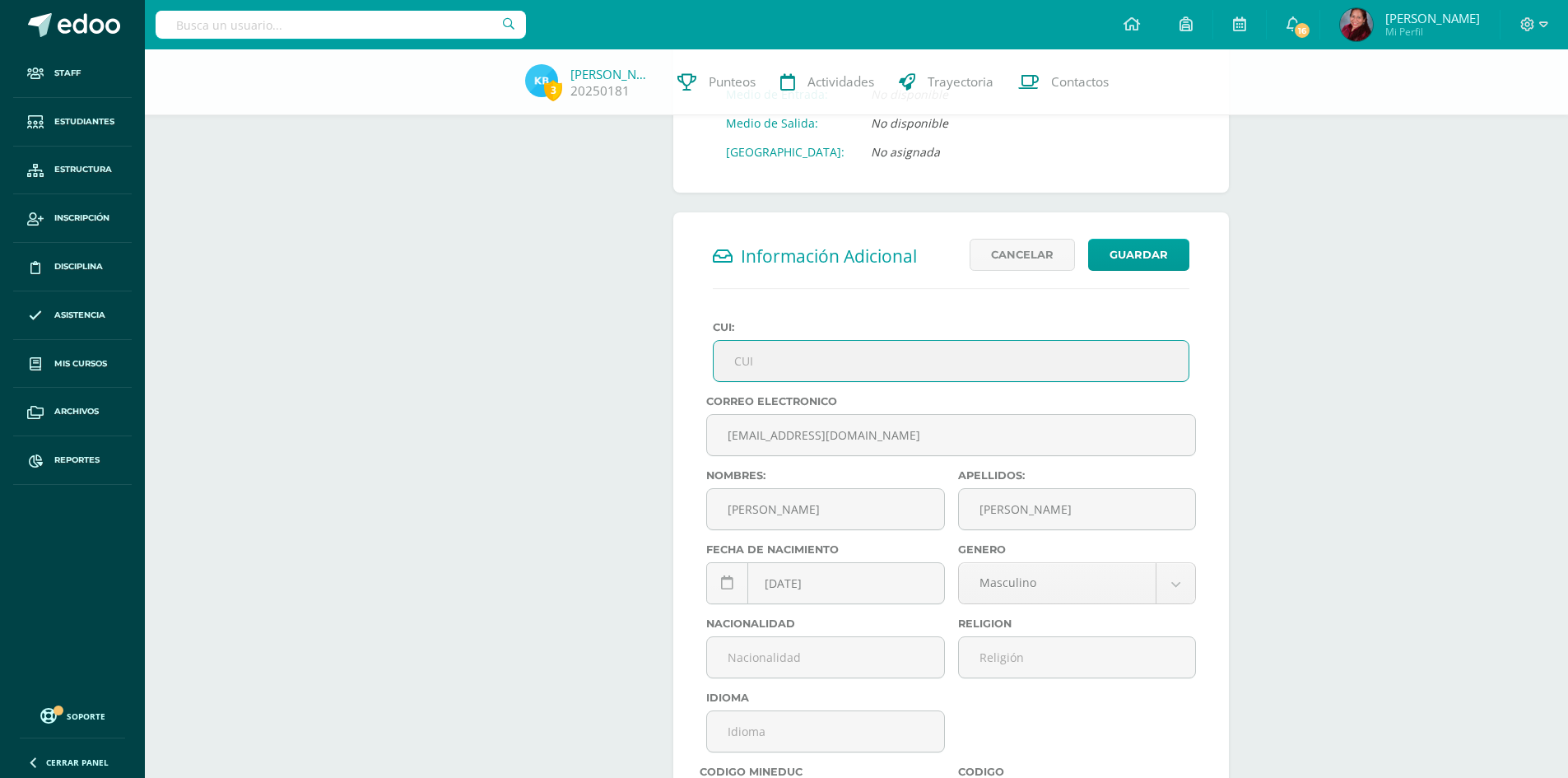
paste input "3486738680101"
type input "3486738680101"
click at [1164, 252] on button "Guardar" at bounding box center [1139, 254] width 101 height 32
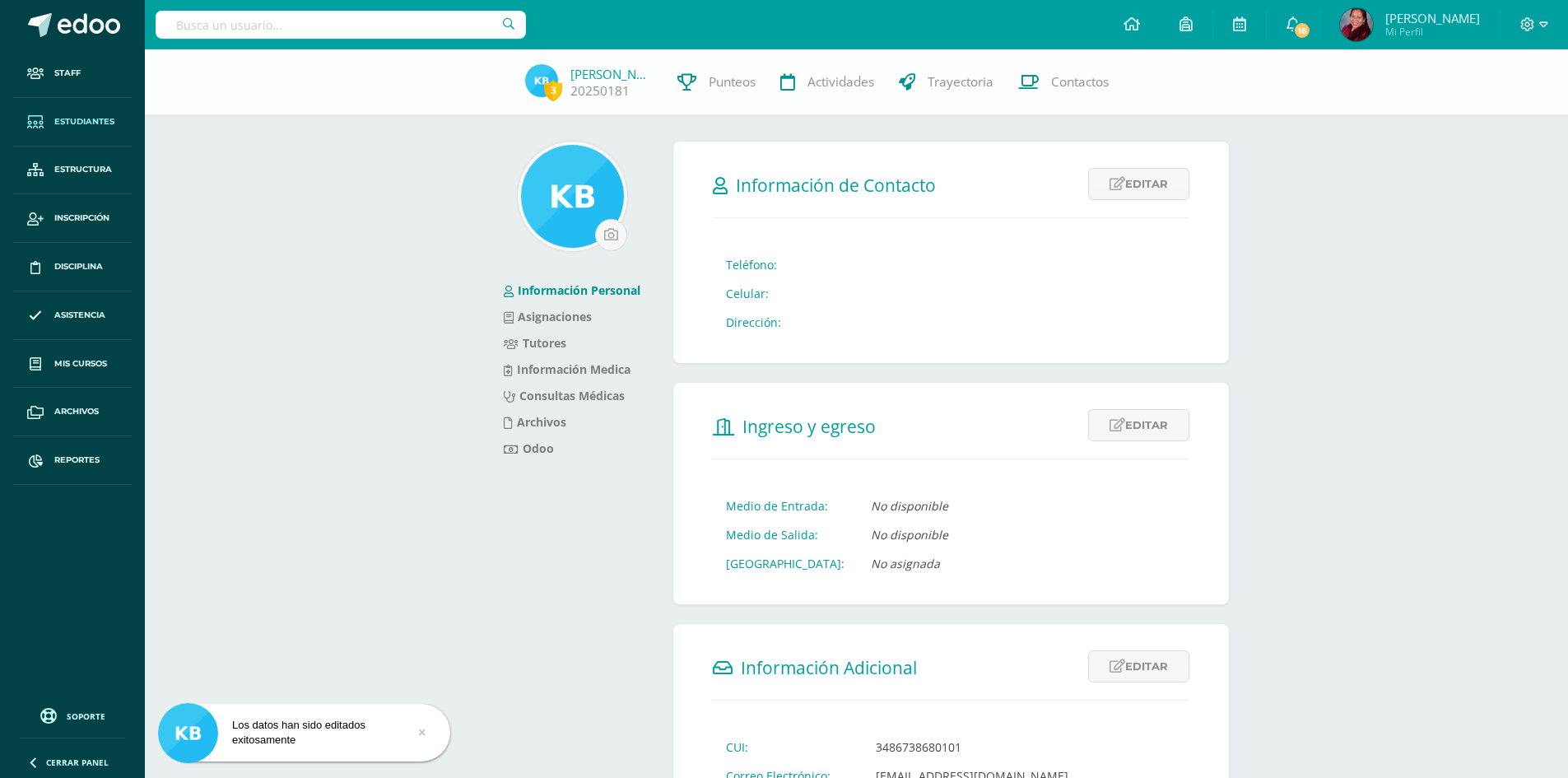
click at [72, 112] on link "Estudiantes" at bounding box center [71, 122] width 118 height 49
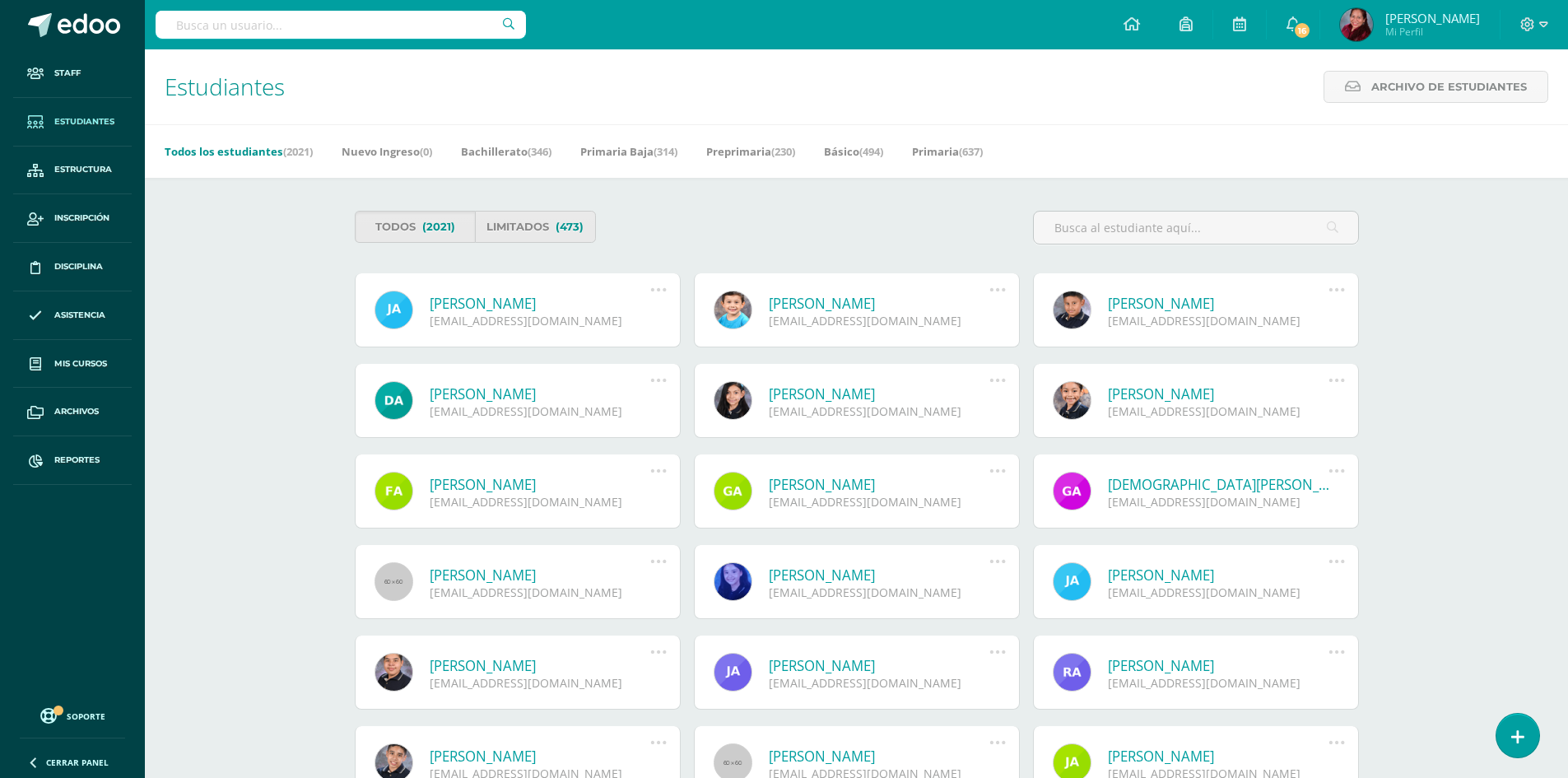
click at [647, 238] on div "Todos (2021) Limitados (473)" at bounding box center [603, 227] width 508 height 32
click at [1097, 236] on input "text" at bounding box center [1196, 228] width 325 height 32
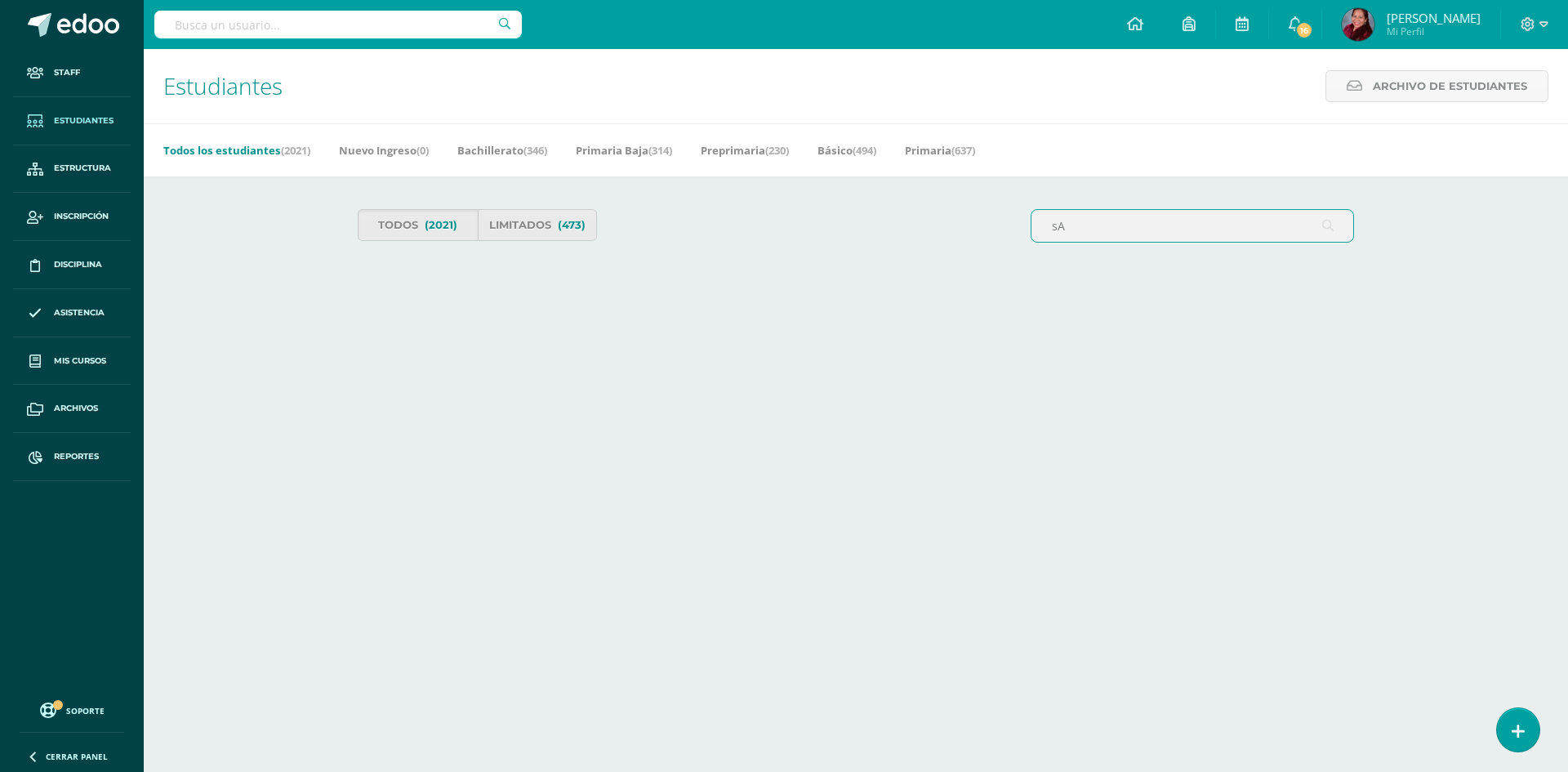
type input "s"
type input "[PERSON_NAME]"
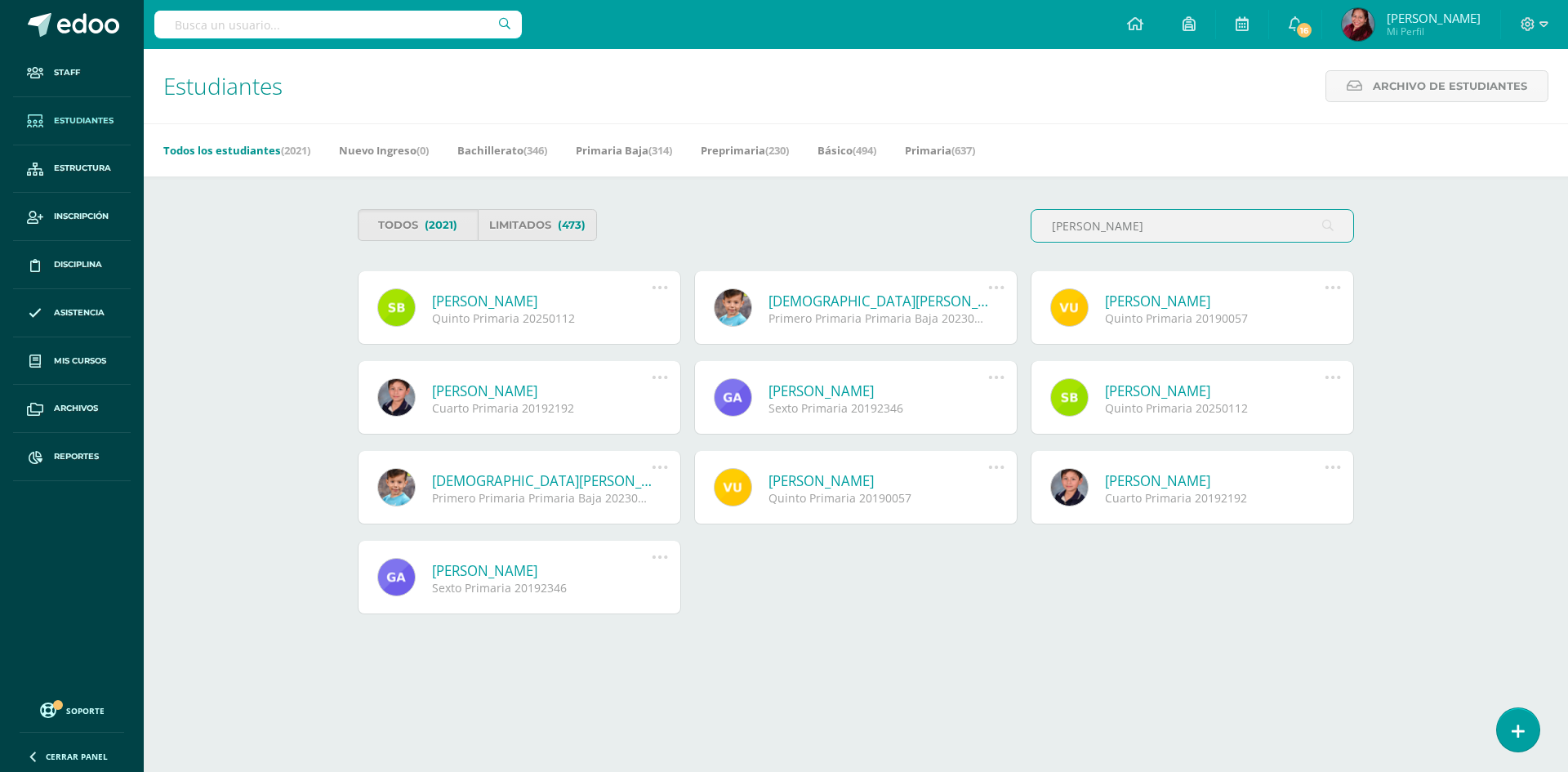
click at [503, 293] on link "[PERSON_NAME]" at bounding box center [541, 301] width 220 height 19
click at [501, 299] on link "[PERSON_NAME]" at bounding box center [541, 301] width 220 height 19
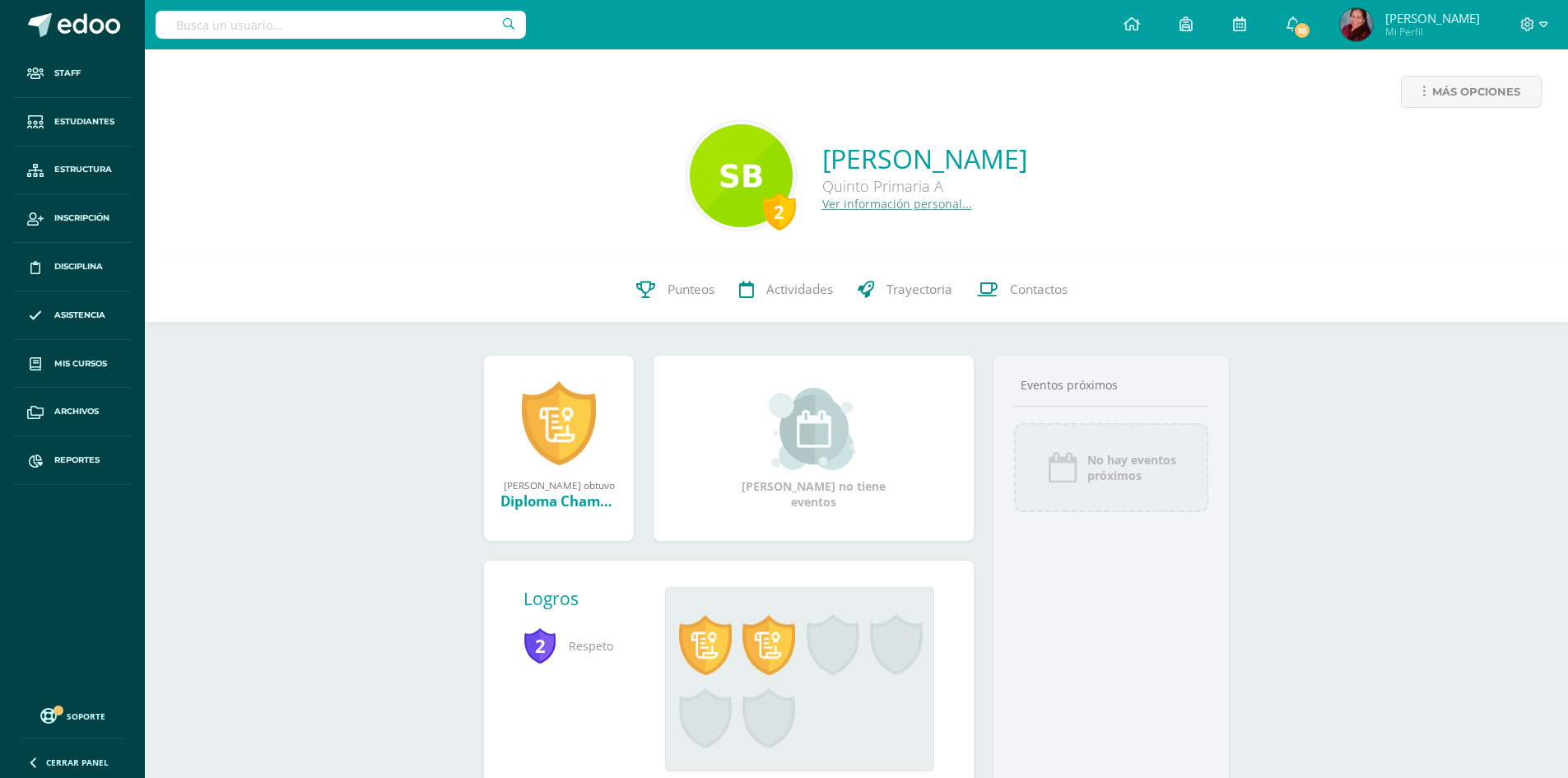
click at [861, 203] on link "Ver información personal..." at bounding box center [897, 204] width 150 height 16
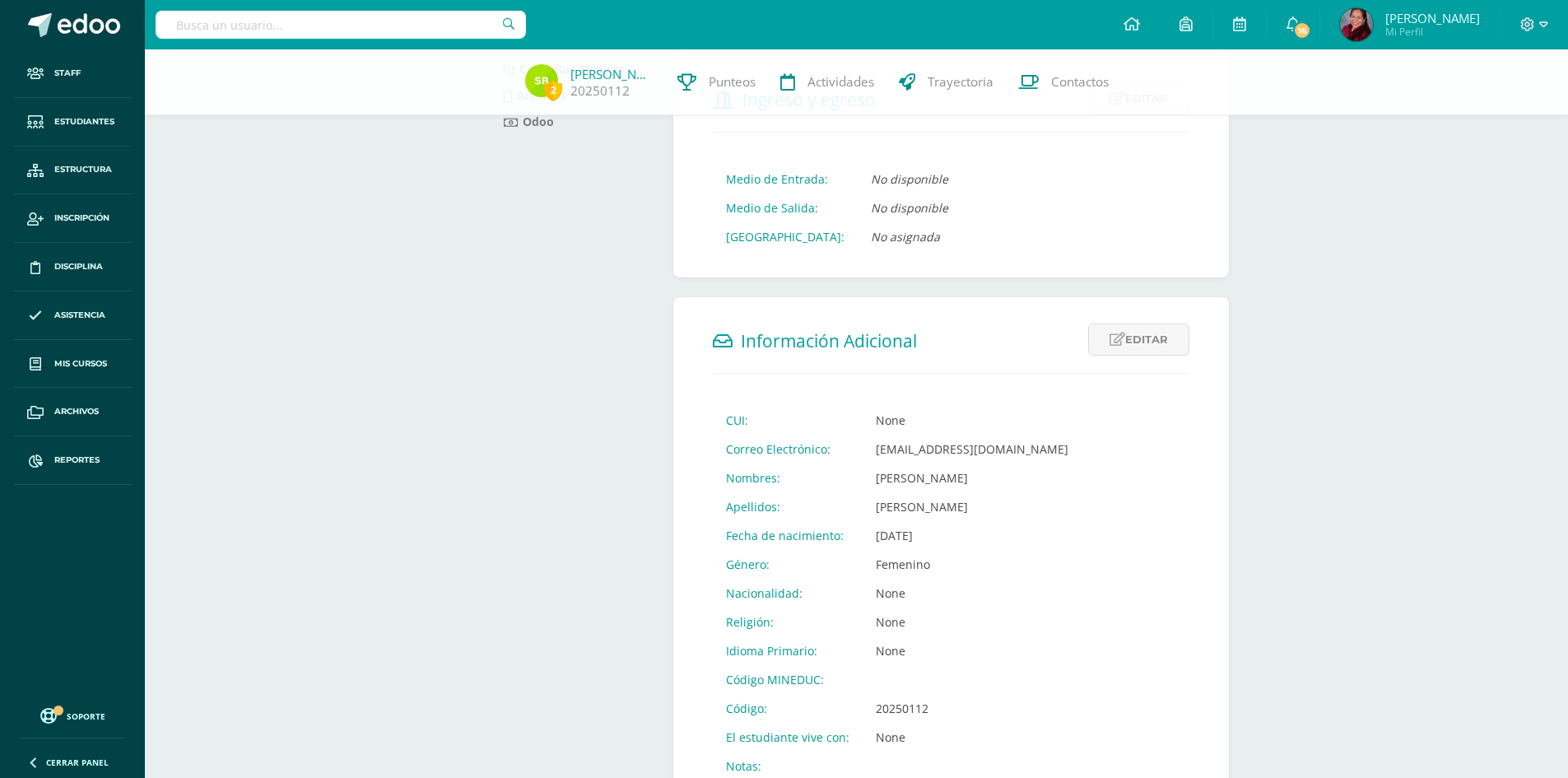
scroll to position [326, 0]
click at [1135, 667] on form "Información Adicional Editar Cancelar Guardar CUI: None Correo Electrónico: [EM…" at bounding box center [951, 552] width 556 height 510
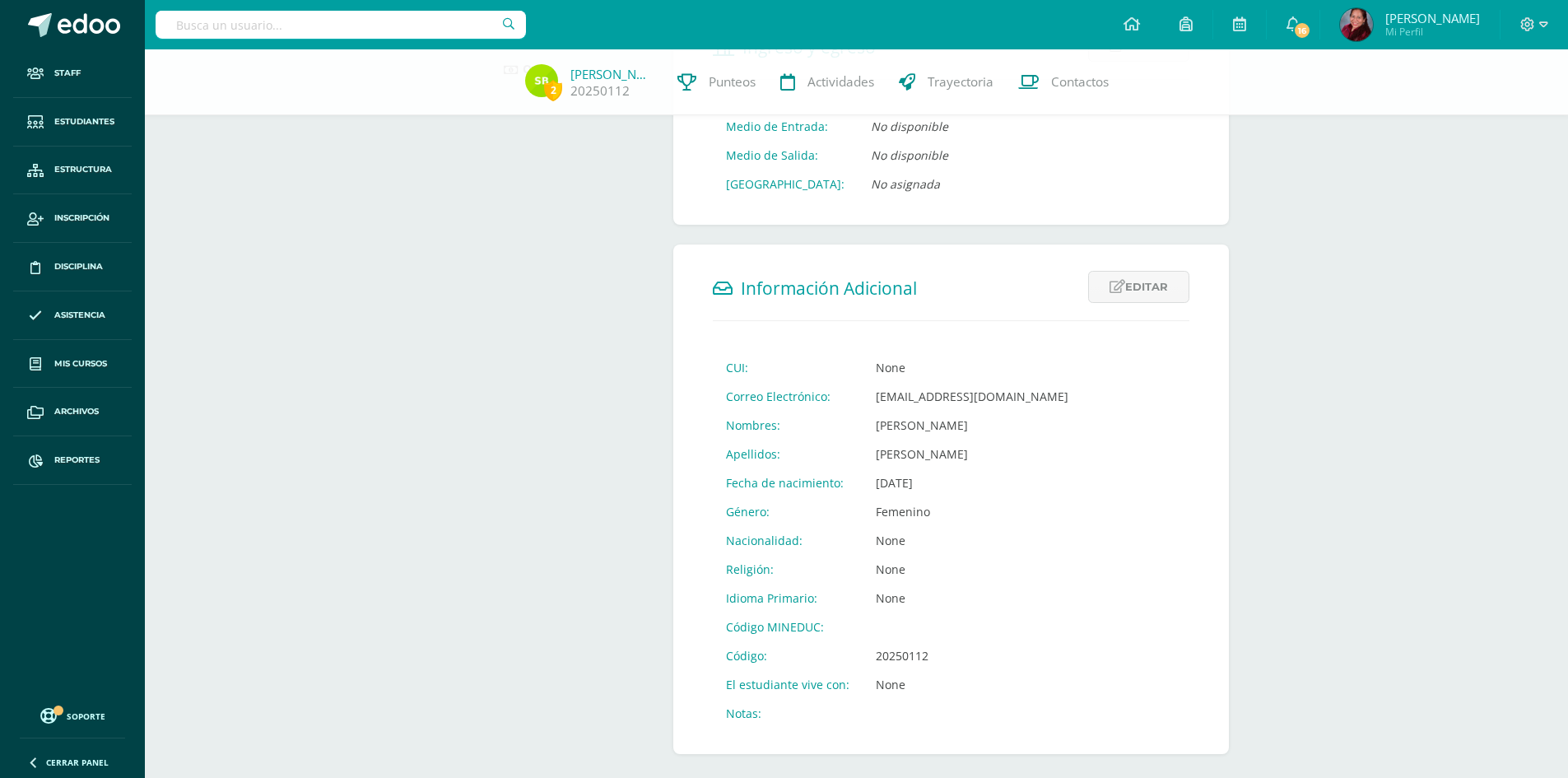
scroll to position [408, 0]
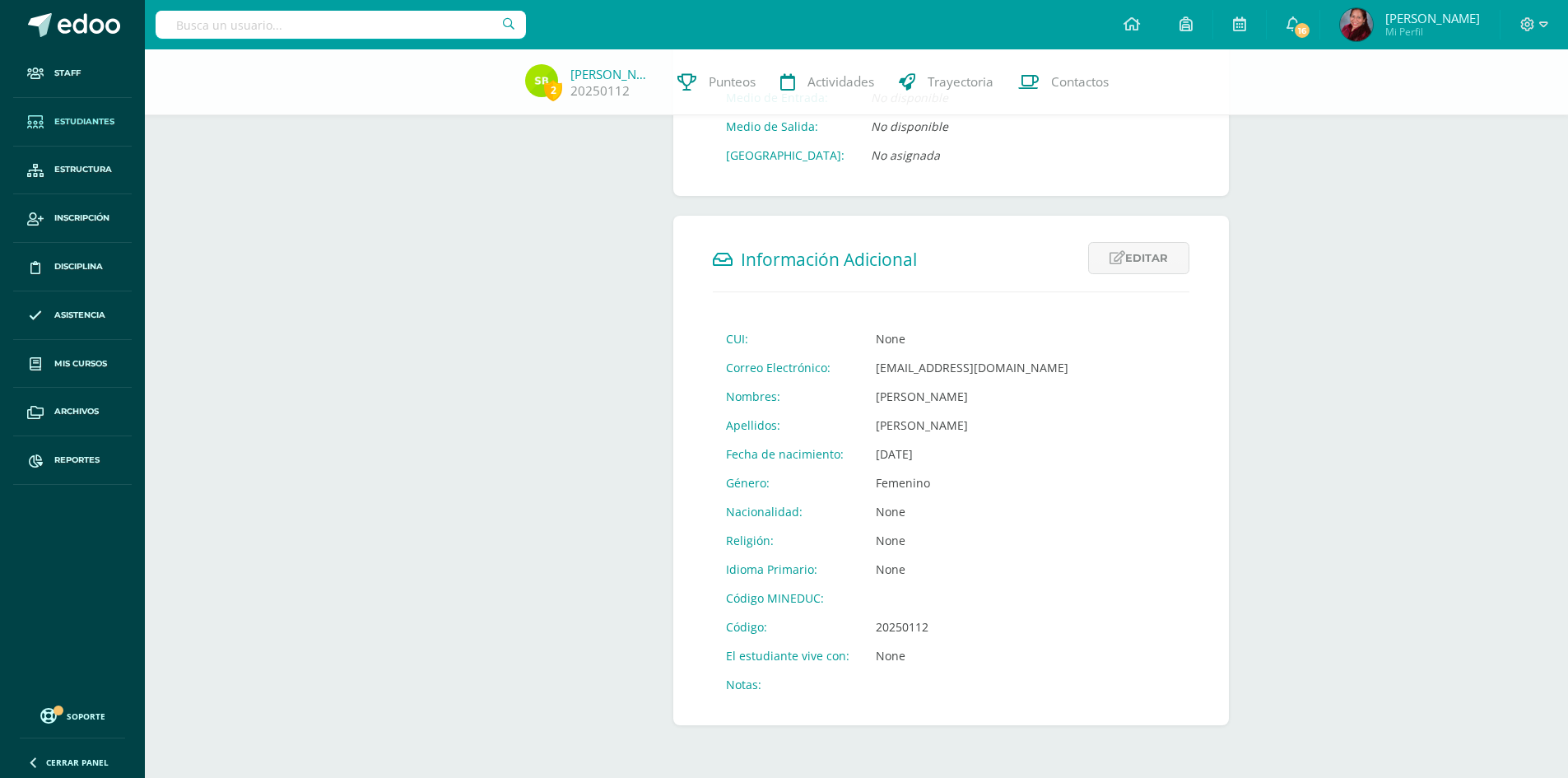
click at [89, 122] on span "Estudiantes" at bounding box center [84, 121] width 61 height 13
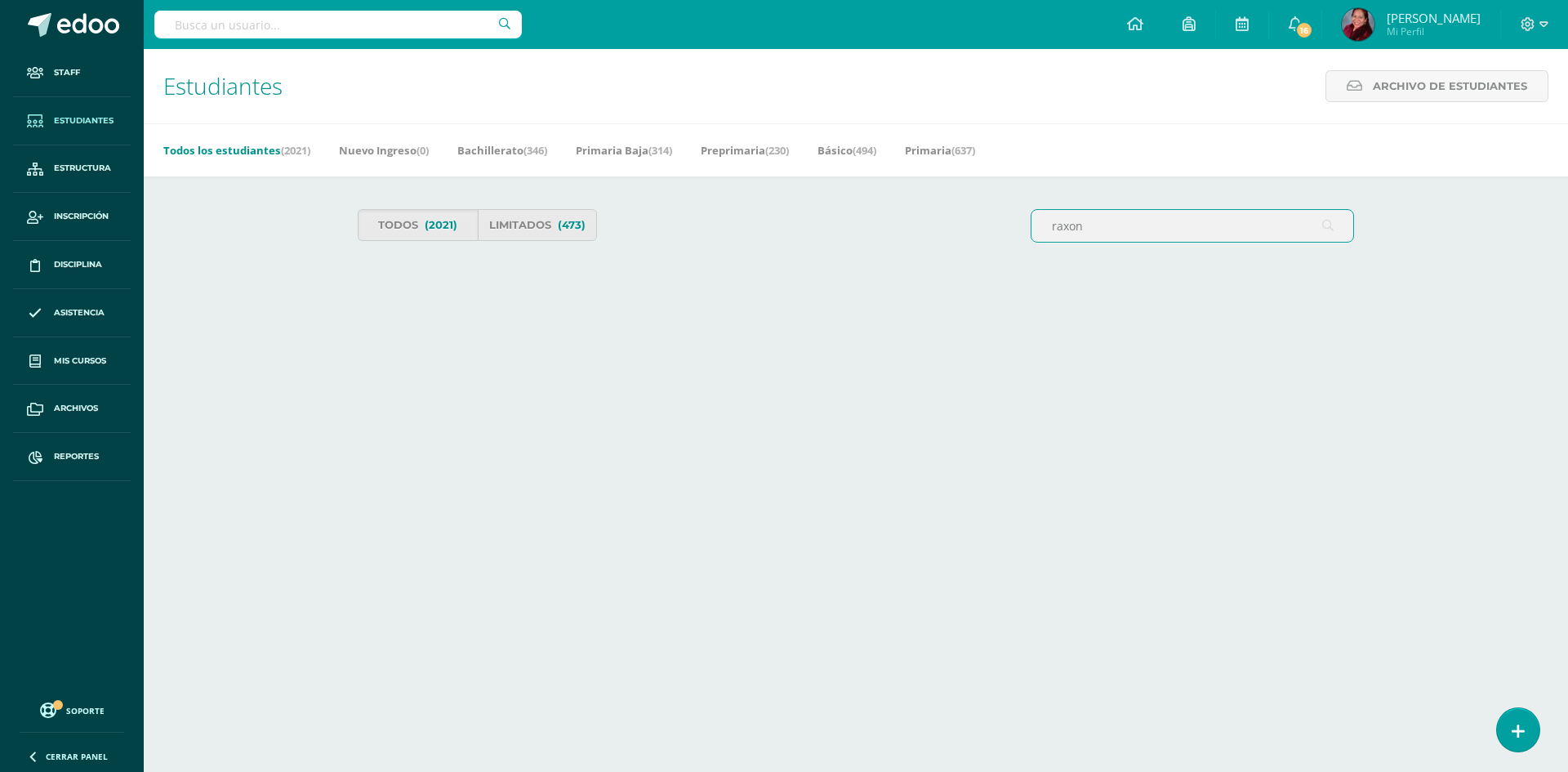
type input "raxon"
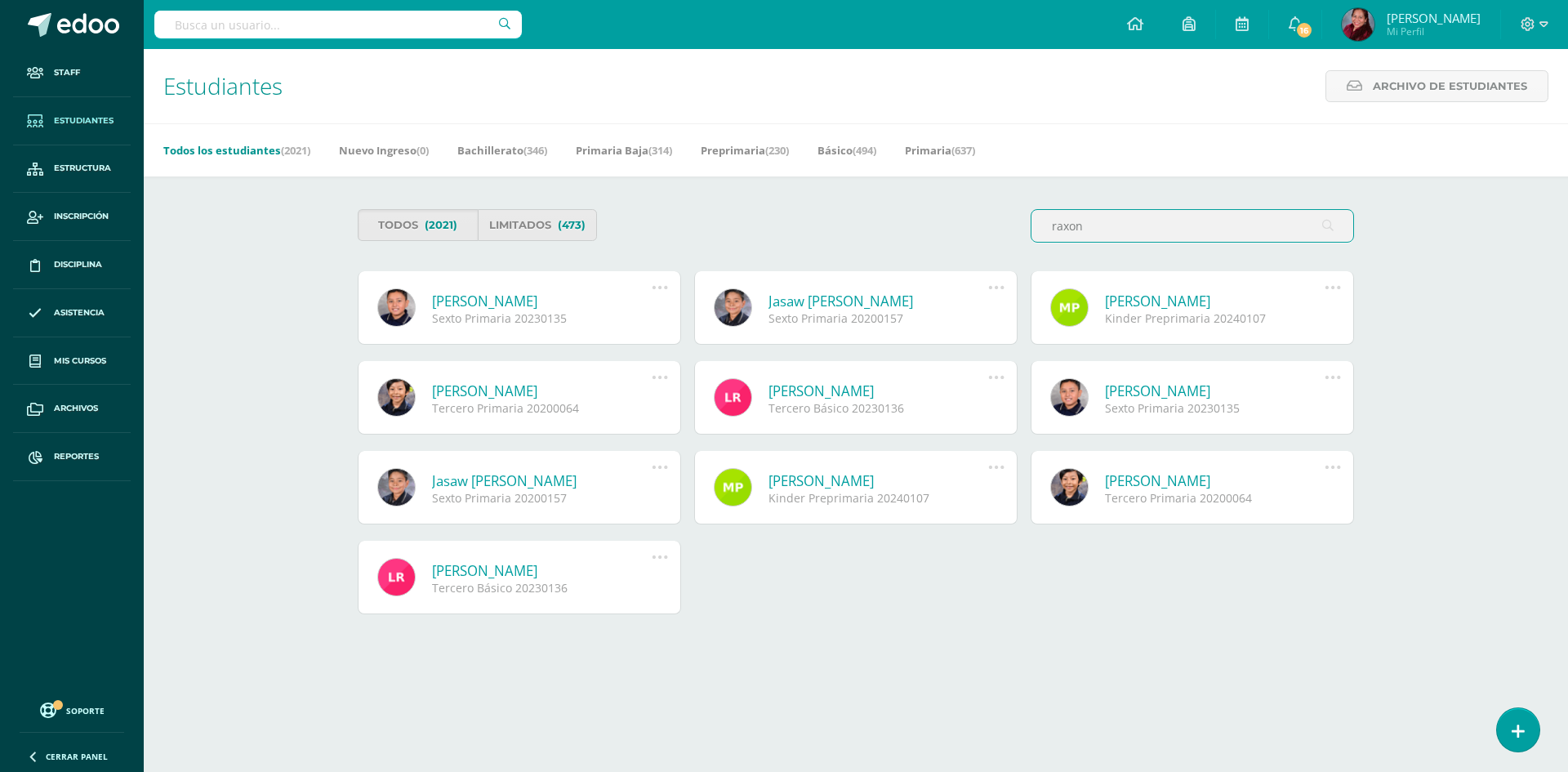
click at [452, 296] on link "Emiliano Raxón Morales" at bounding box center [541, 301] width 220 height 19
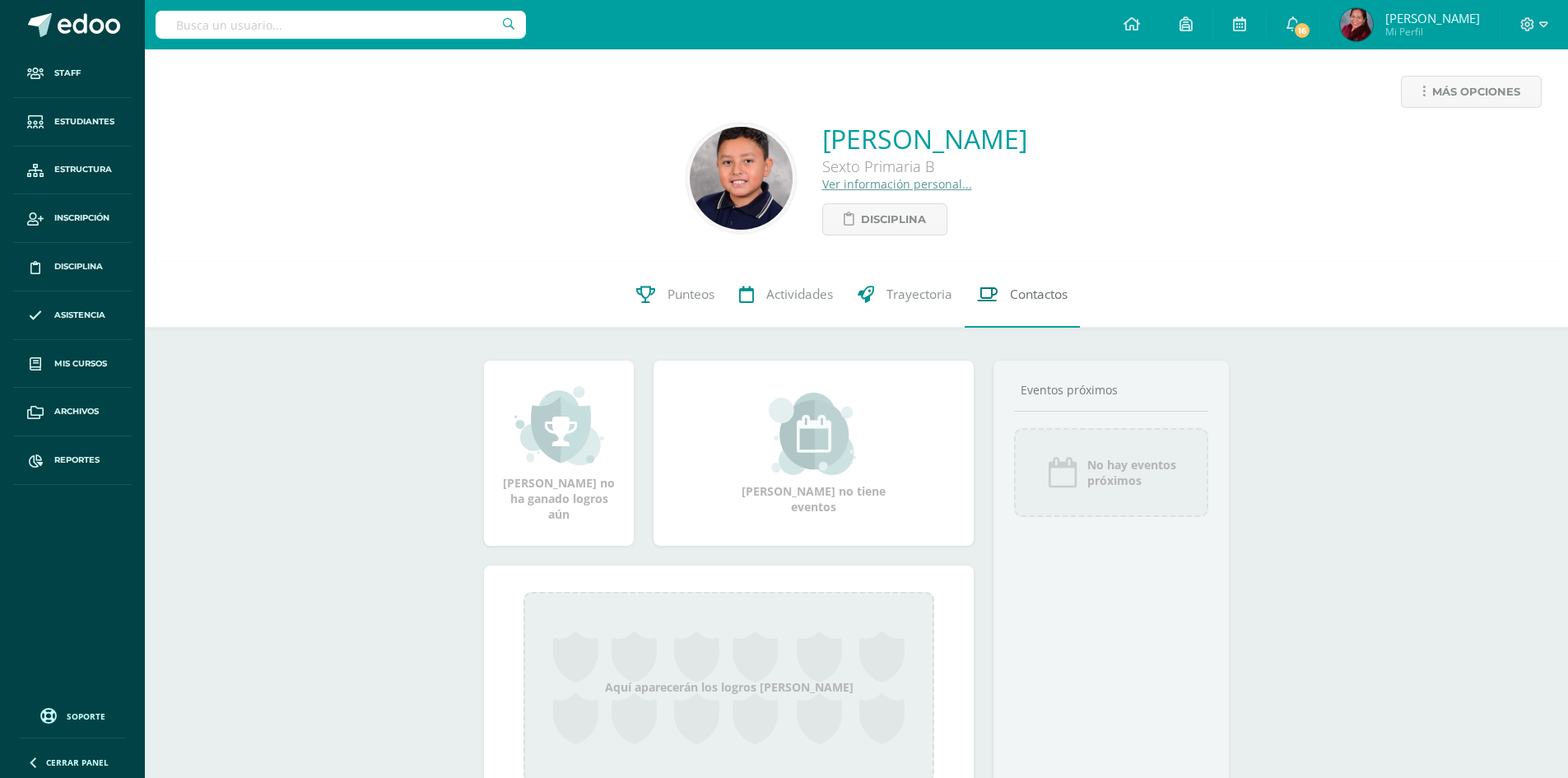
click at [1057, 300] on span "Contactos" at bounding box center [1039, 294] width 58 height 17
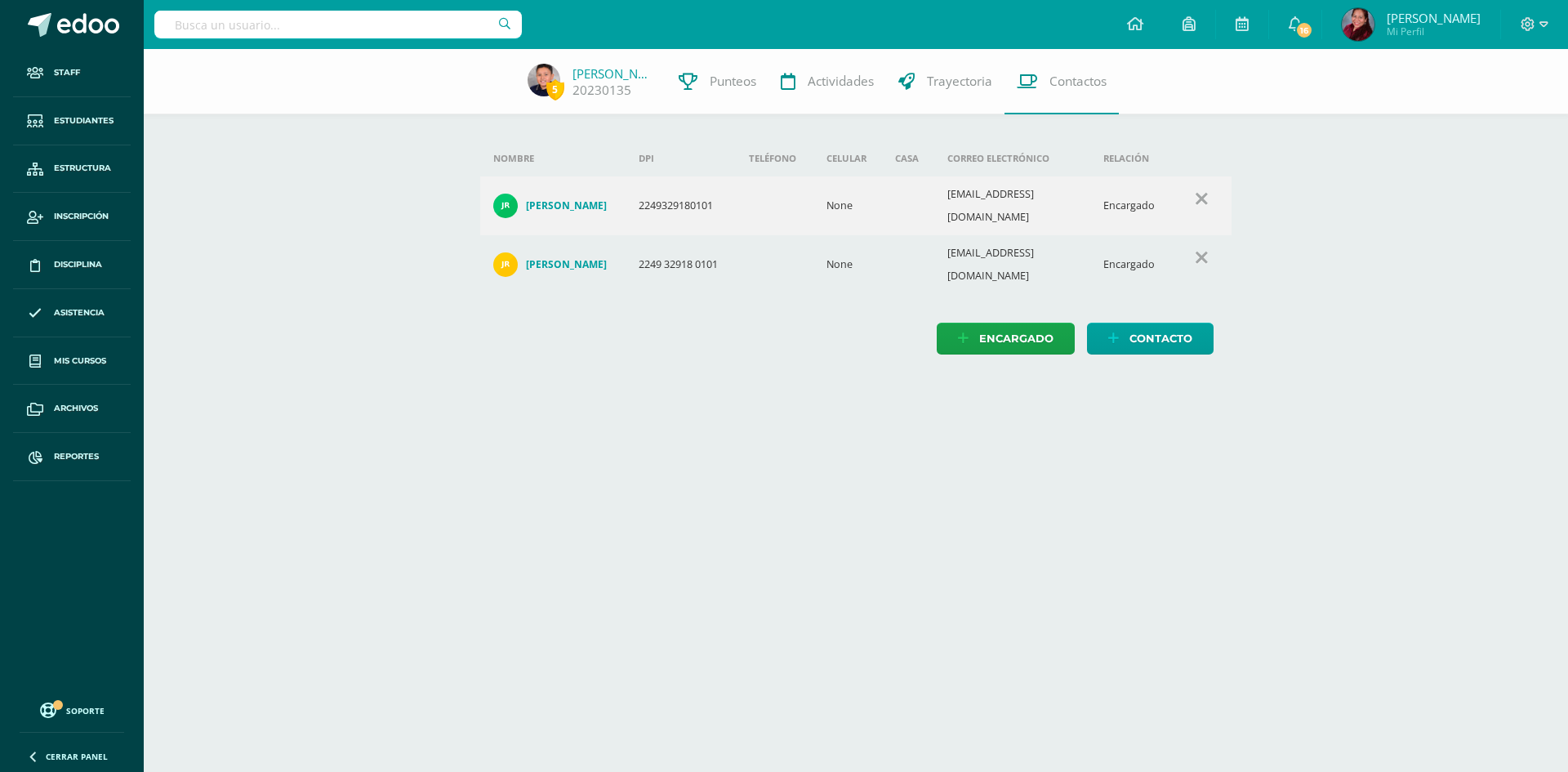
click at [817, 387] on html "Staff Estudiantes Estructura Inscripción Disciplina Asistencia Mis cursos Archi…" at bounding box center [784, 193] width 1568 height 387
